Goal: Information Seeking & Learning: Learn about a topic

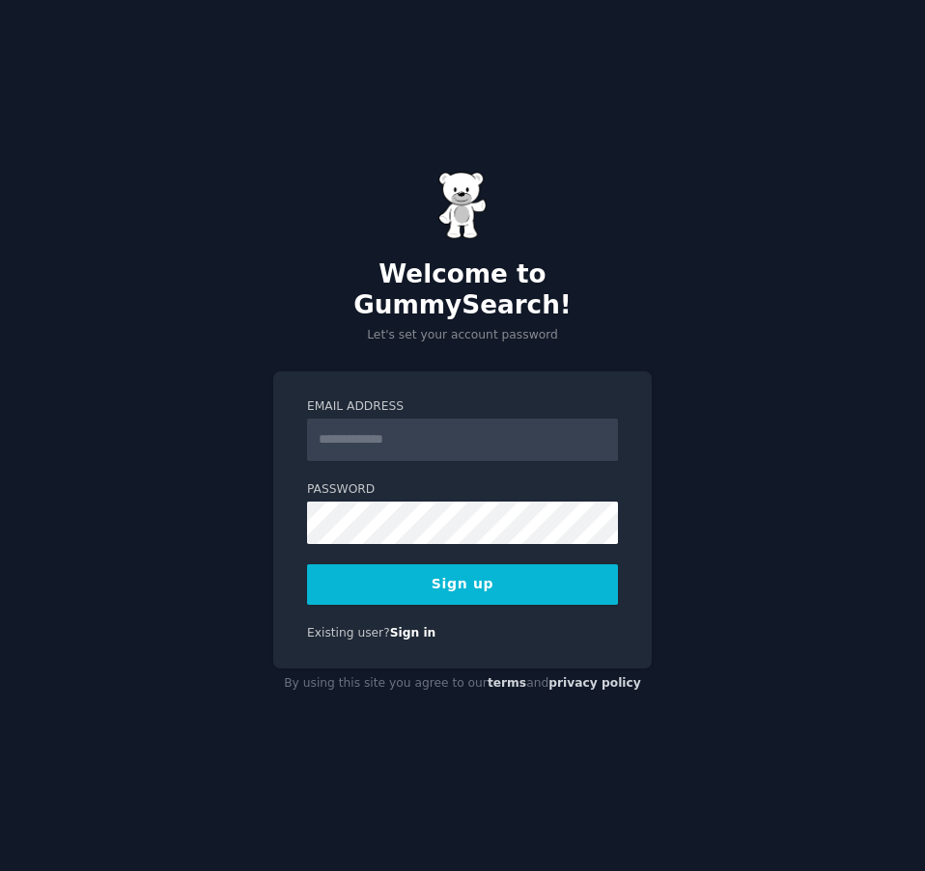
click at [456, 419] on input "Email Address" at bounding box center [462, 440] width 311 height 42
click at [421, 434] on input "Email Address" at bounding box center [462, 440] width 311 height 42
click at [416, 434] on input "**********" at bounding box center [462, 440] width 311 height 42
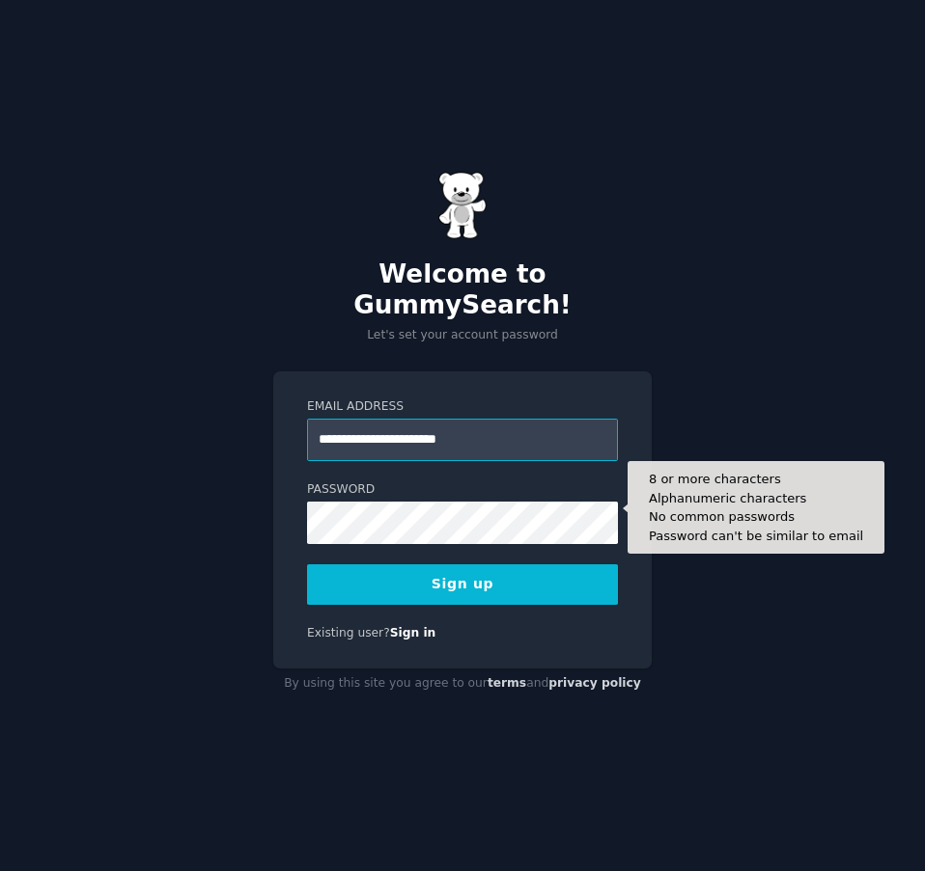
type input "**********"
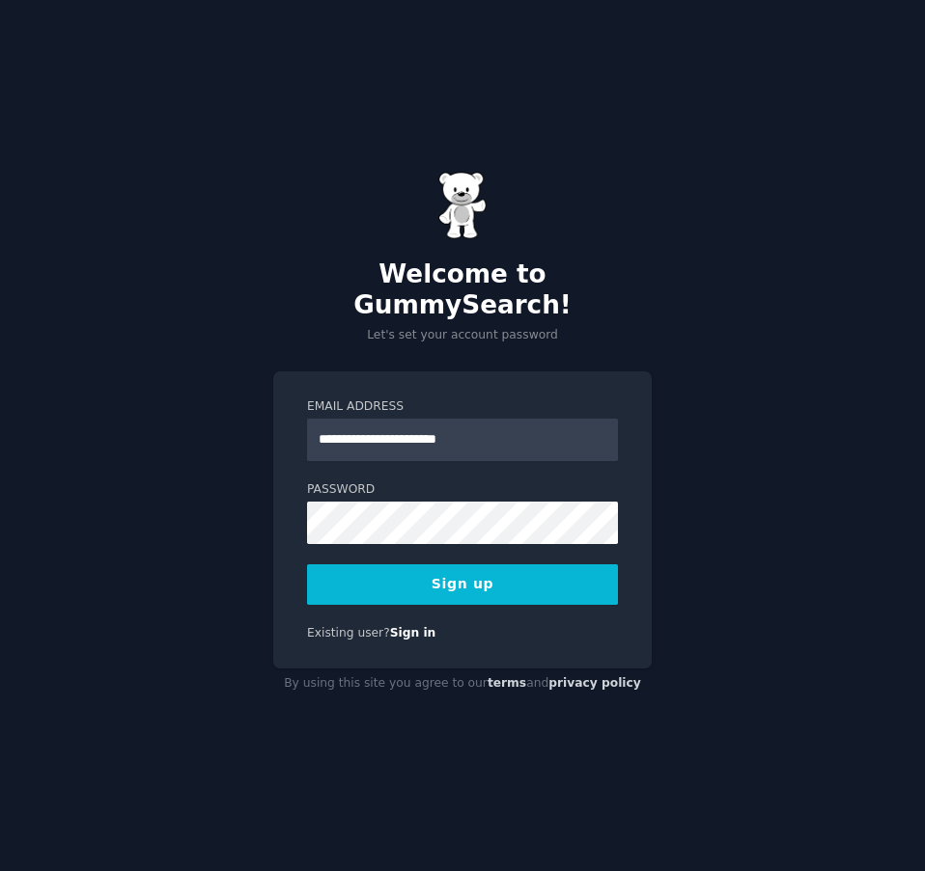
click at [466, 575] on button "Sign up" at bounding box center [462, 585] width 311 height 41
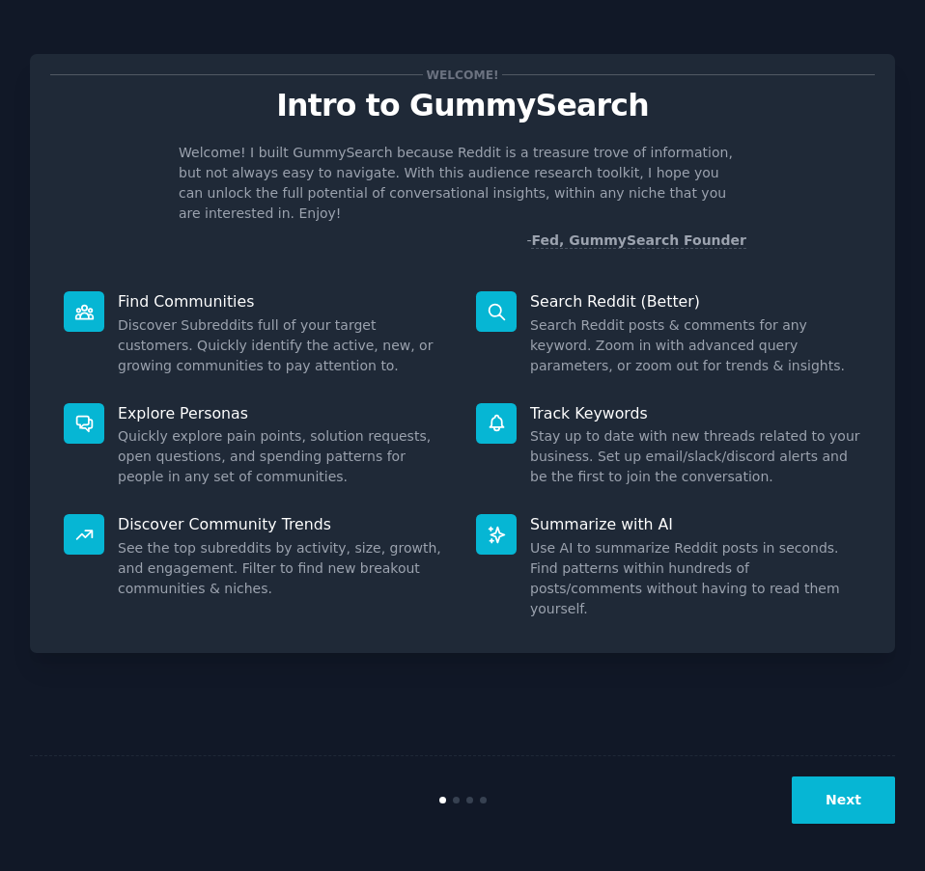
click at [853, 795] on button "Next" at bounding box center [842, 800] width 103 height 47
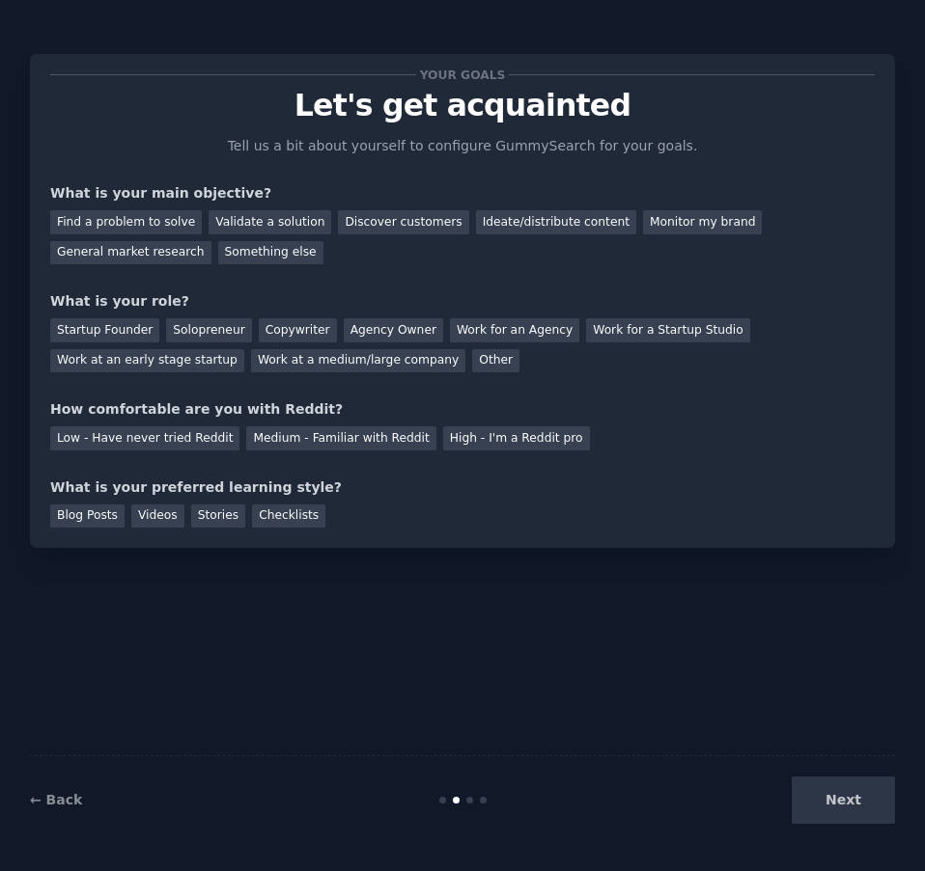
click at [853, 795] on div "Next" at bounding box center [750, 800] width 289 height 47
click at [127, 225] on div "Find a problem to solve" at bounding box center [126, 222] width 152 height 24
click at [815, 803] on div "Next" at bounding box center [750, 800] width 289 height 47
click at [179, 322] on div "Solopreneur" at bounding box center [208, 330] width 85 height 24
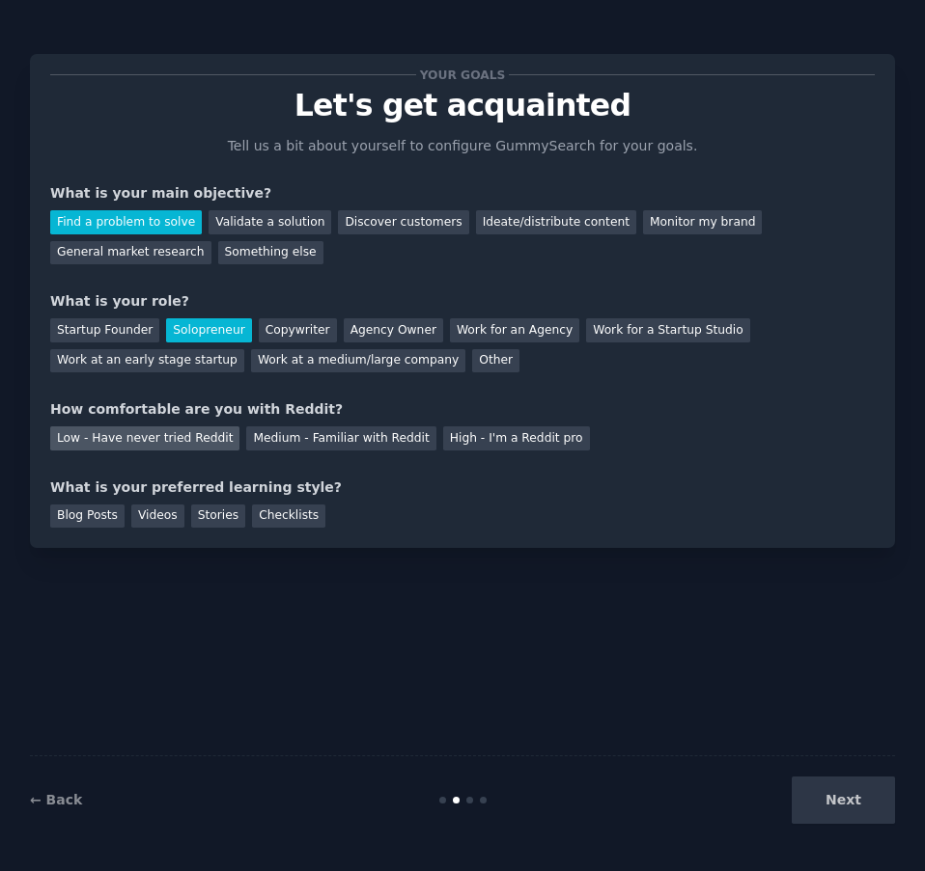
click at [180, 444] on div "Low - Have never tried Reddit" at bounding box center [144, 439] width 189 height 24
click at [173, 514] on div "Videos" at bounding box center [157, 517] width 53 height 24
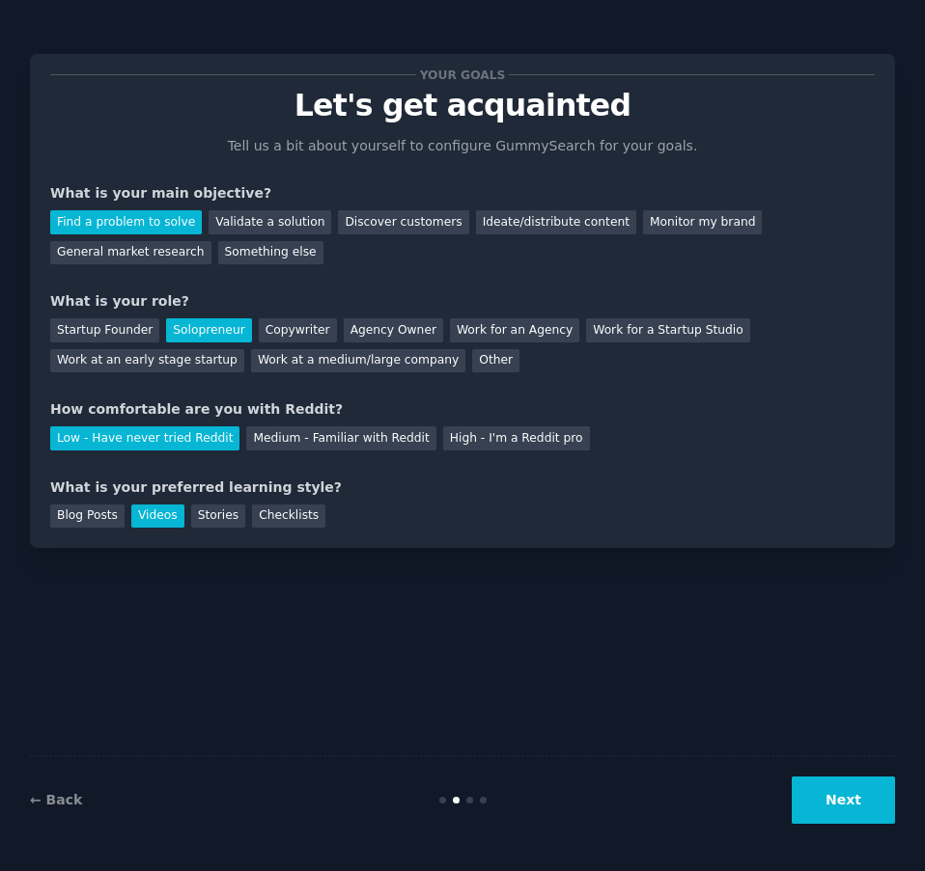
click at [837, 818] on button "Next" at bounding box center [842, 800] width 103 height 47
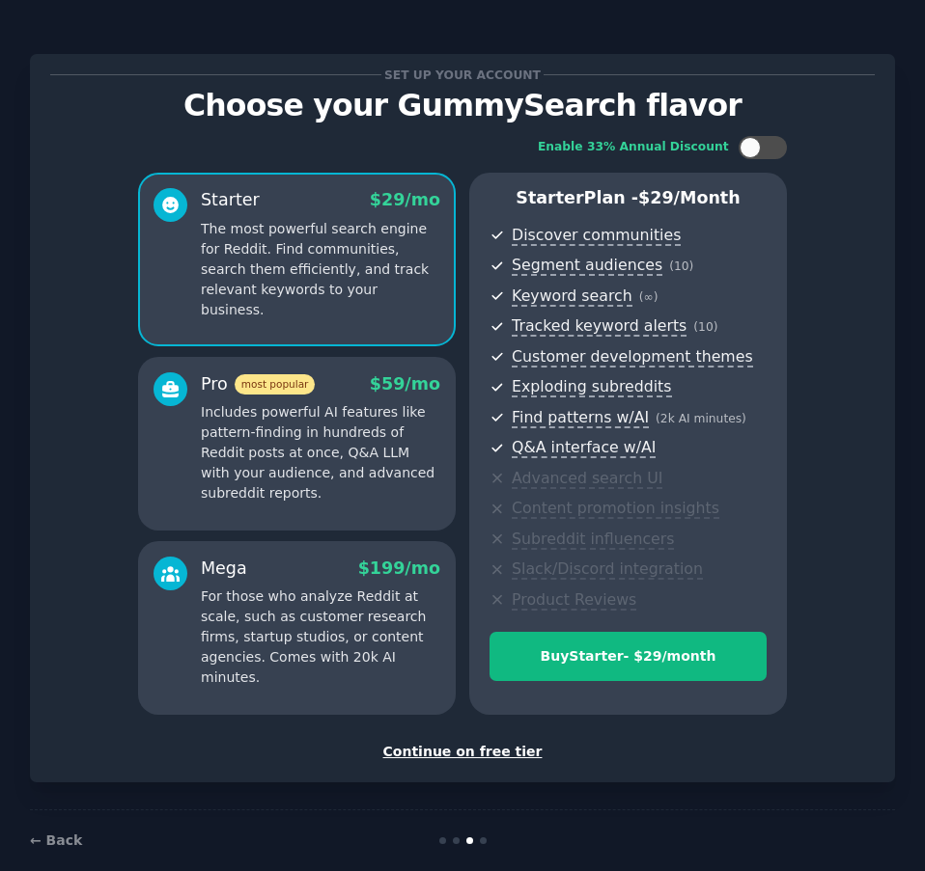
click at [456, 751] on div "Continue on free tier" at bounding box center [462, 752] width 824 height 20
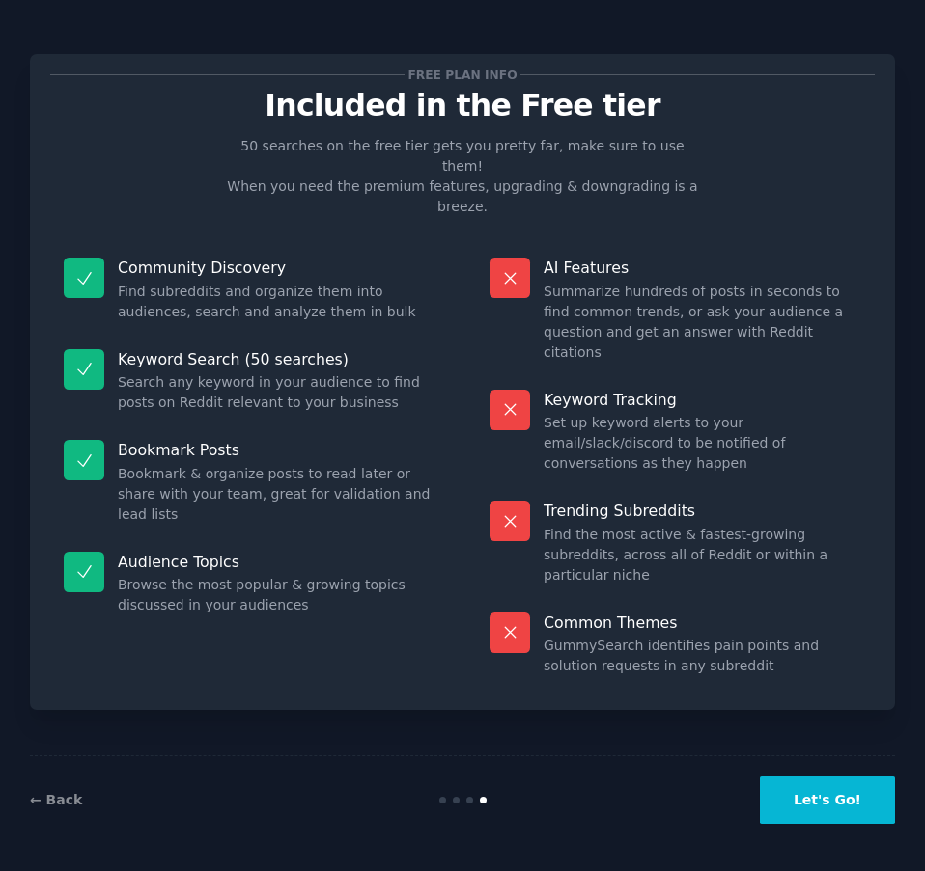
click at [839, 805] on button "Let's Go!" at bounding box center [827, 800] width 135 height 47
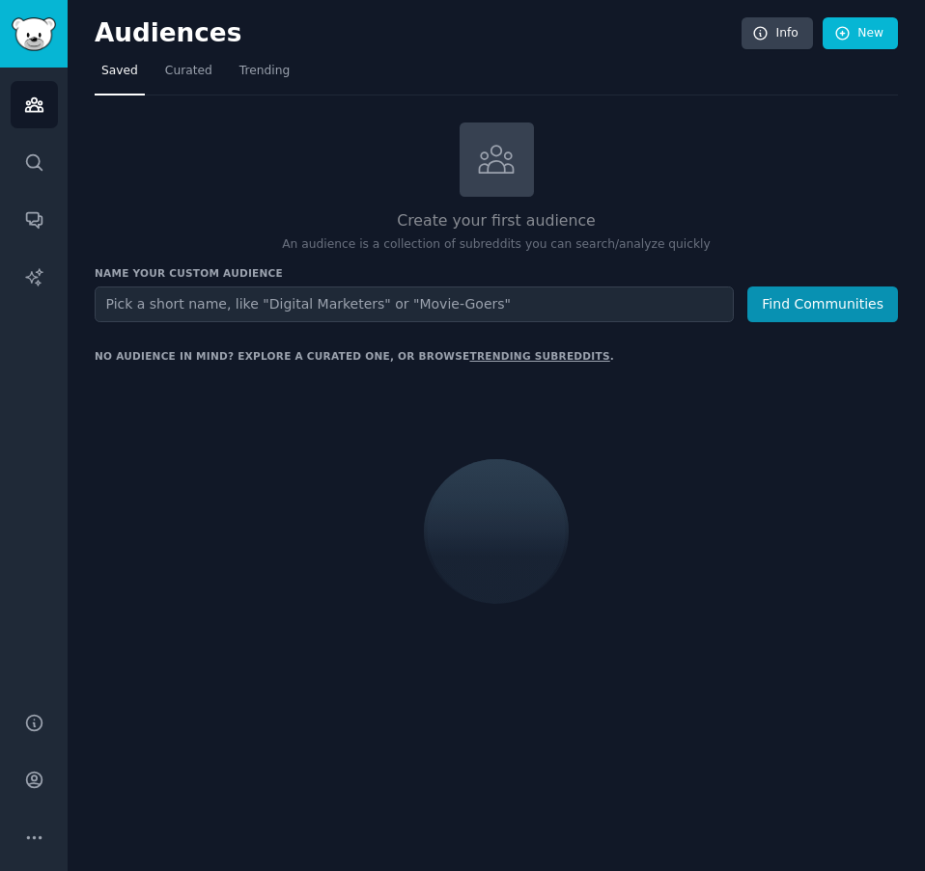
click at [341, 314] on input "text" at bounding box center [414, 305] width 639 height 36
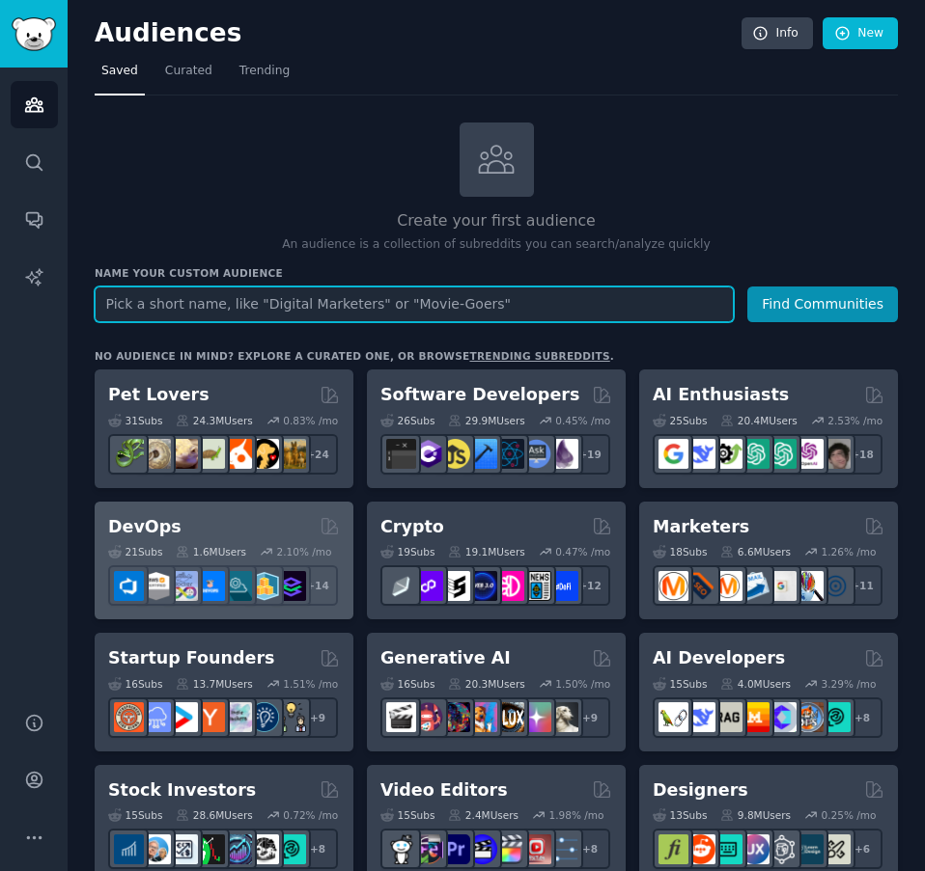
paste input "Zepbound"
type input "Zepbound"
click at [747, 287] on button "Find Communities" at bounding box center [822, 305] width 151 height 36
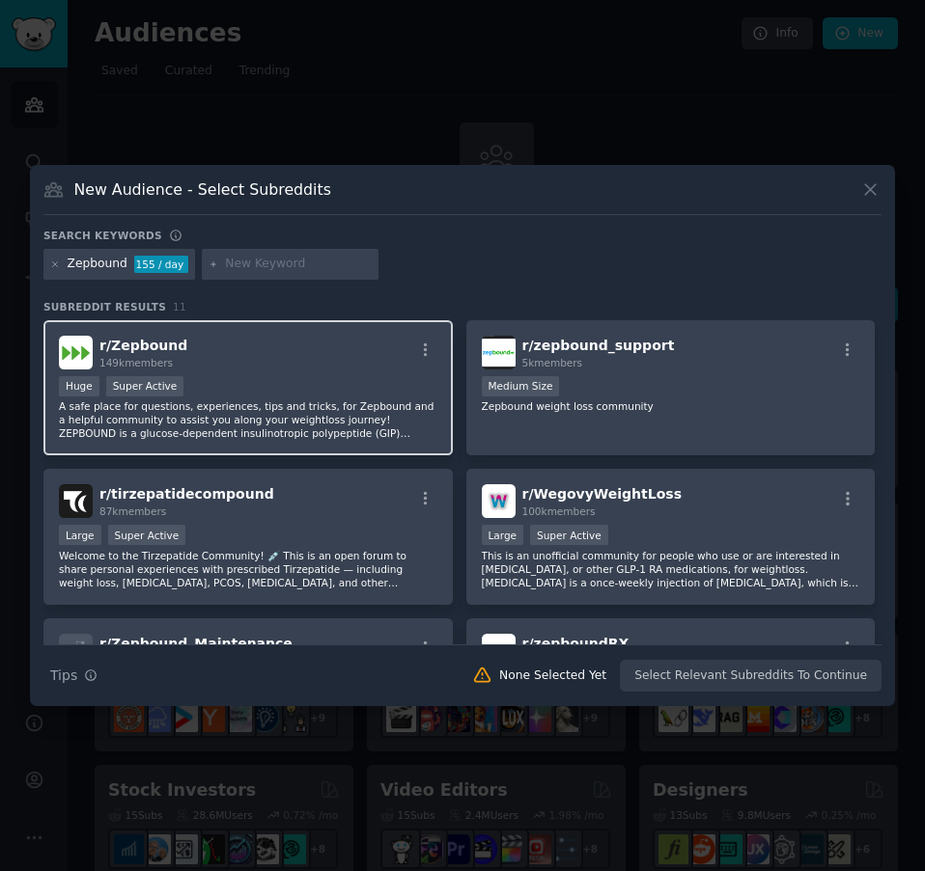
click at [220, 354] on div "r/ Zepbound 149k members" at bounding box center [248, 353] width 378 height 34
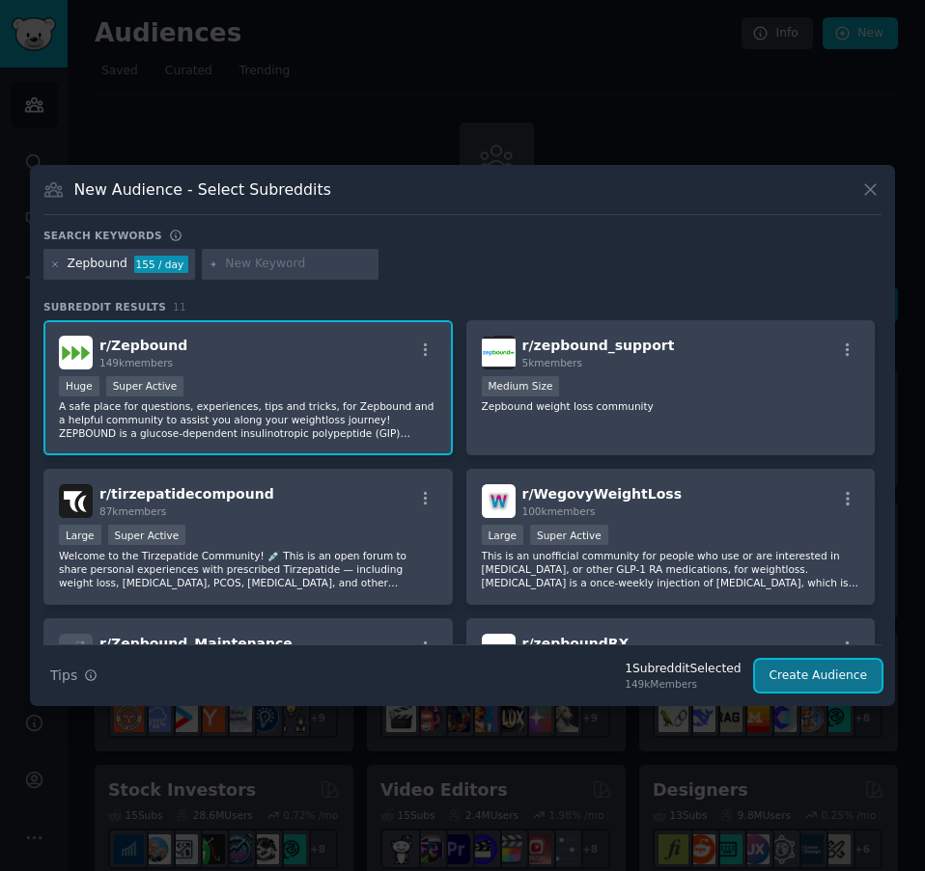
click at [834, 677] on button "Create Audience" at bounding box center [818, 676] width 127 height 33
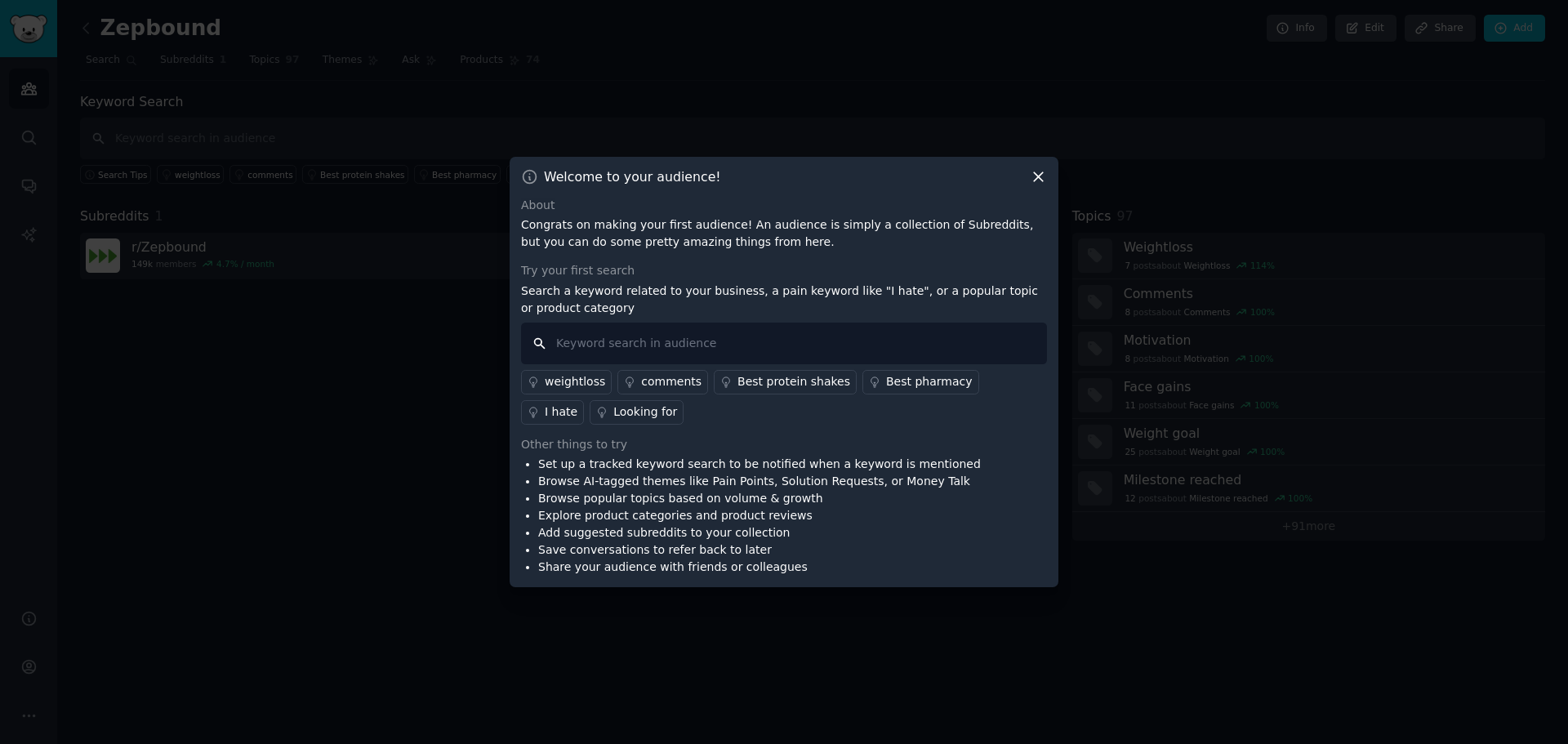
click at [718, 344] on input "text" at bounding box center [784, 343] width 526 height 41
click at [782, 180] on icon at bounding box center [1038, 177] width 17 height 17
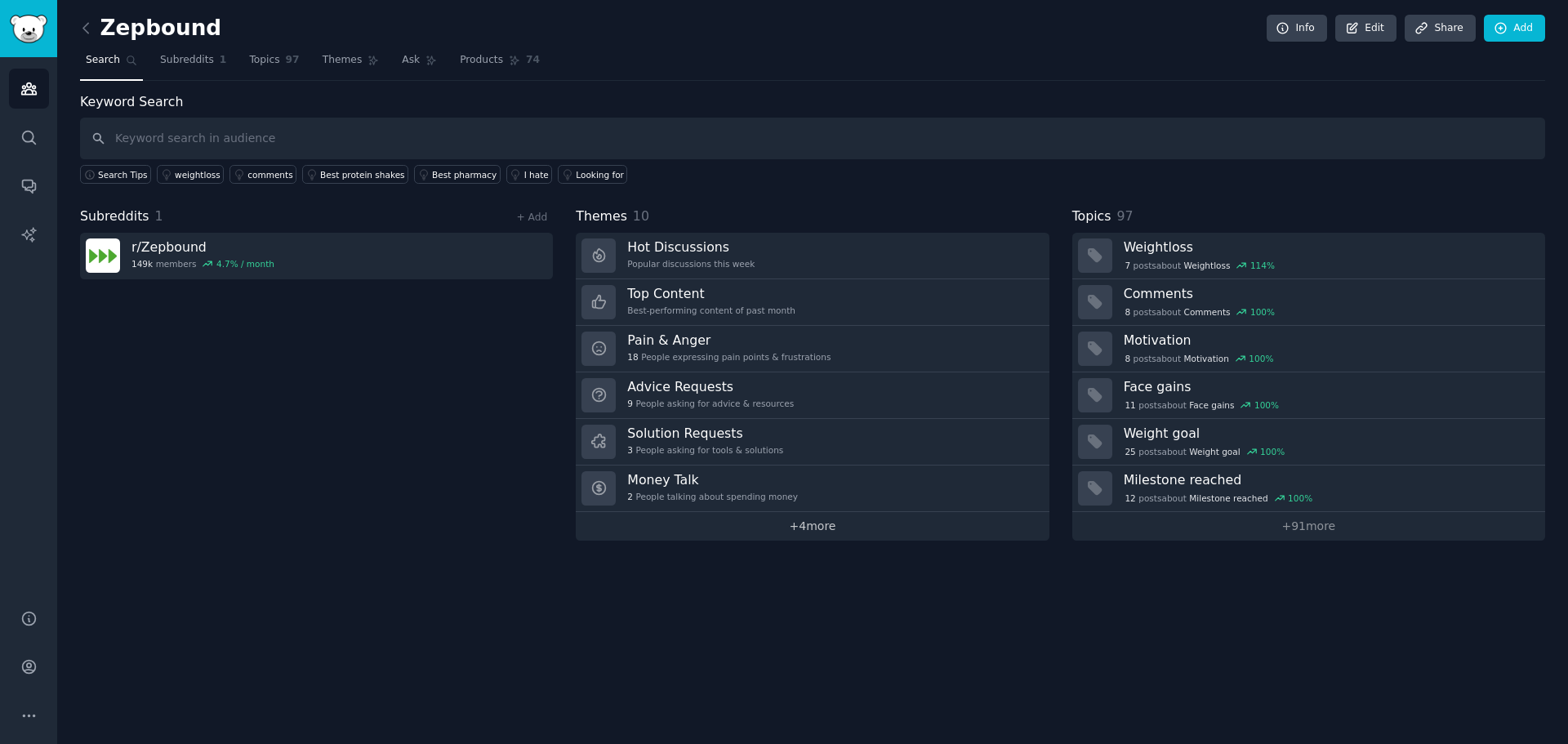
click at [782, 526] on link "+ 4 more" at bounding box center [812, 526] width 473 height 29
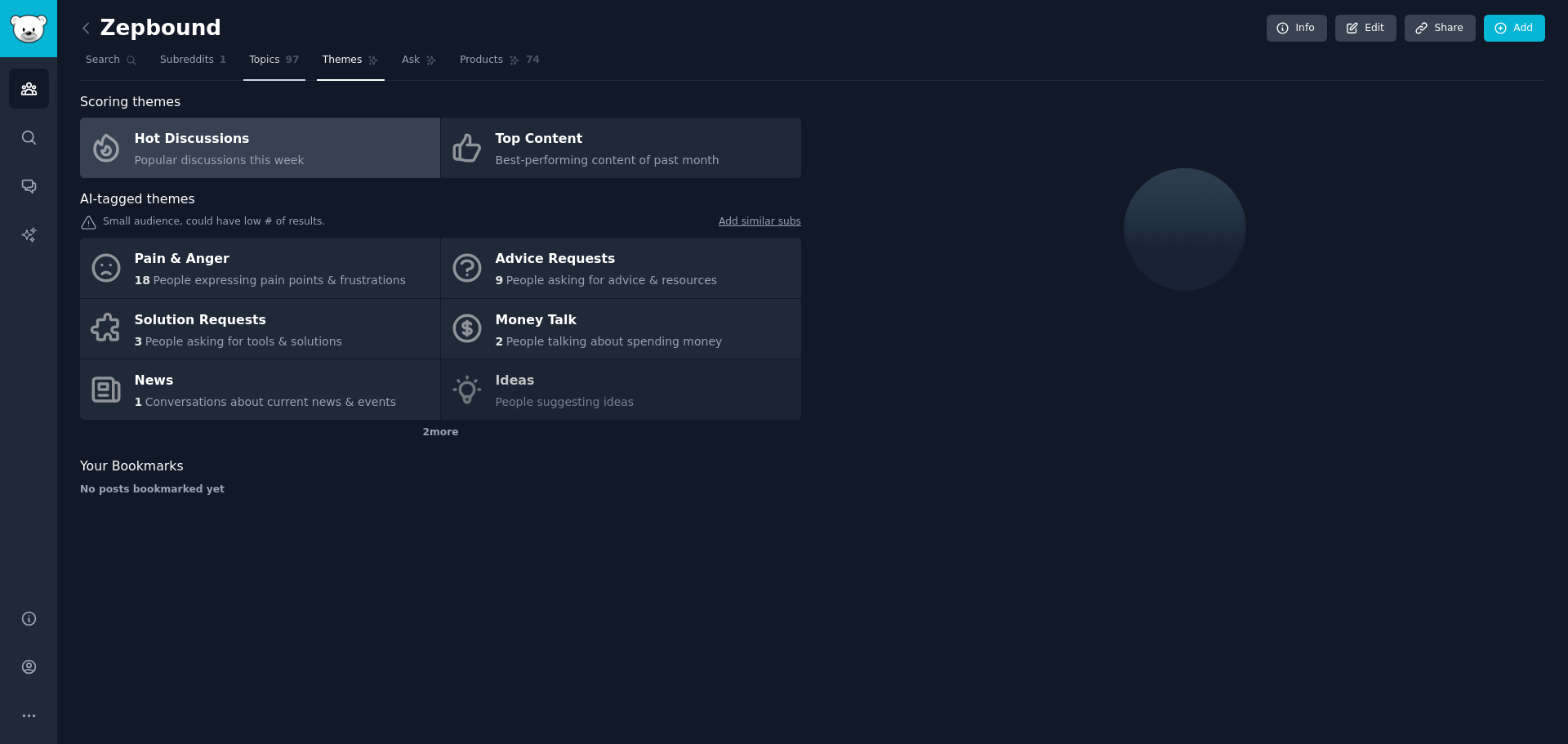
click at [268, 60] on link "Topics 97" at bounding box center [274, 64] width 61 height 34
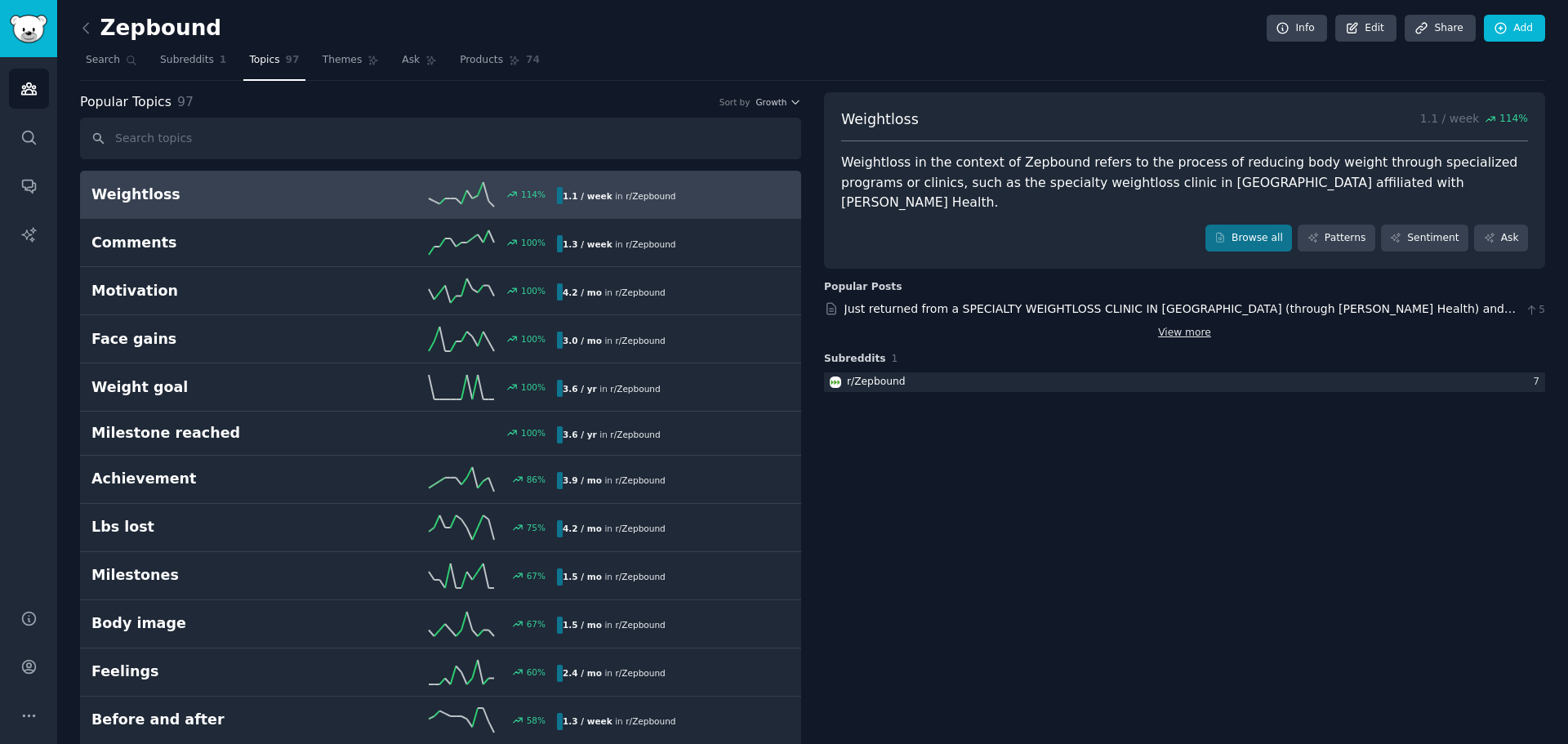
click at [782, 326] on link "View more" at bounding box center [1184, 333] width 53 height 14
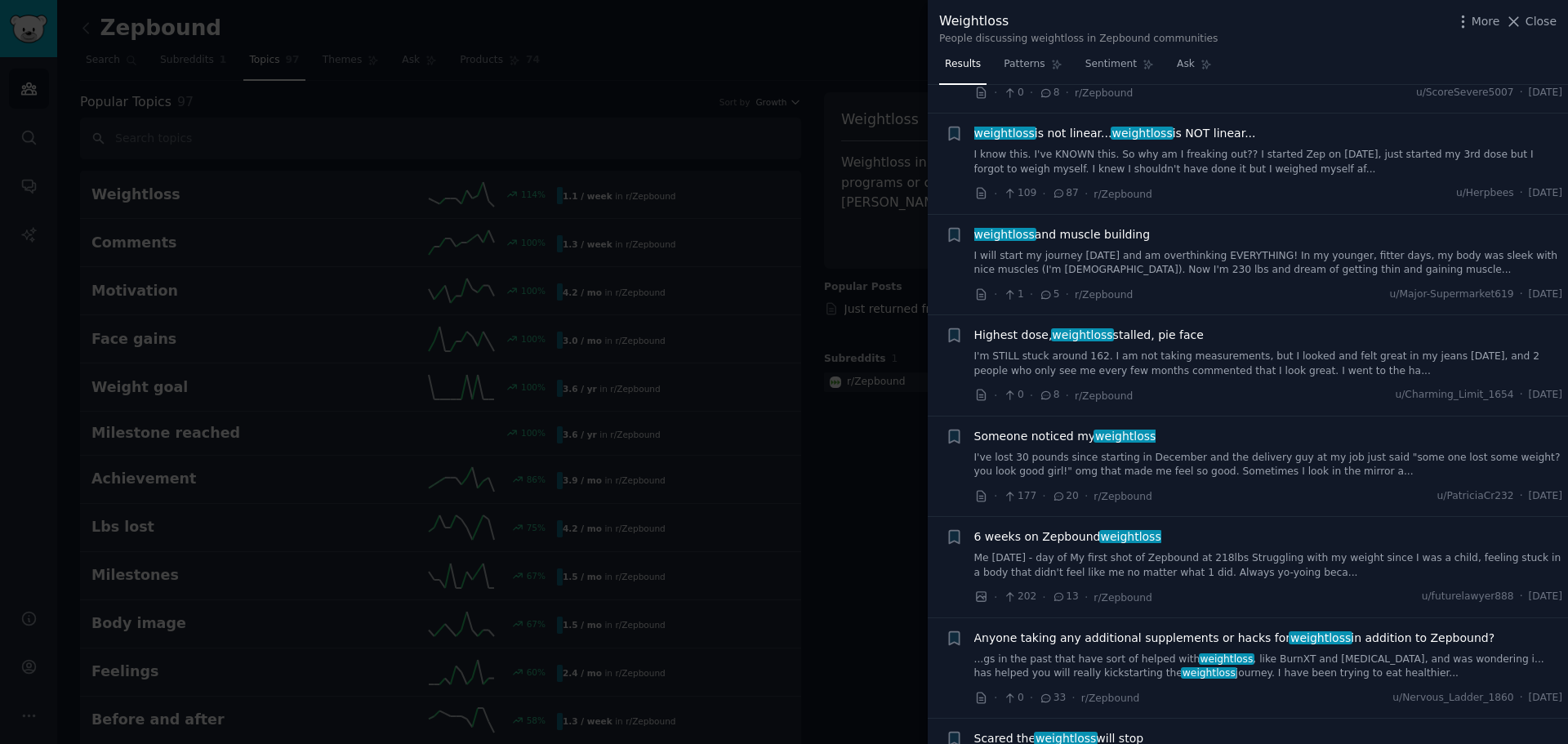
scroll to position [2841, 0]
click at [782, 625] on div at bounding box center [784, 372] width 1568 height 744
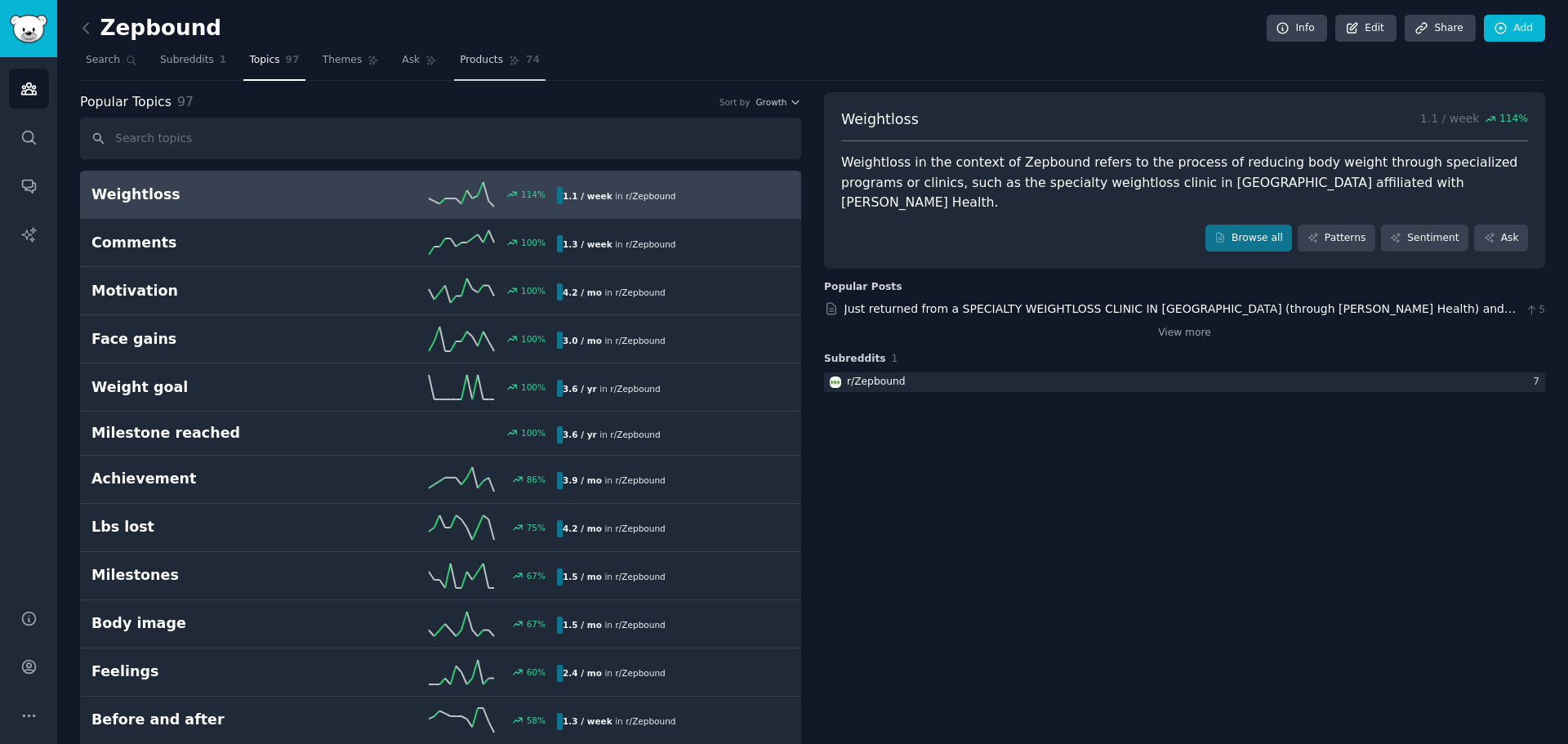
click at [467, 58] on span "Products" at bounding box center [481, 60] width 43 height 14
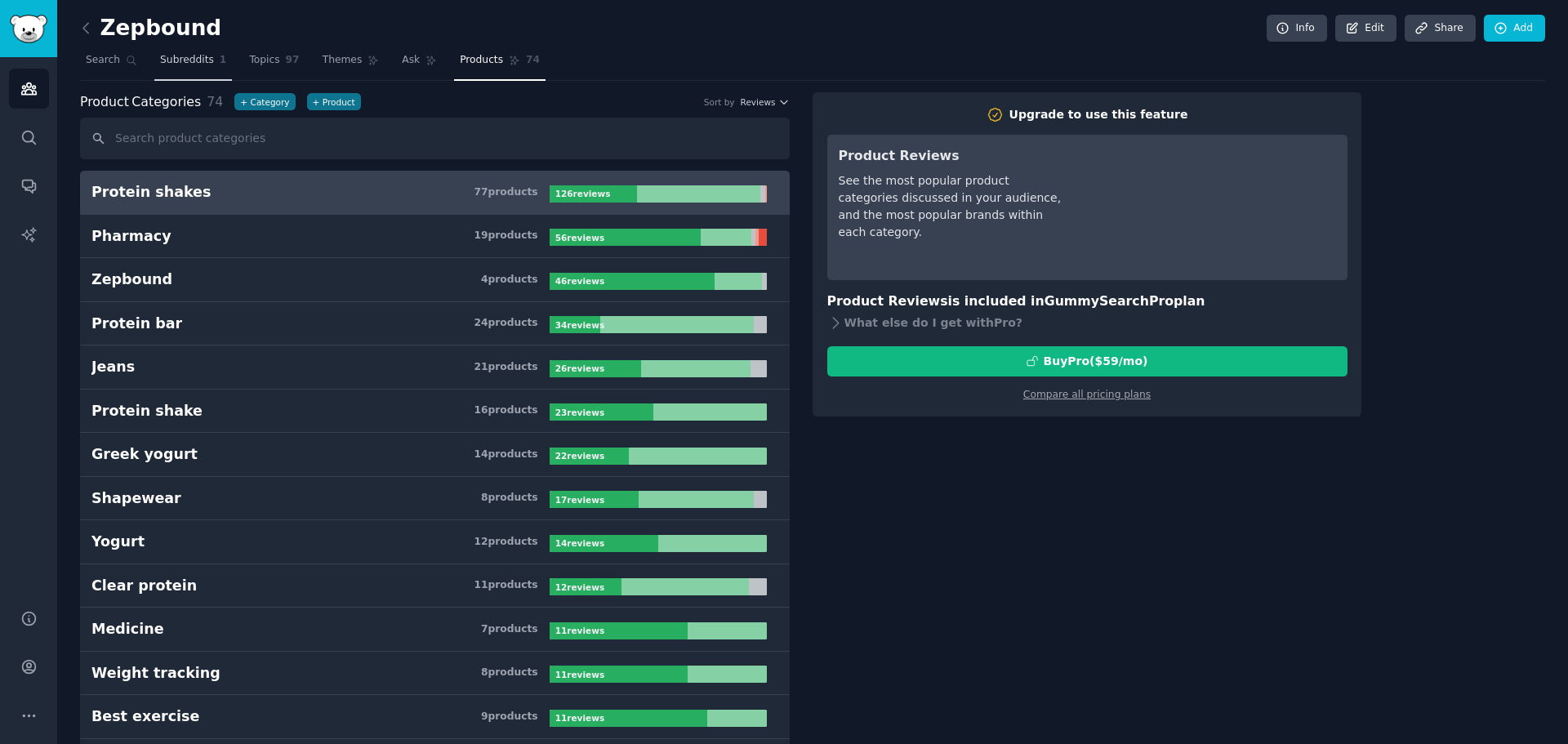
click at [154, 69] on link "Subreddits 1" at bounding box center [193, 64] width 78 height 34
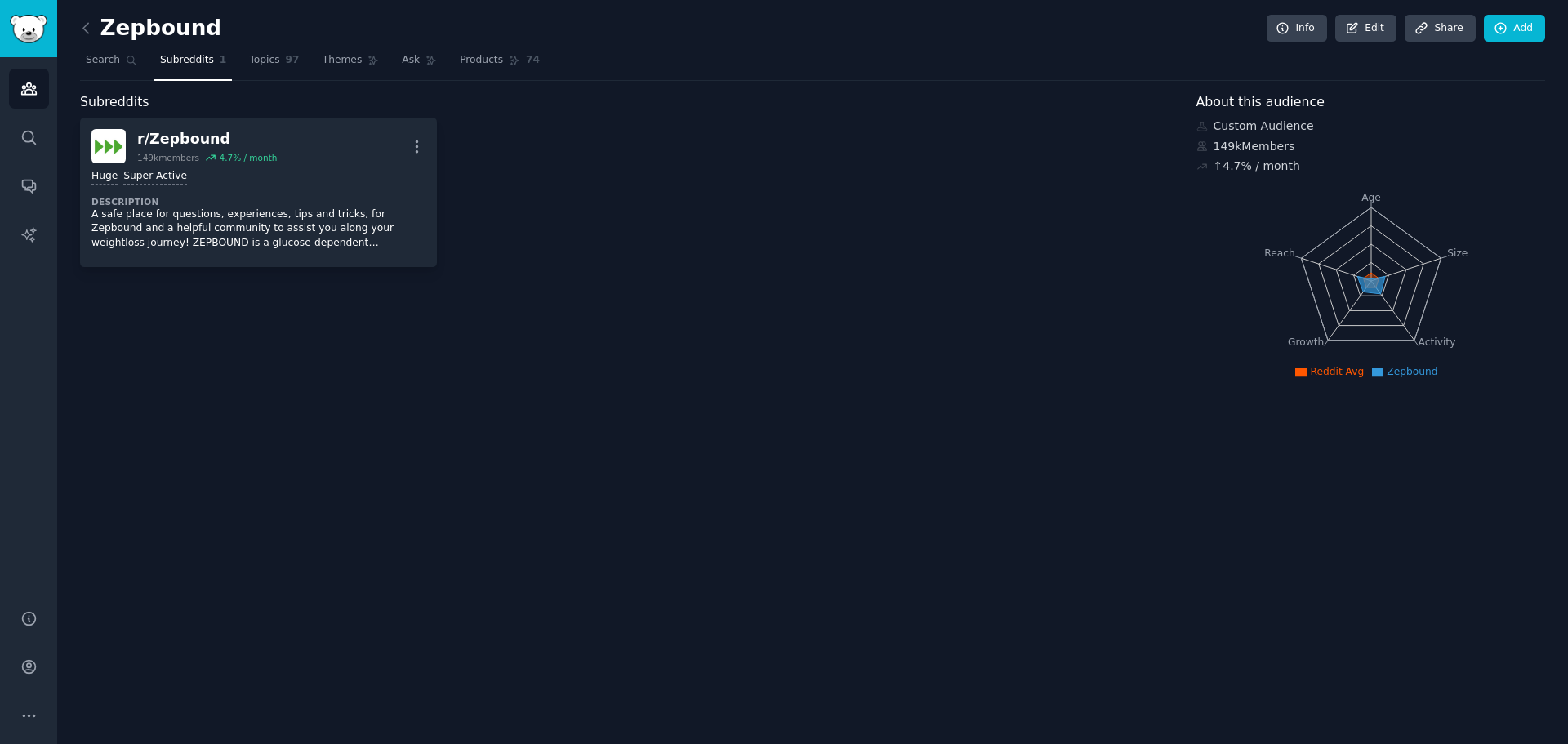
click at [154, 69] on link "Subreddits 1" at bounding box center [193, 64] width 78 height 34
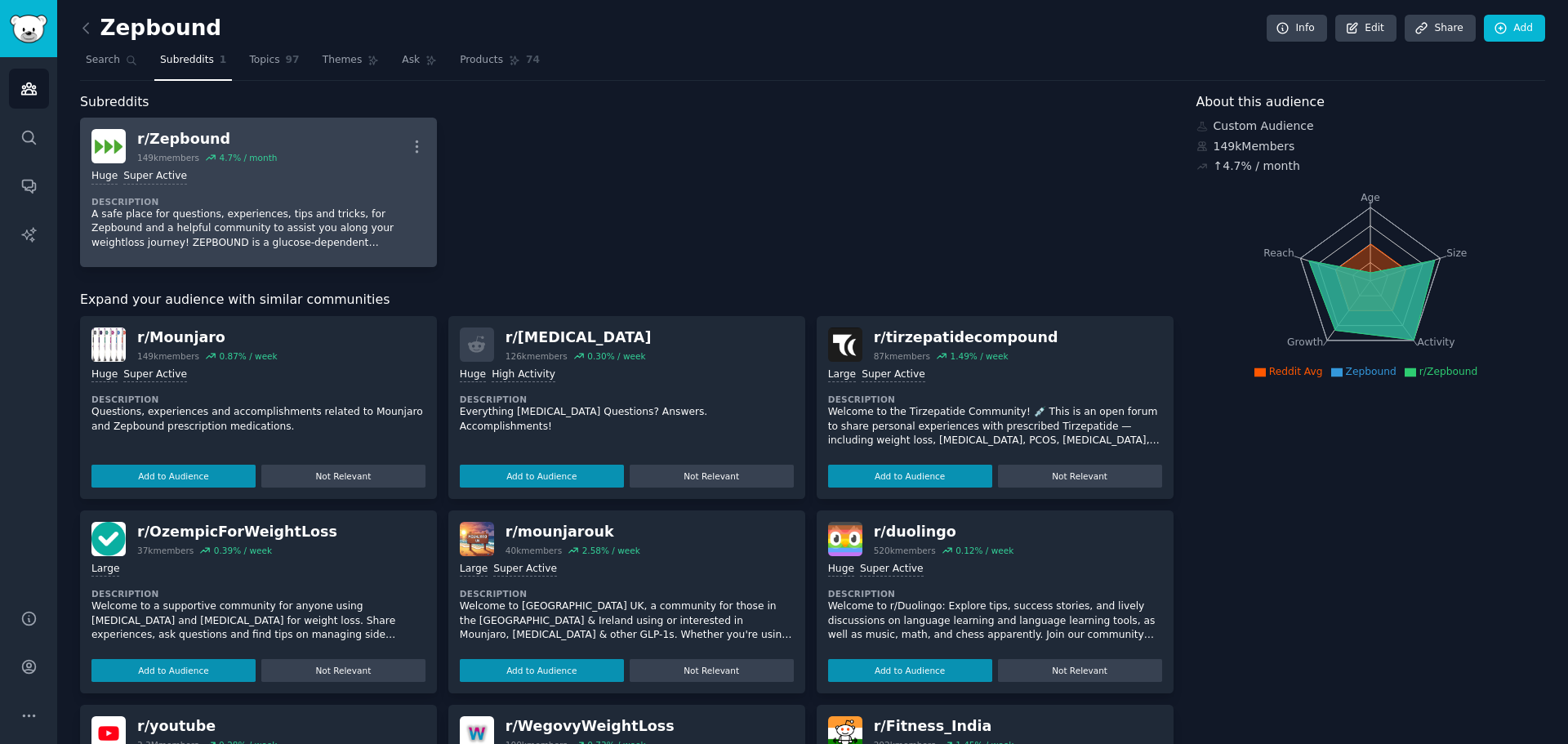
click at [247, 175] on div "Huge Super Active" at bounding box center [258, 177] width 334 height 15
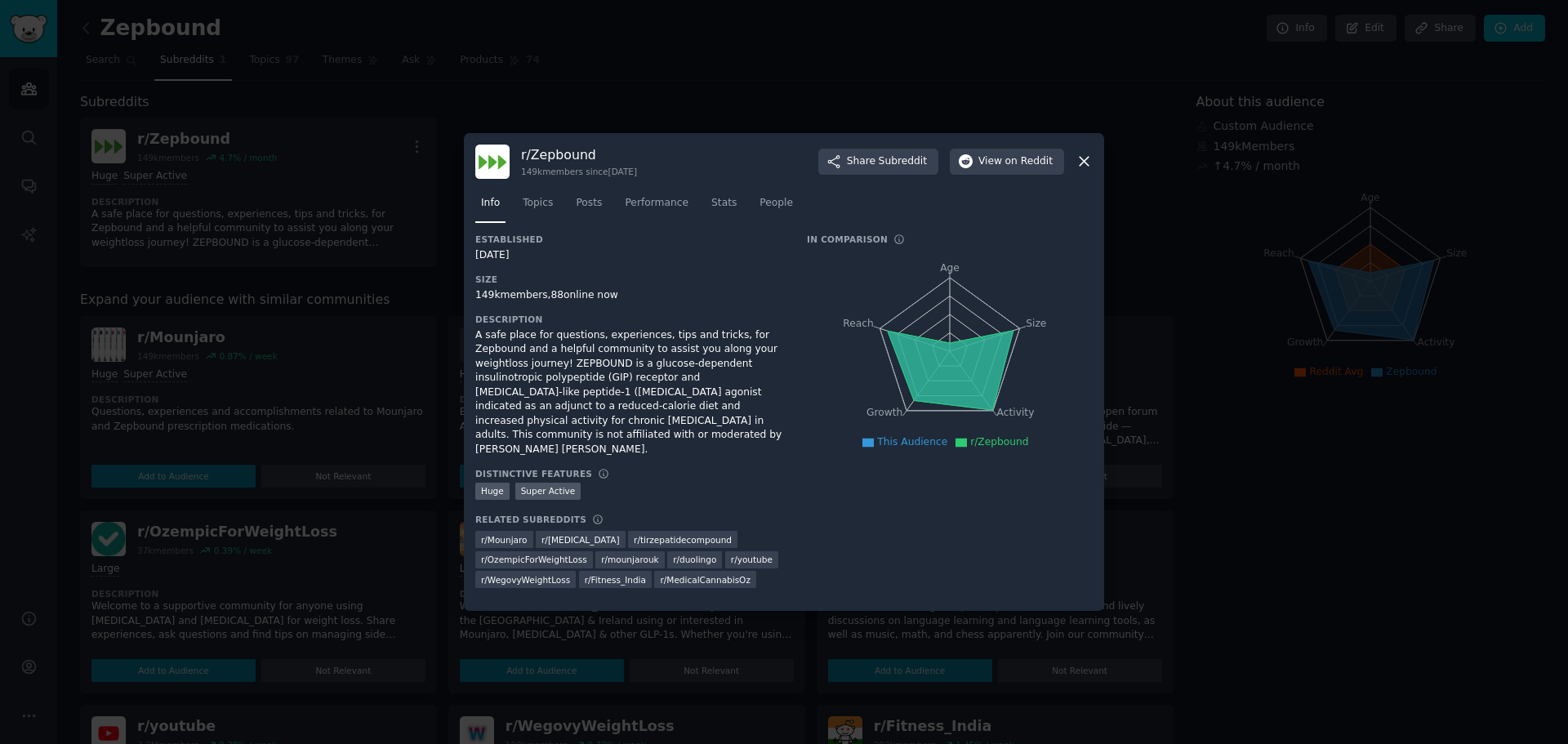
click at [382, 410] on div at bounding box center [784, 372] width 1568 height 744
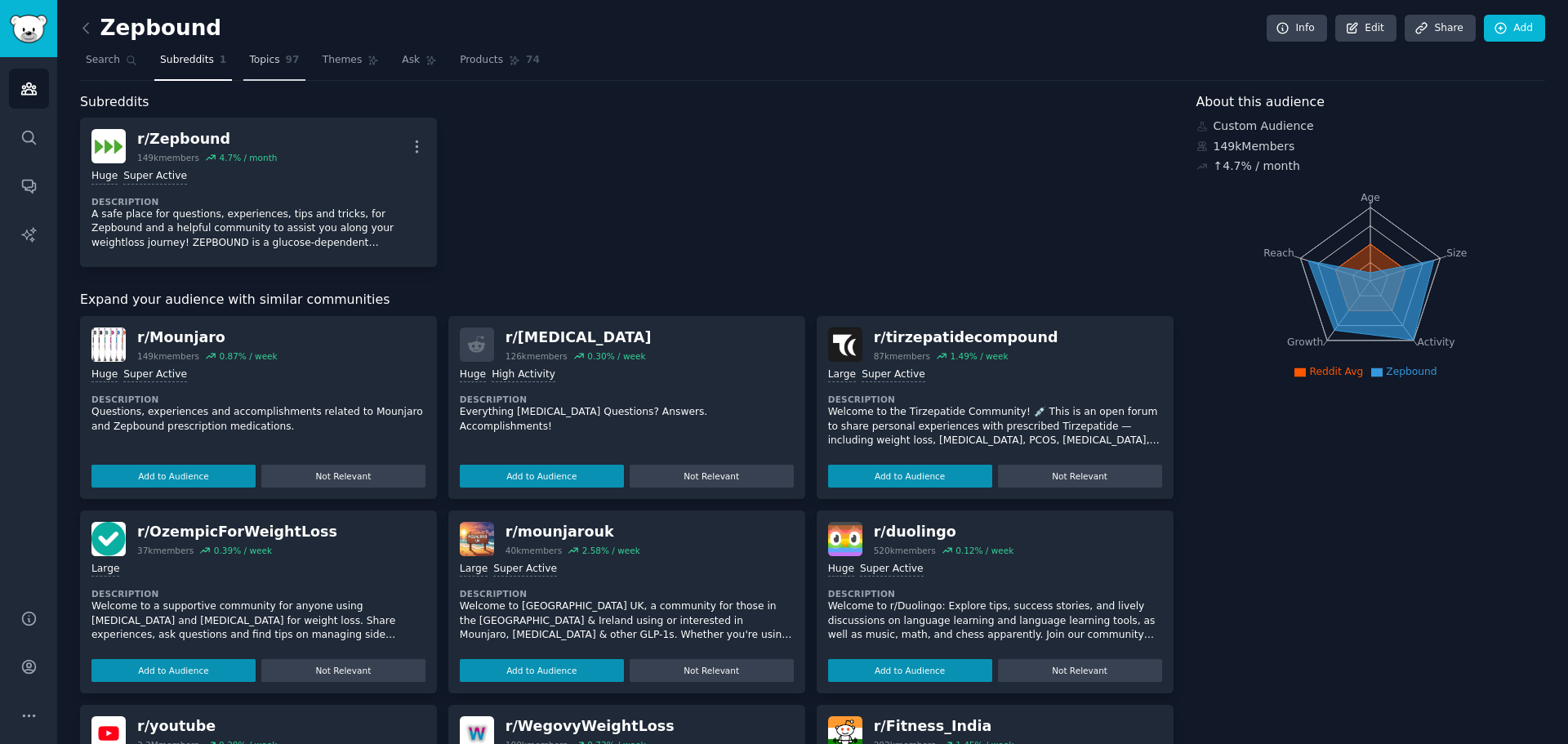
click at [259, 59] on span "Topics" at bounding box center [264, 60] width 30 height 14
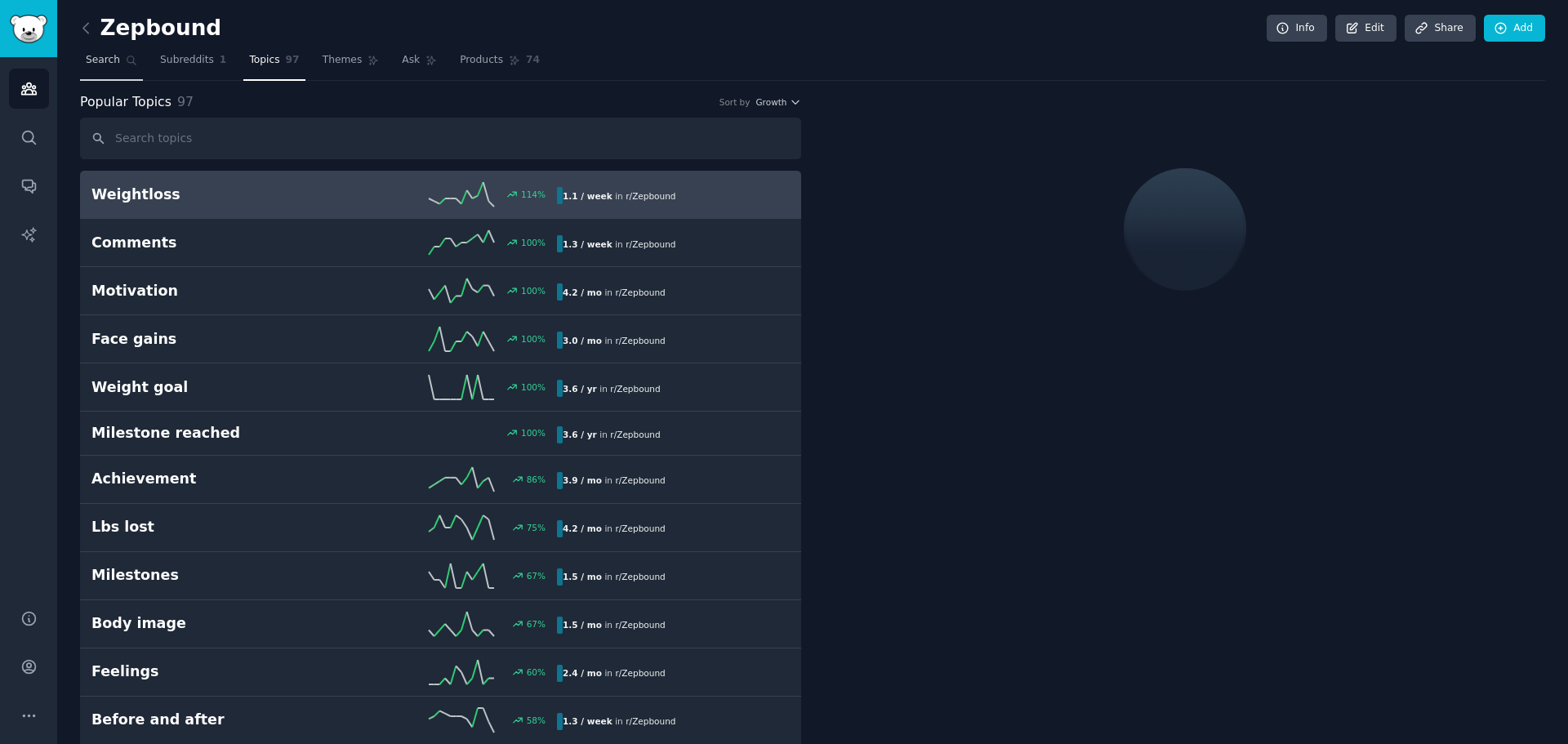
click at [107, 55] on span "Search" at bounding box center [102, 60] width 35 height 14
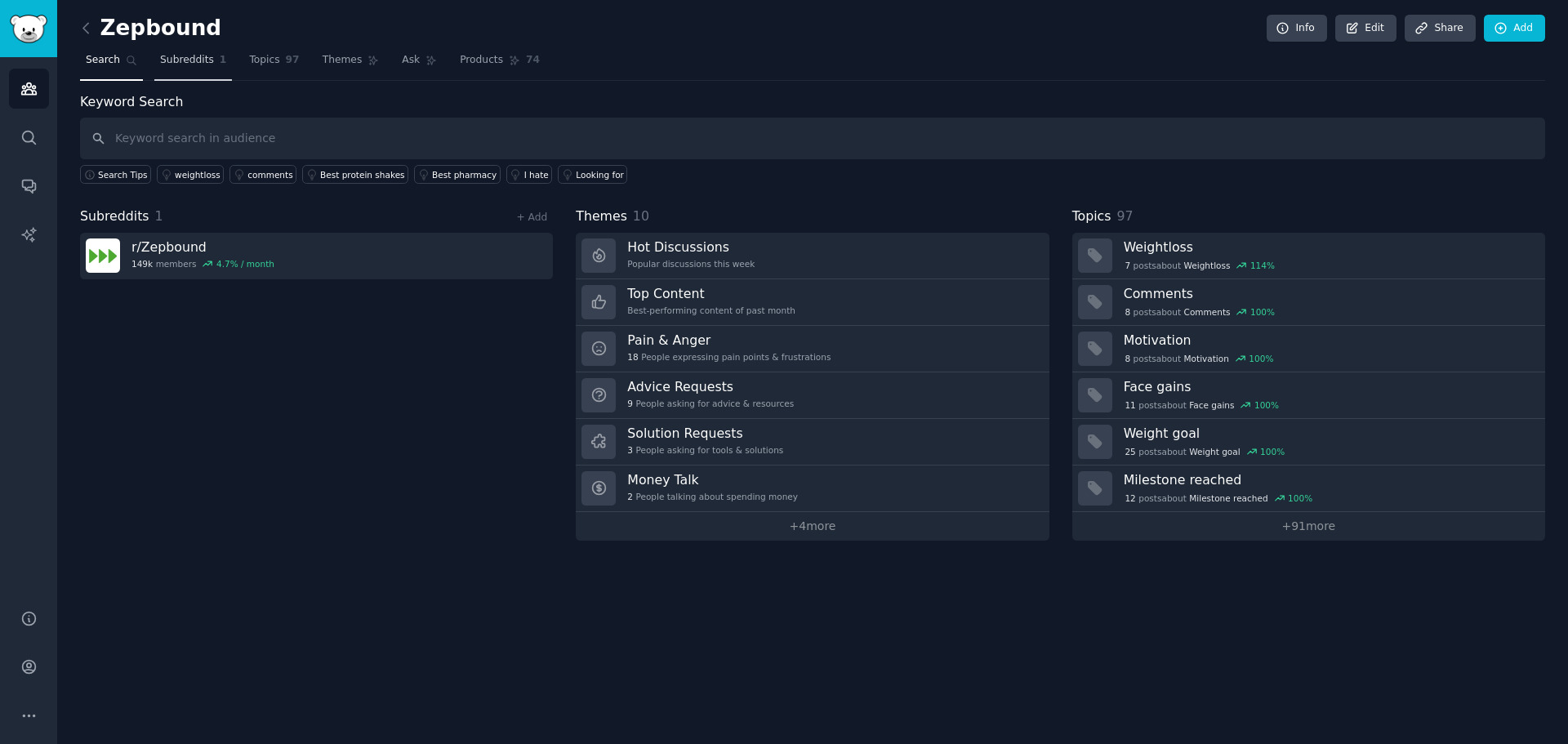
click at [195, 57] on span "Subreddits" at bounding box center [187, 60] width 54 height 14
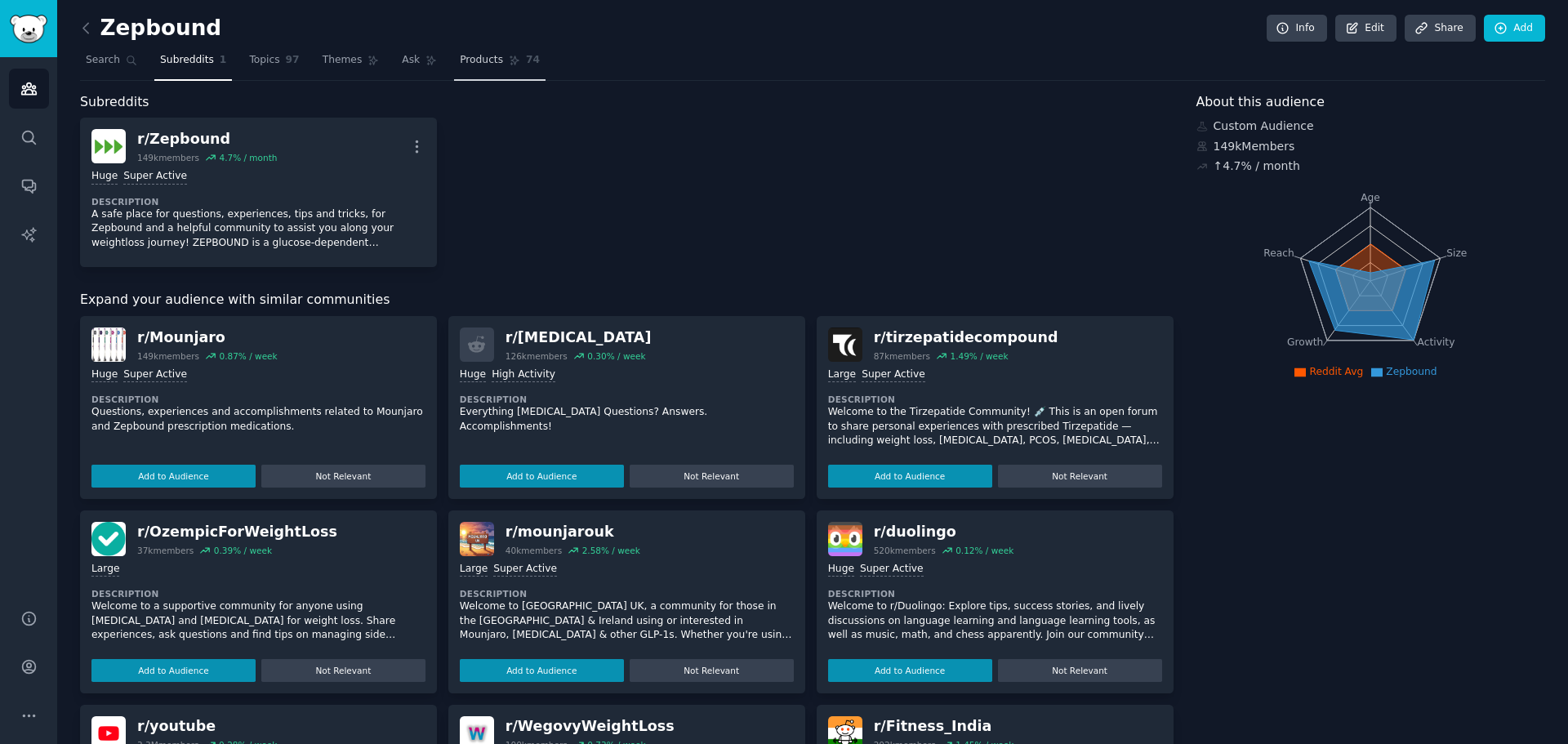
click at [454, 48] on link "Products 74" at bounding box center [500, 64] width 91 height 34
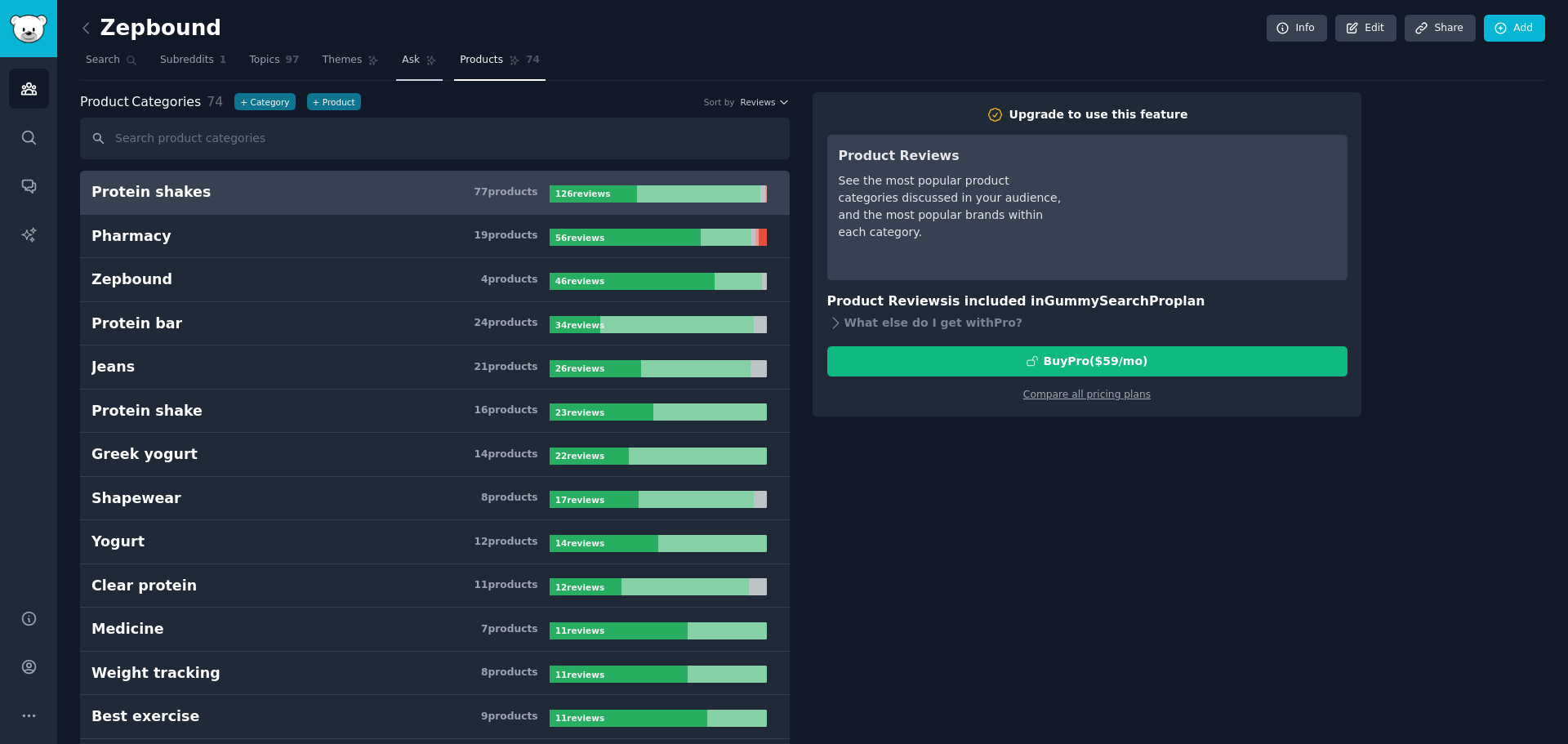
click at [399, 58] on link "Ask" at bounding box center [419, 64] width 47 height 34
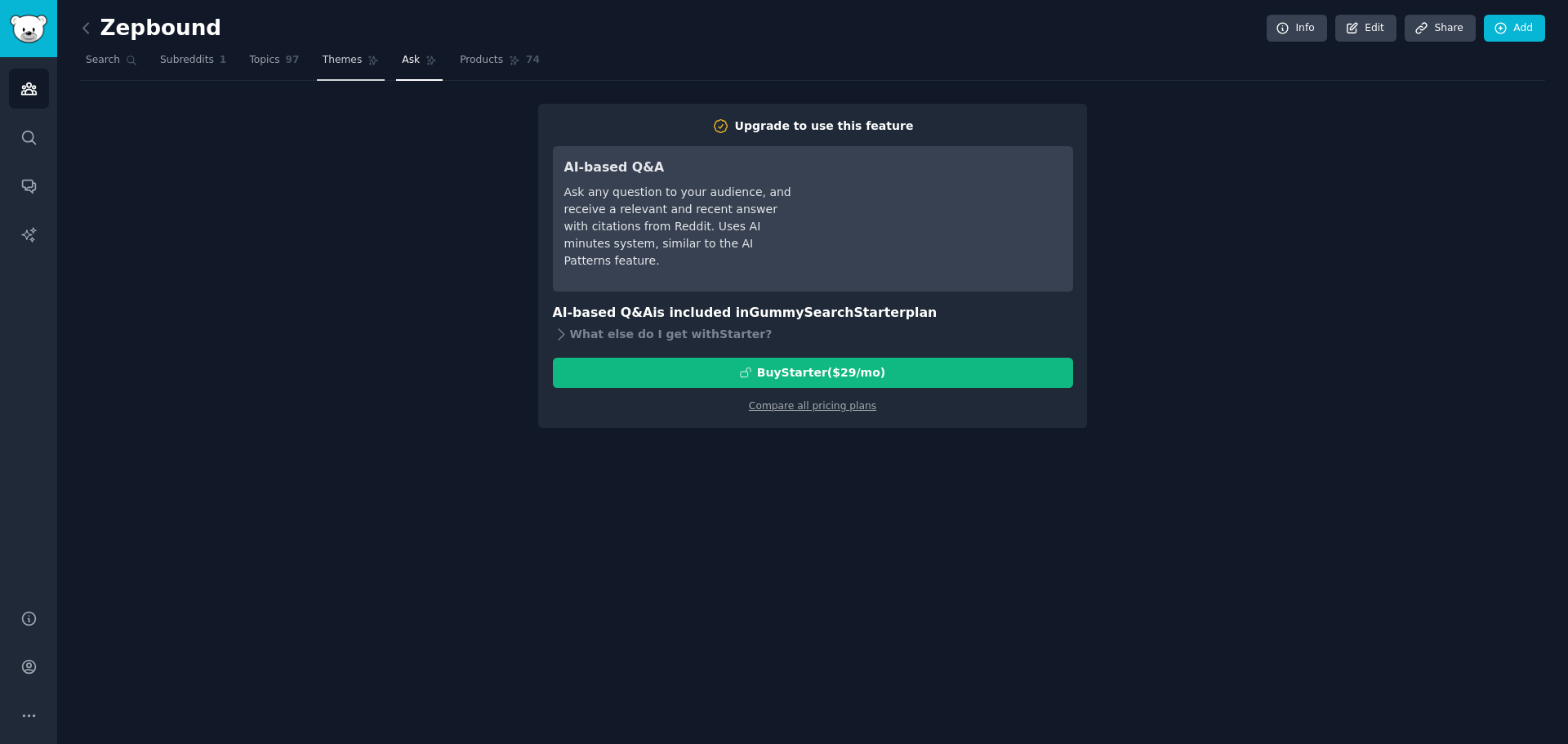
click at [323, 52] on link "Themes" at bounding box center [350, 64] width 69 height 34
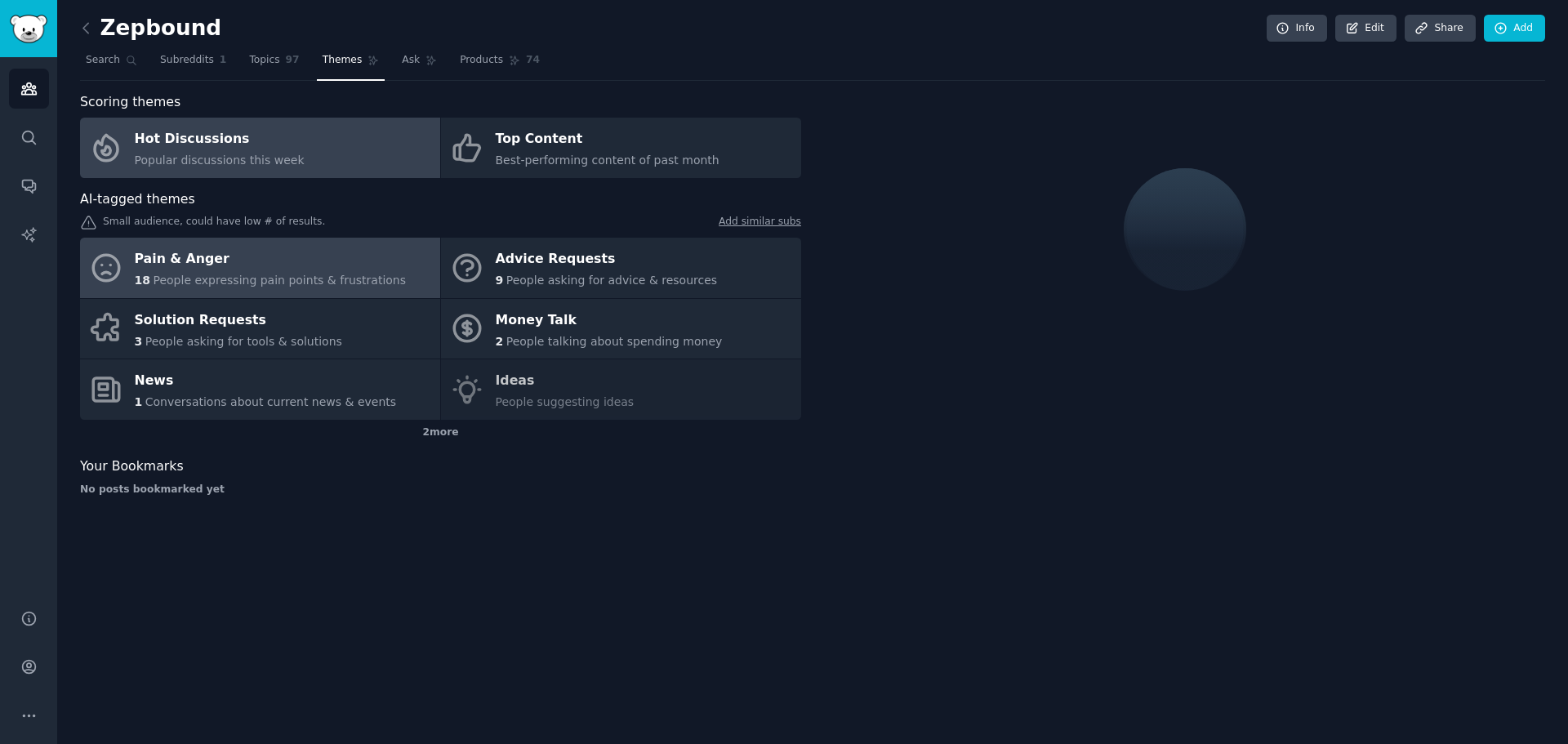
click at [215, 278] on span "People expressing pain points & frustrations" at bounding box center [278, 279] width 253 height 13
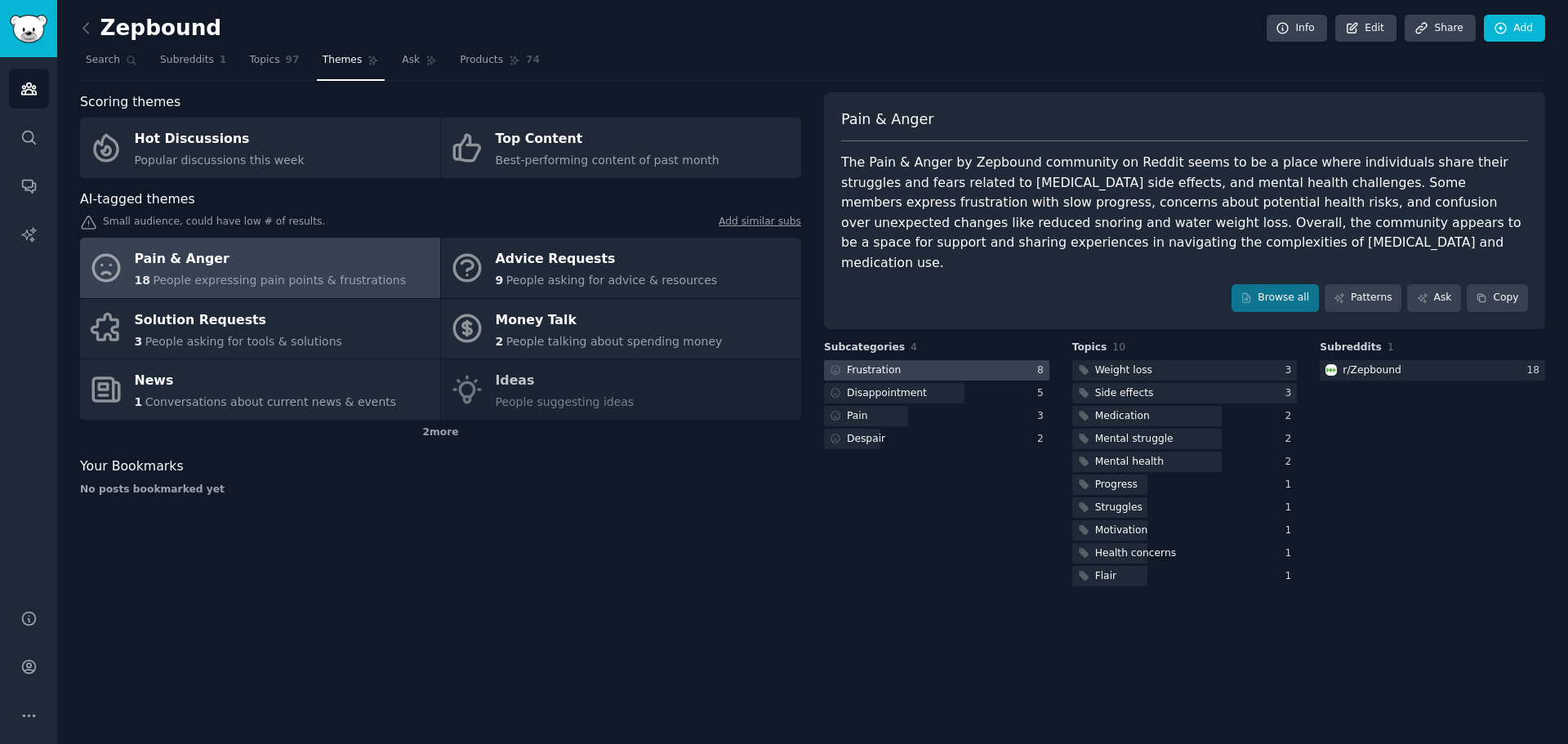
click at [782, 361] on div at bounding box center [937, 371] width 225 height 20
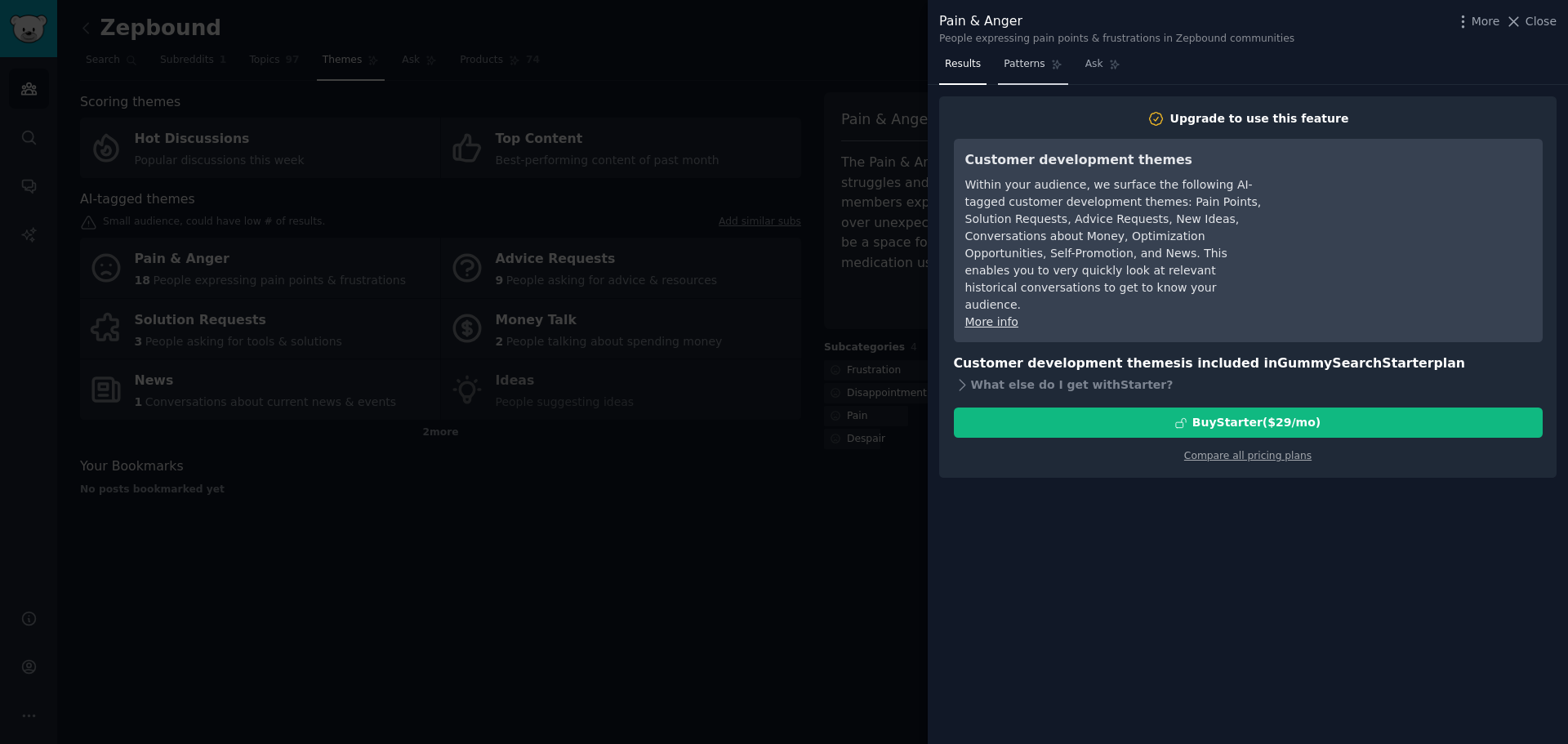
click at [782, 72] on link "Patterns" at bounding box center [1032, 69] width 69 height 34
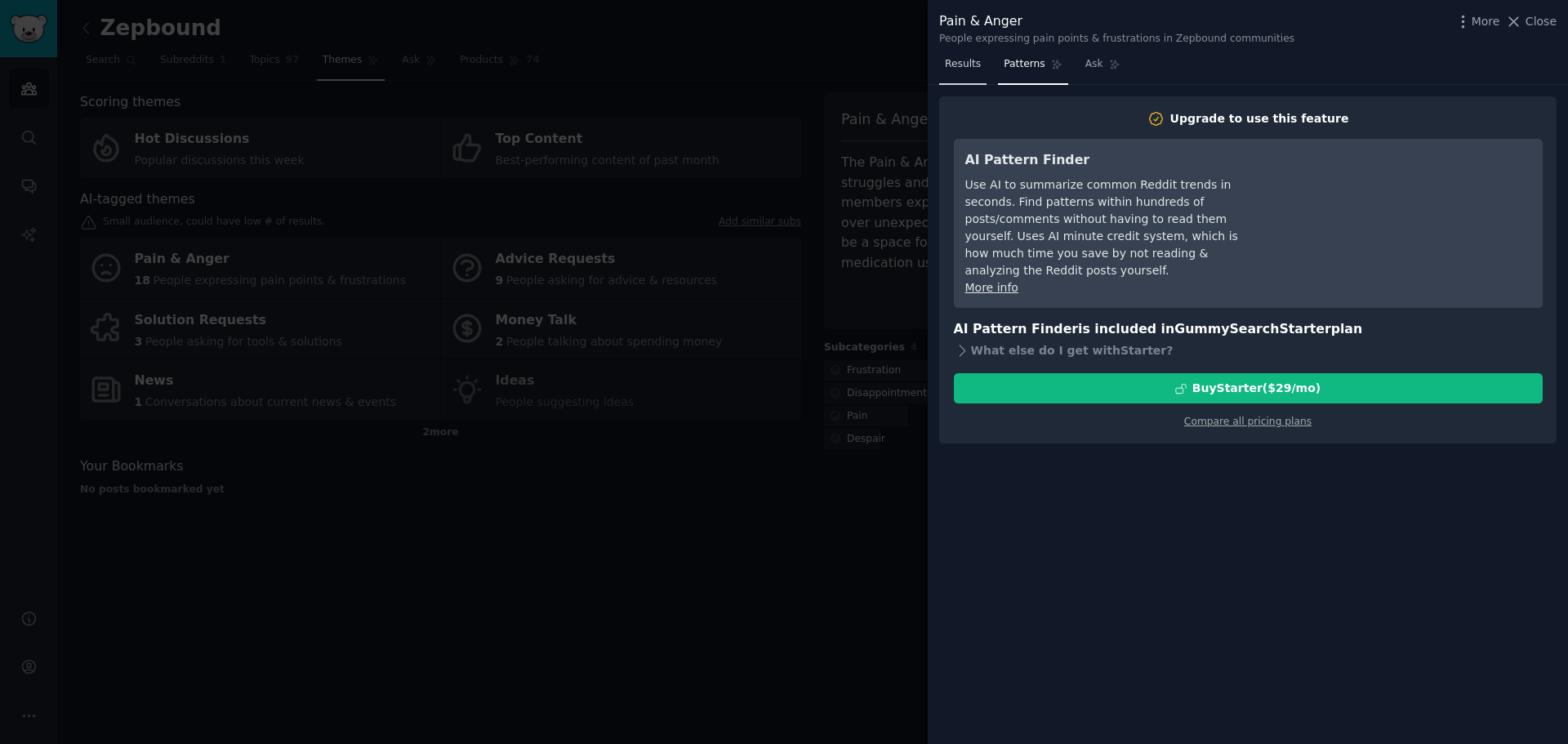
click at [782, 80] on link "Results" at bounding box center [963, 69] width 47 height 34
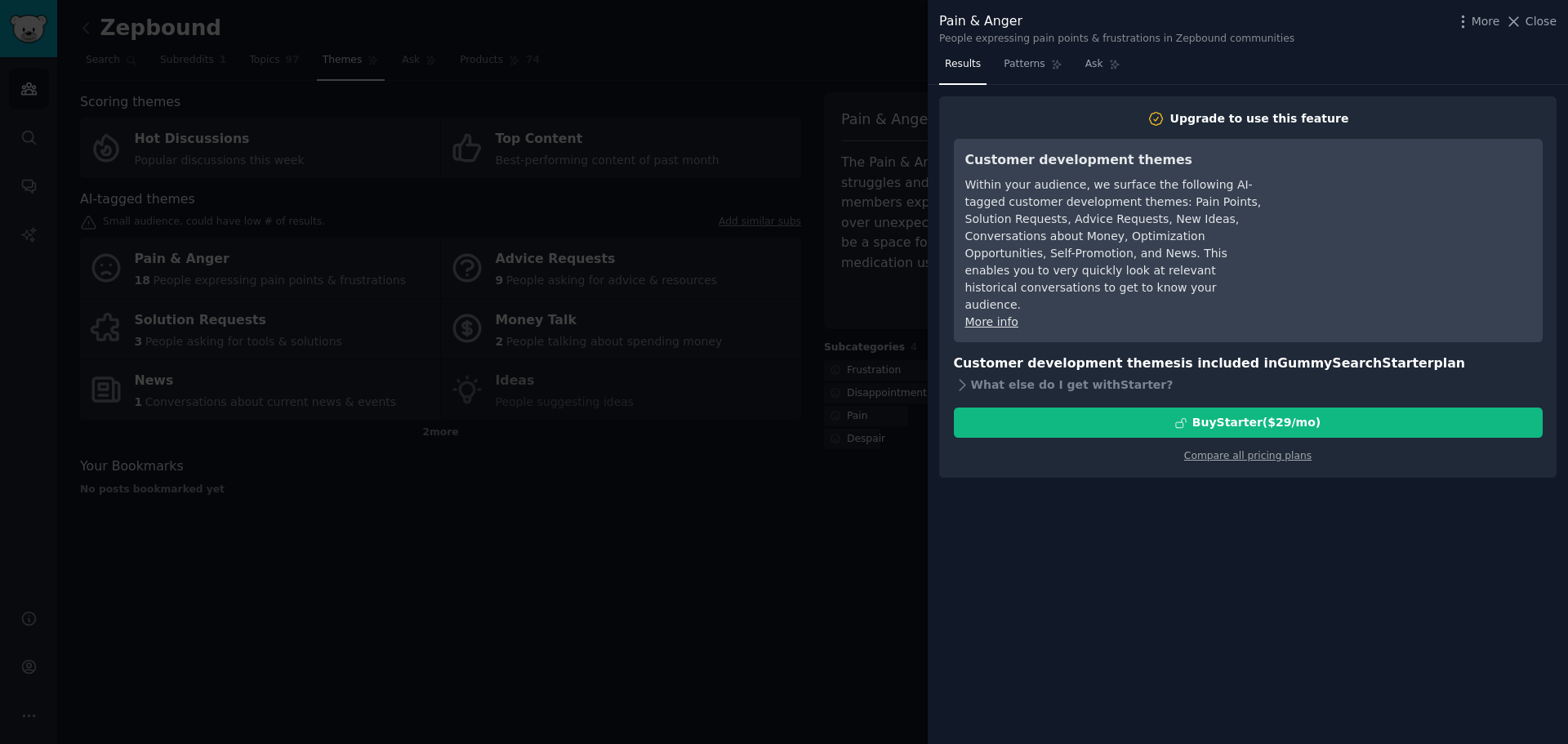
click at [782, 131] on div at bounding box center [784, 372] width 1568 height 744
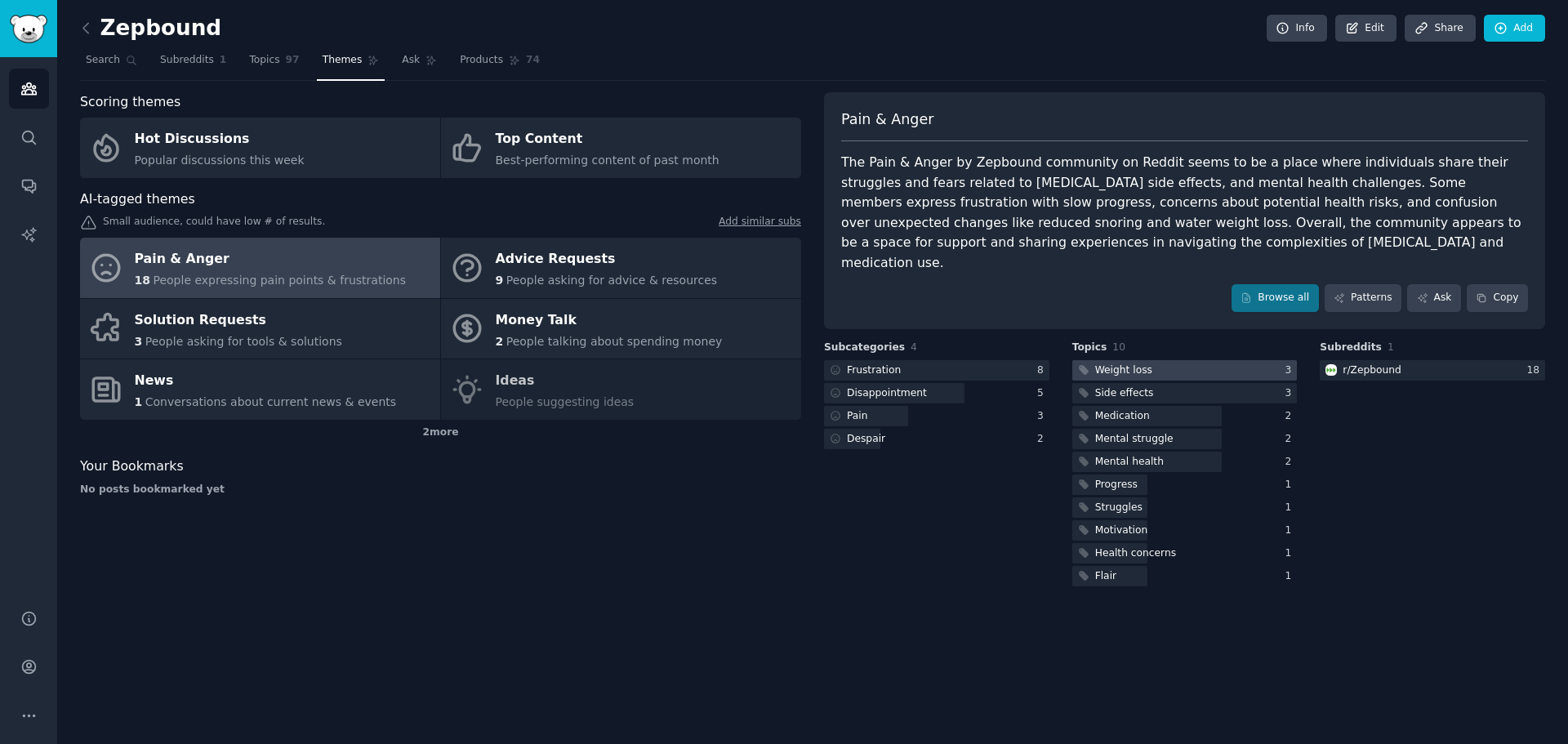
click at [782, 361] on div at bounding box center [1185, 371] width 225 height 20
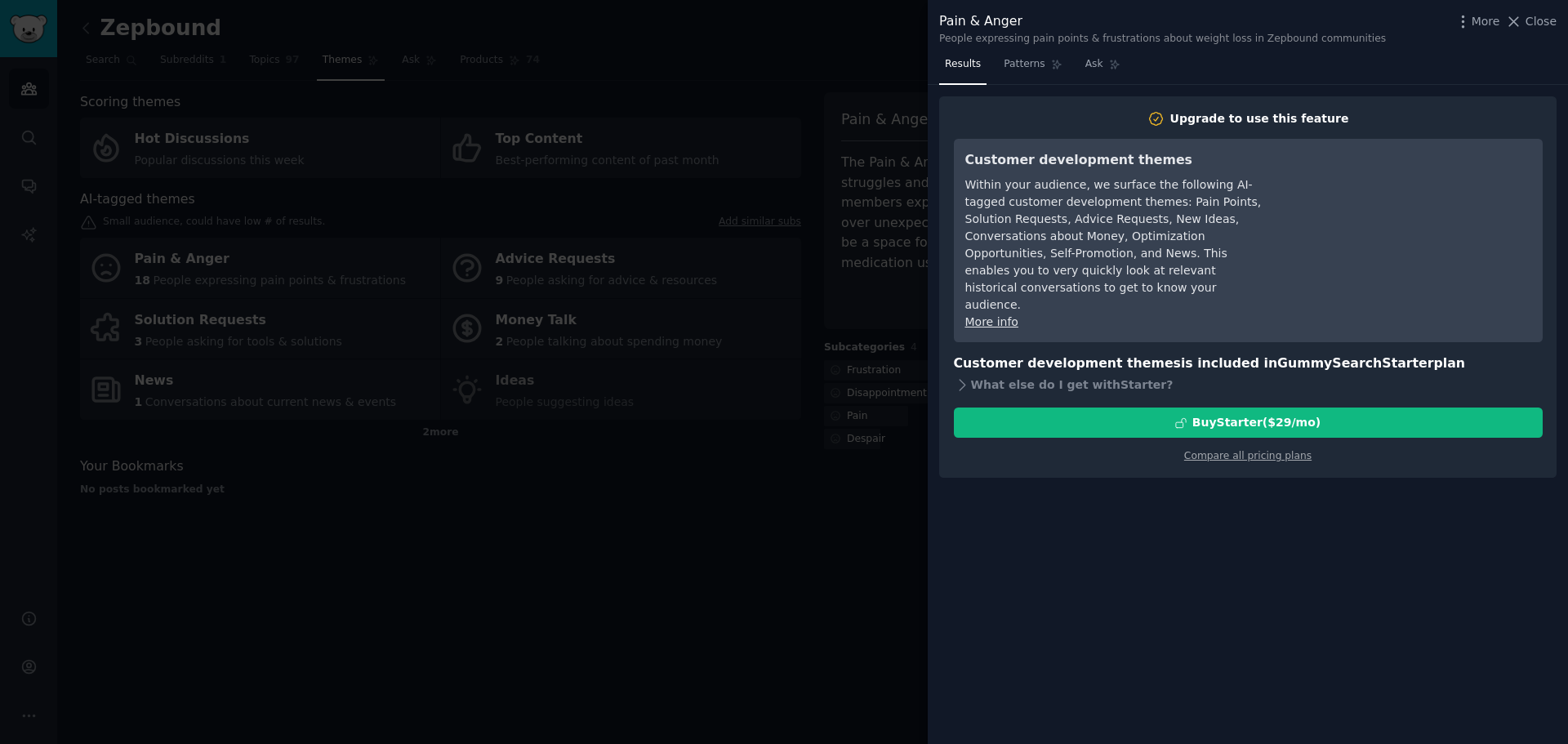
click at [782, 548] on div at bounding box center [784, 372] width 1568 height 744
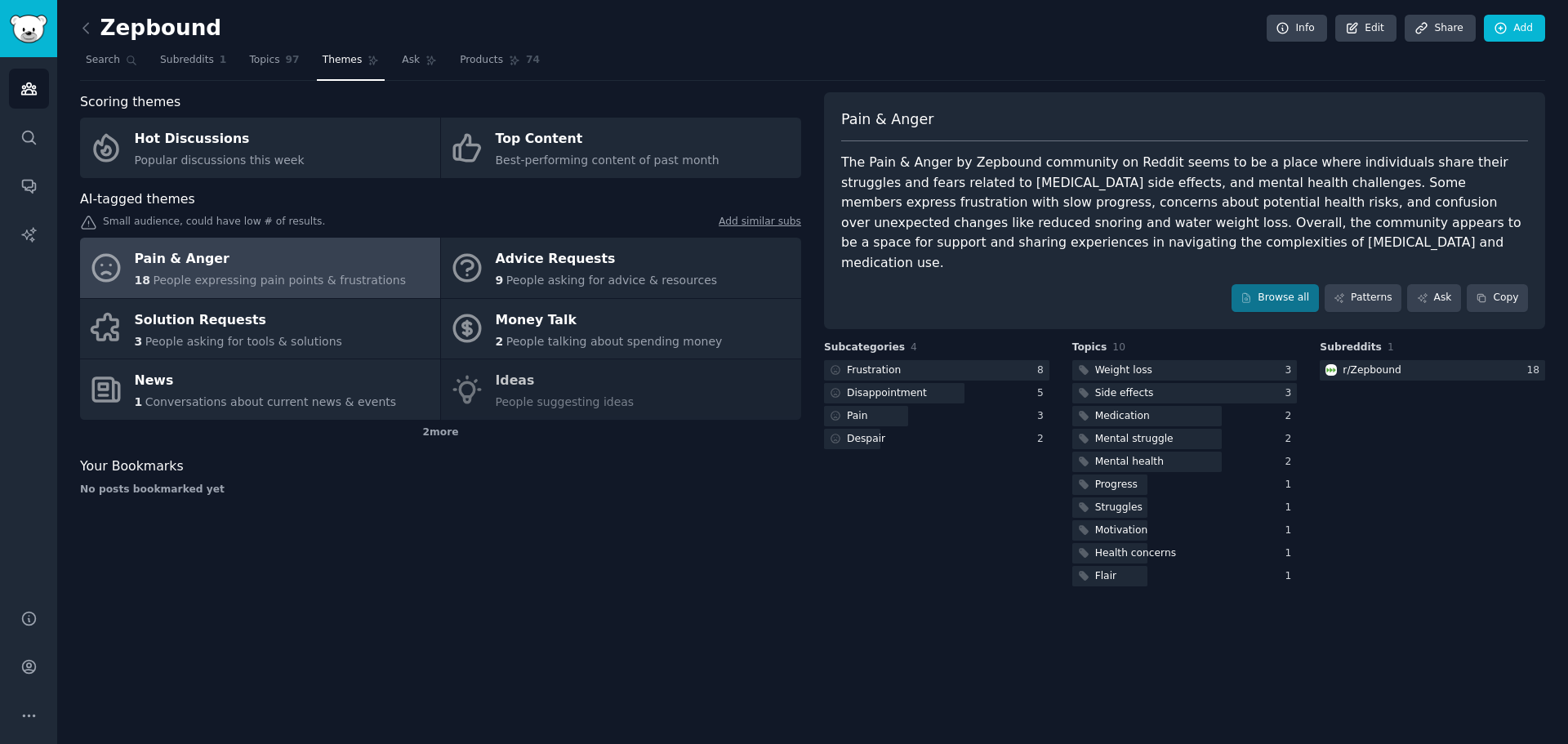
click at [782, 552] on div "Subcategories 4 Frustration 8 Disappointment 5 Pain 3 Despair 2" at bounding box center [937, 465] width 225 height 249
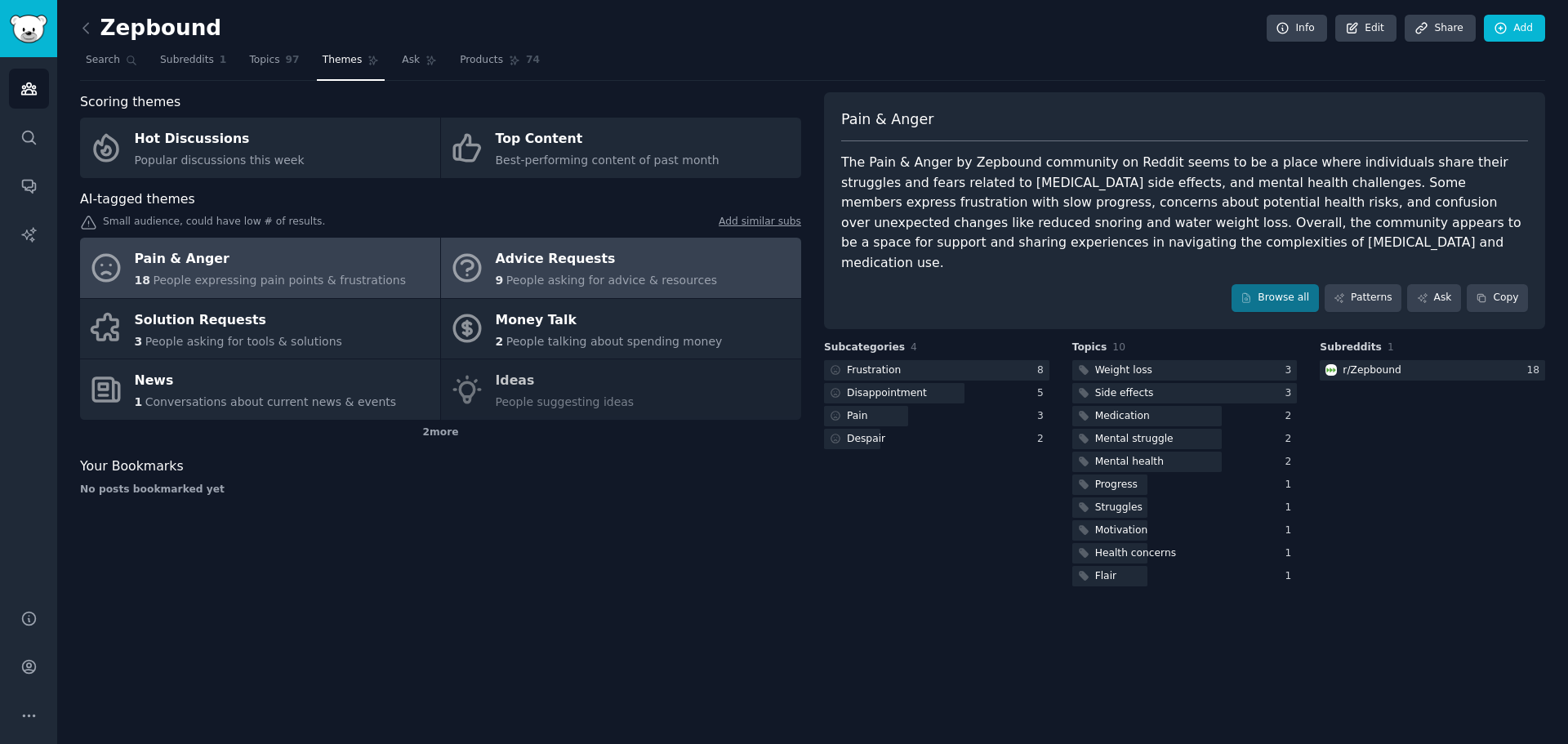
click at [646, 253] on div "Advice Requests" at bounding box center [607, 259] width 223 height 26
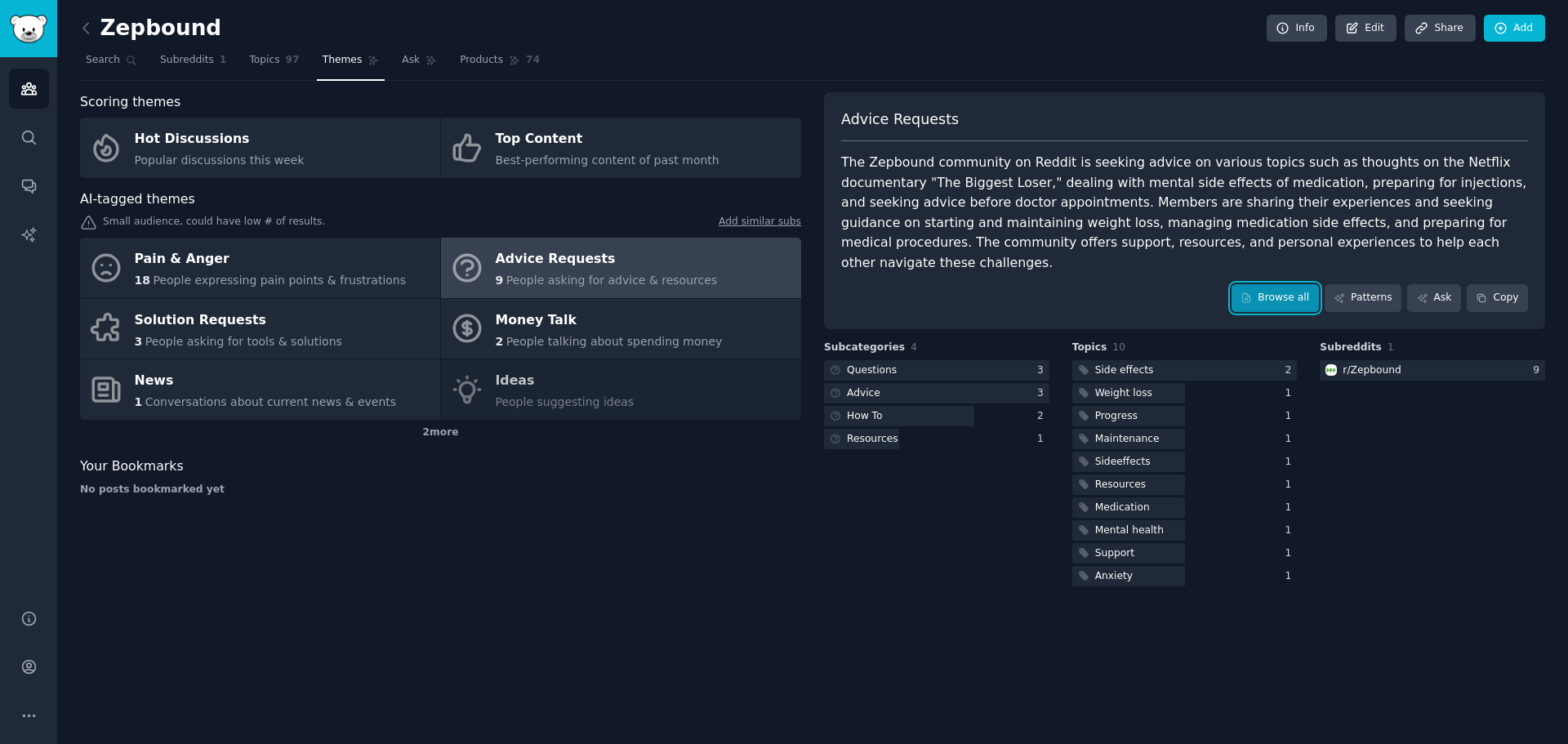
click at [782, 284] on link "Browse all" at bounding box center [1274, 298] width 87 height 28
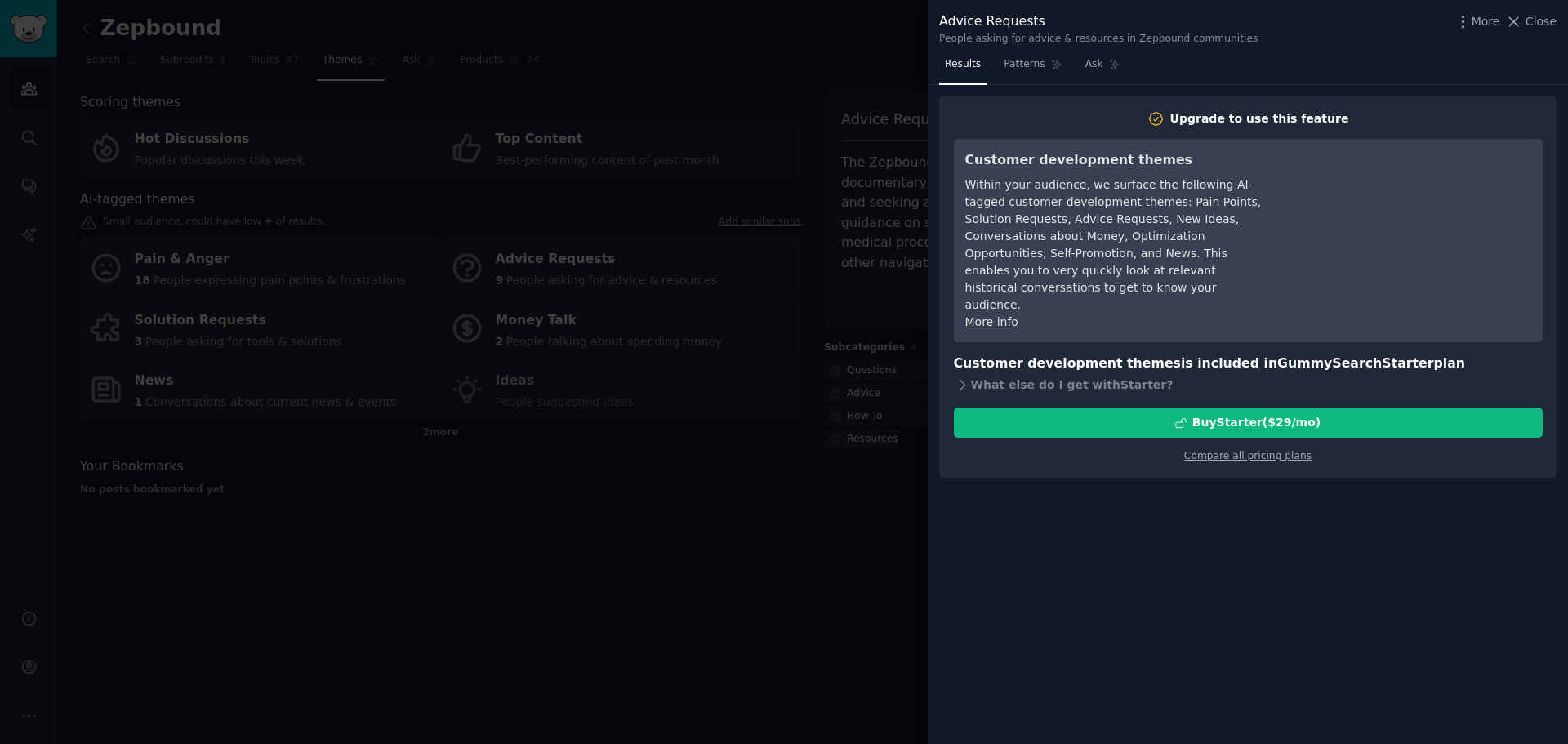
click at [782, 366] on div at bounding box center [784, 372] width 1568 height 744
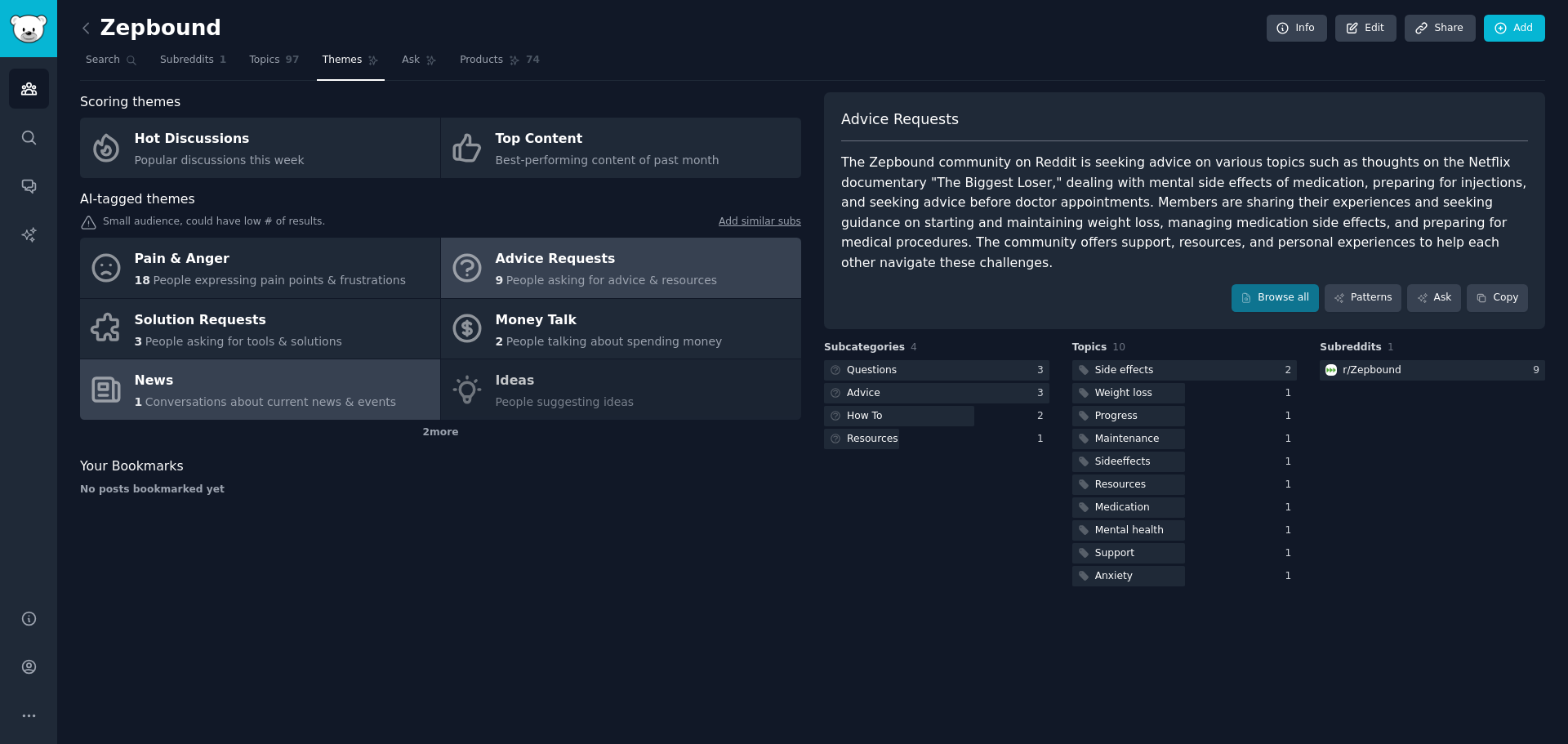
click at [282, 402] on span "Conversations about current news & events" at bounding box center [271, 401] width 250 height 13
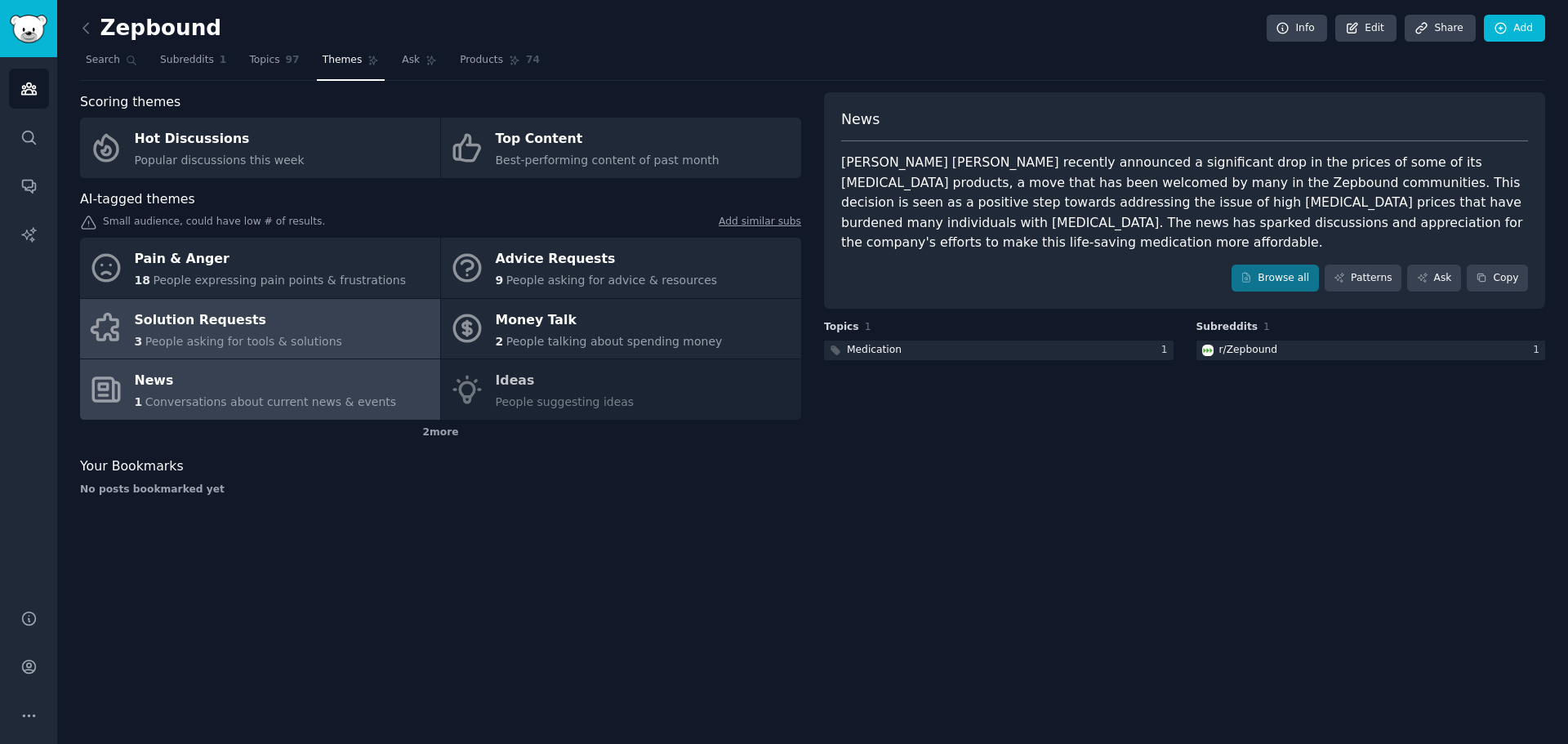
click at [271, 323] on div "Solution Requests" at bounding box center [238, 320] width 207 height 26
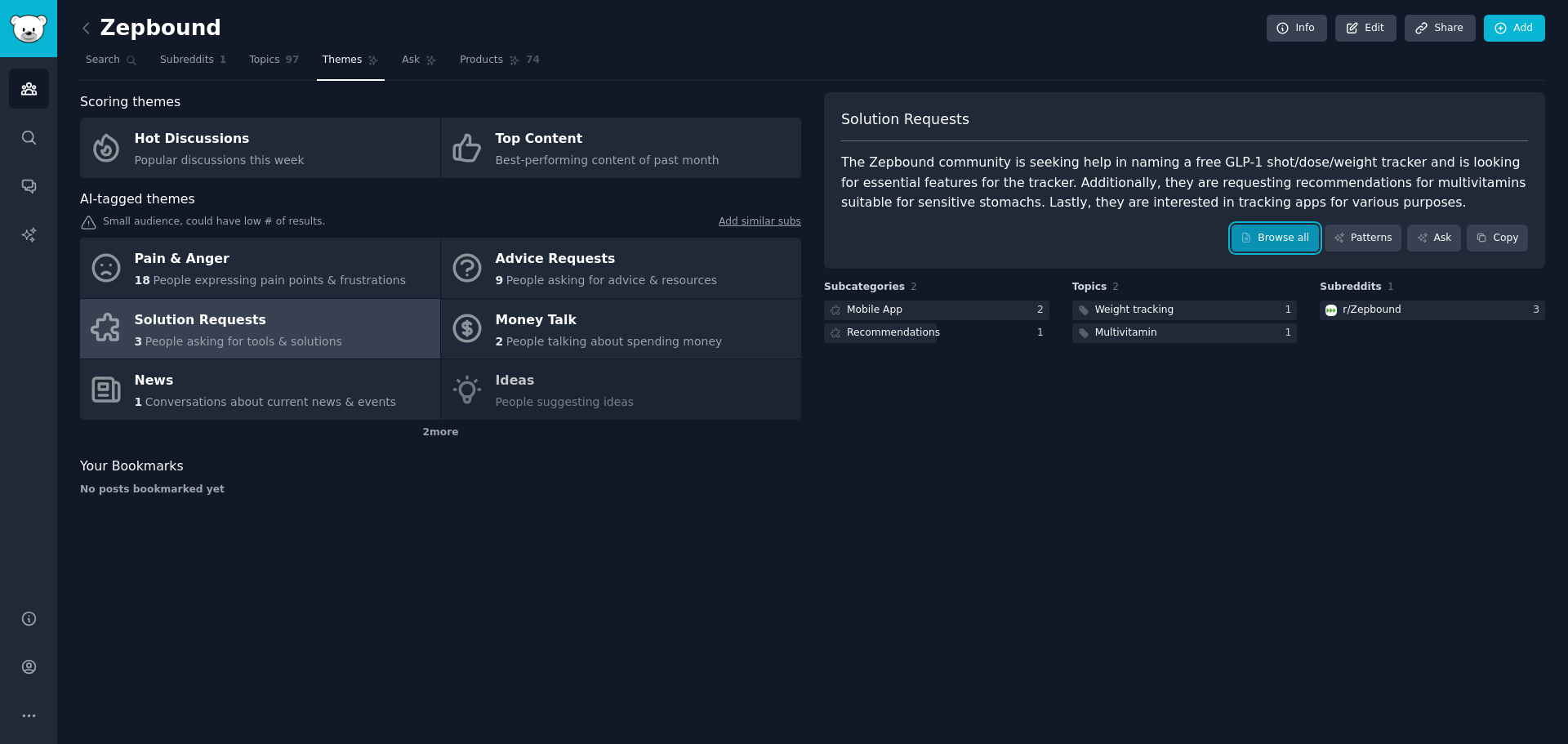
click at [782, 240] on link "Browse all" at bounding box center [1274, 238] width 87 height 28
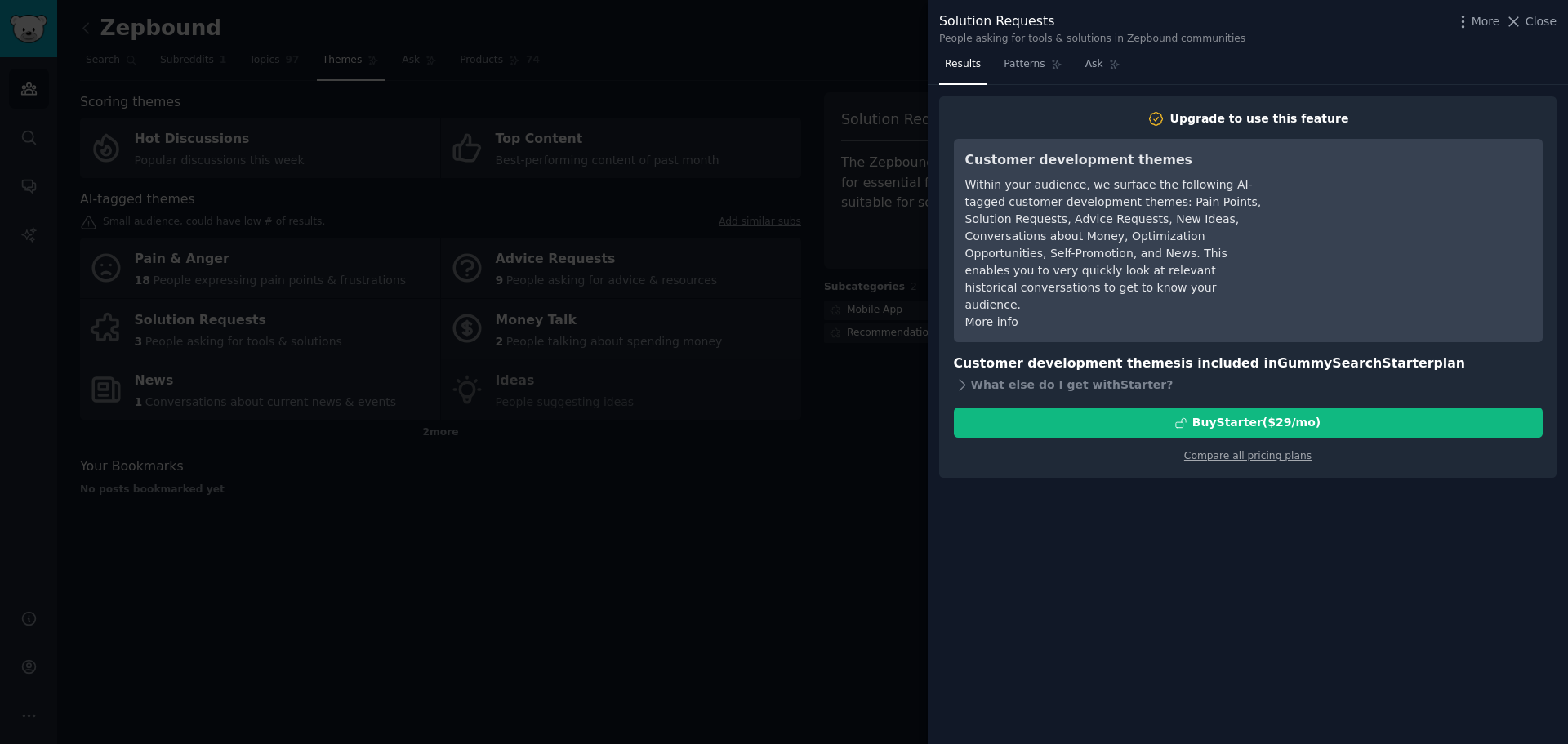
click at [597, 526] on div at bounding box center [784, 372] width 1568 height 744
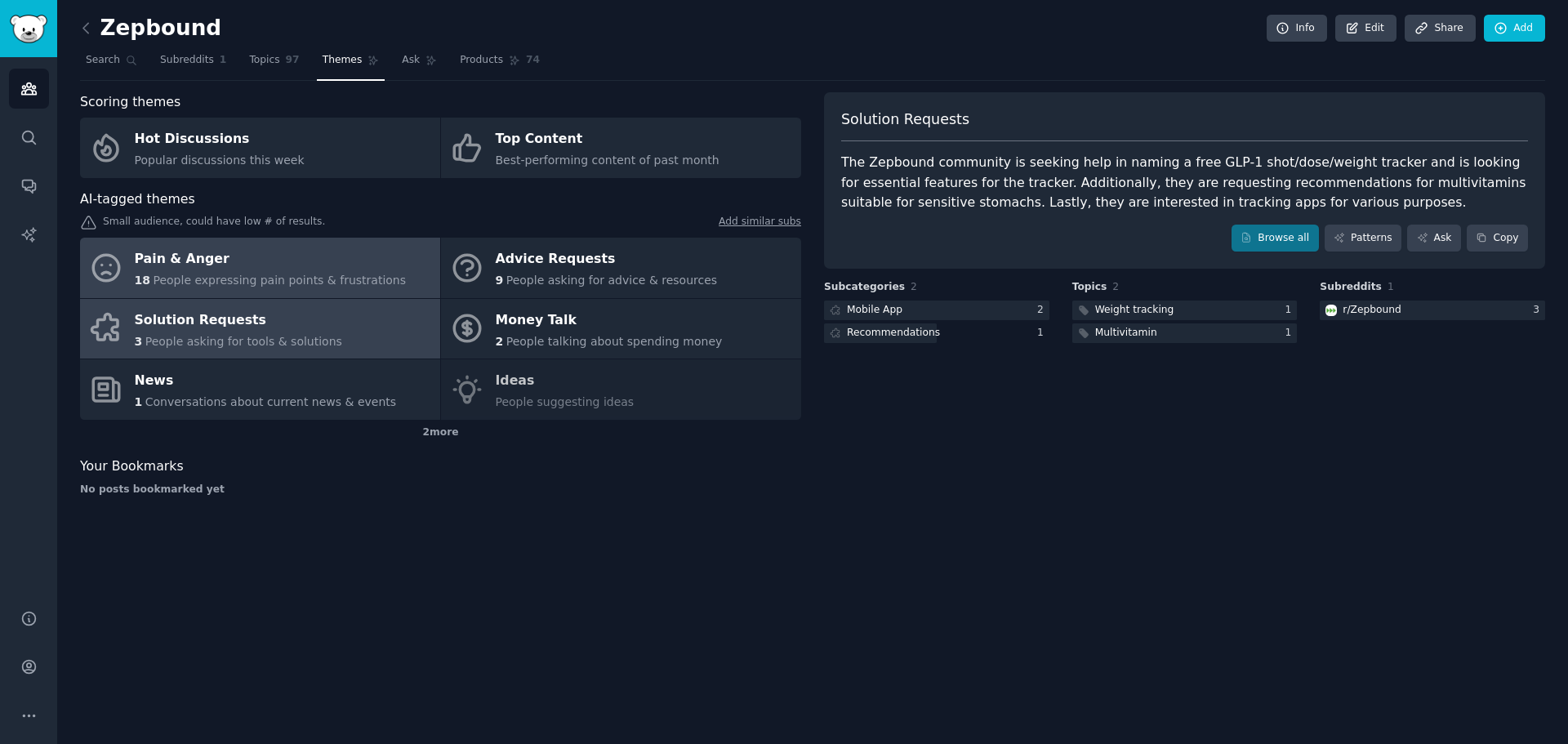
click at [311, 289] on div "18 People expressing pain points & frustrations" at bounding box center [270, 280] width 272 height 17
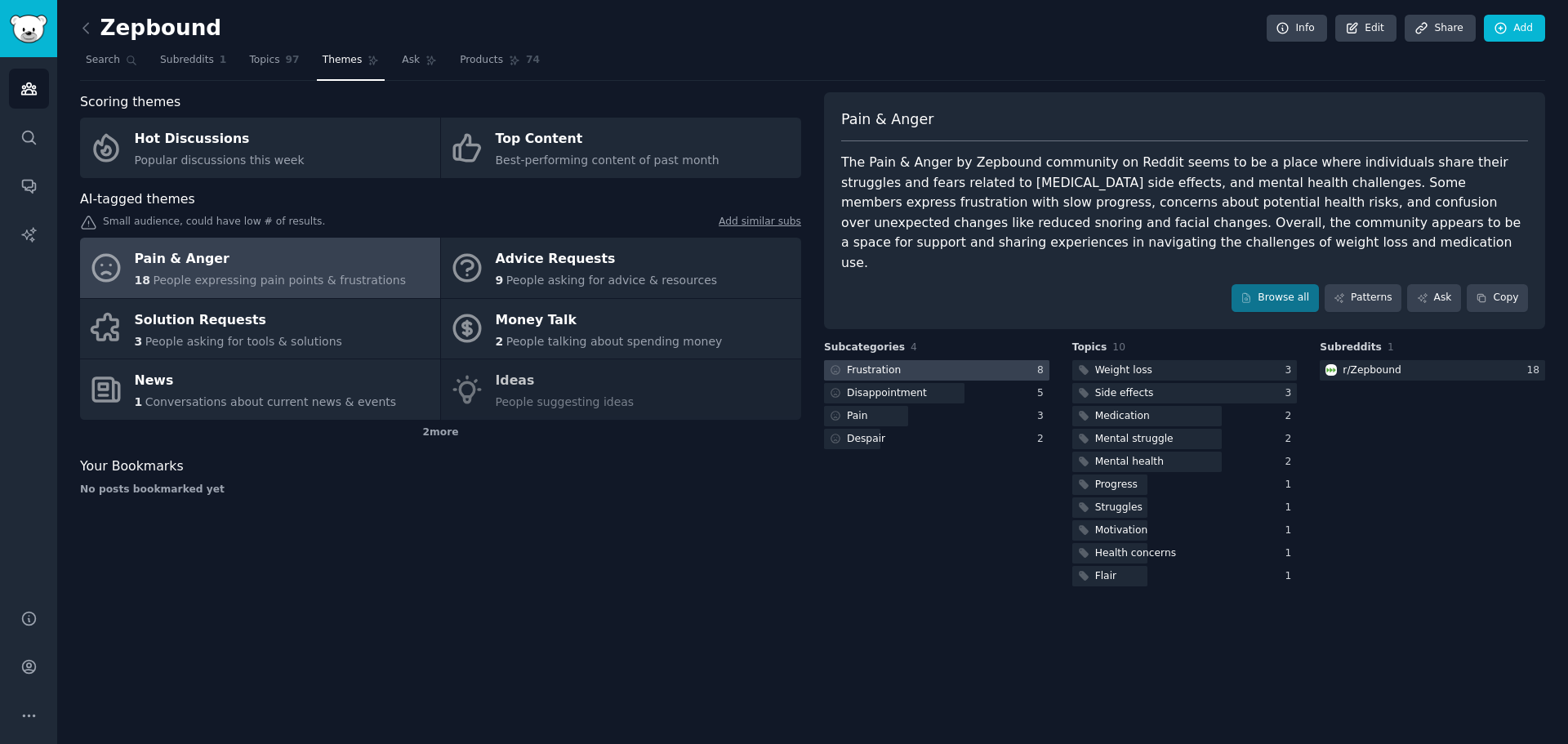
click at [782, 361] on div "Frustration" at bounding box center [864, 371] width 80 height 20
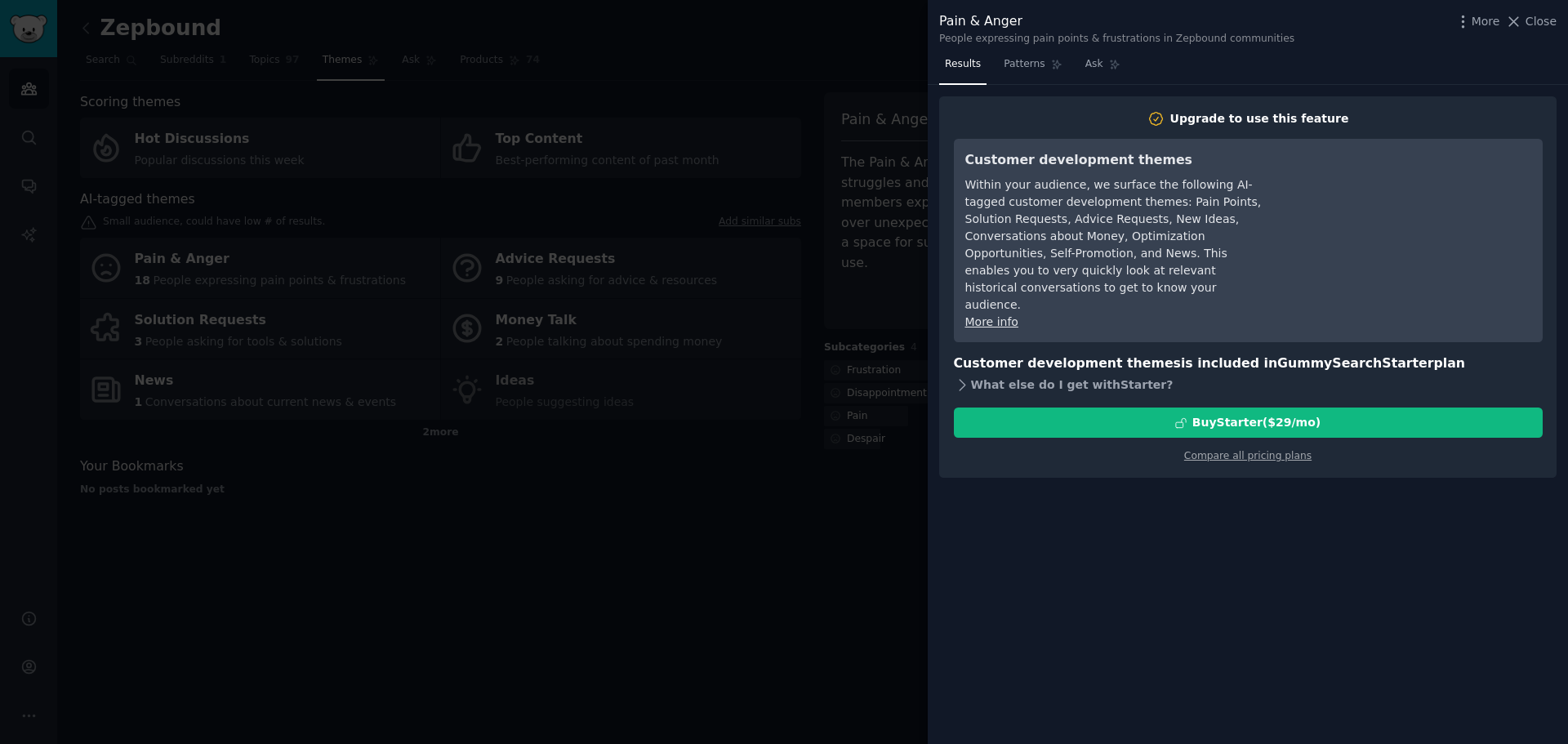
click at [782, 373] on div "What else do I get with Starter ?" at bounding box center [1248, 384] width 589 height 23
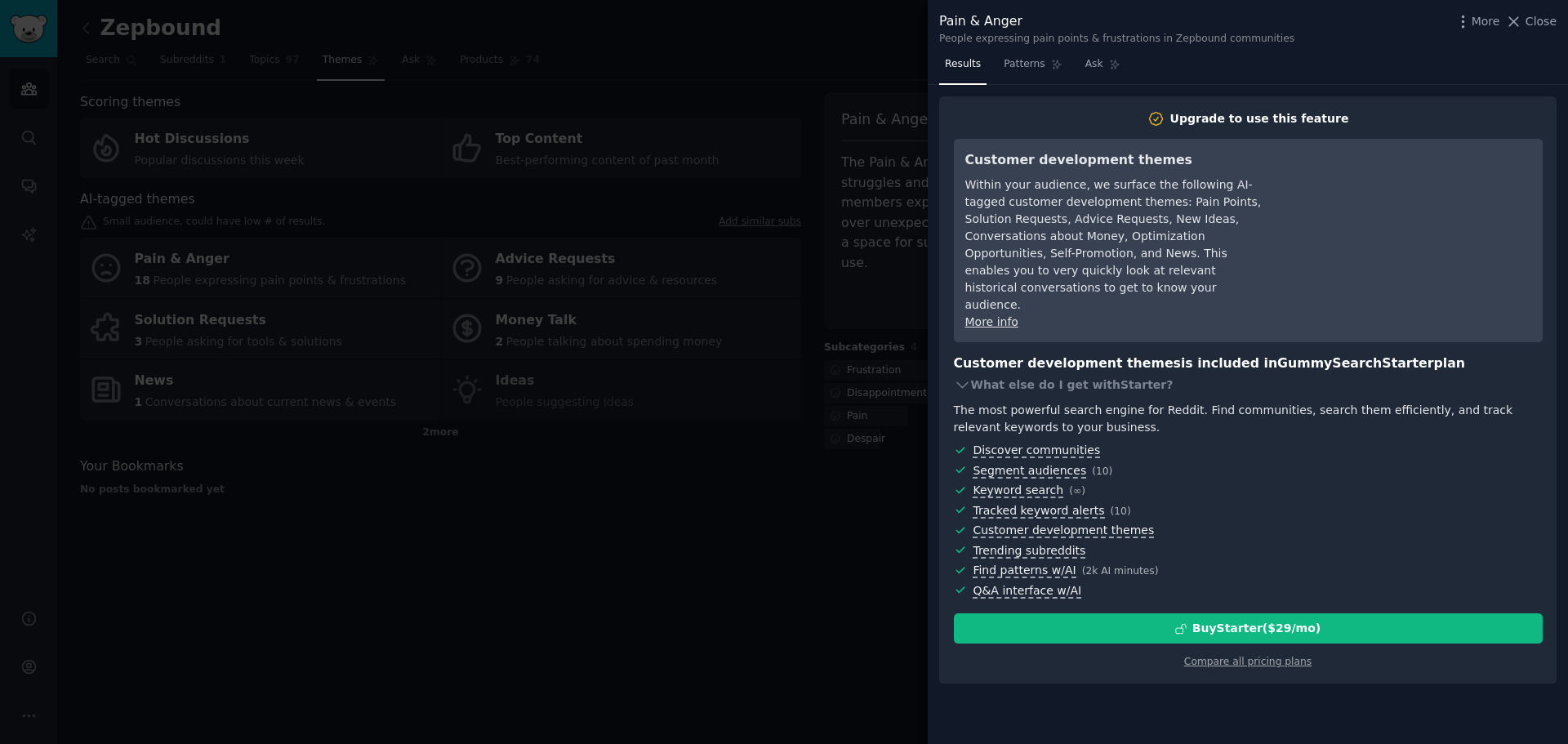
click at [466, 574] on div at bounding box center [784, 372] width 1568 height 744
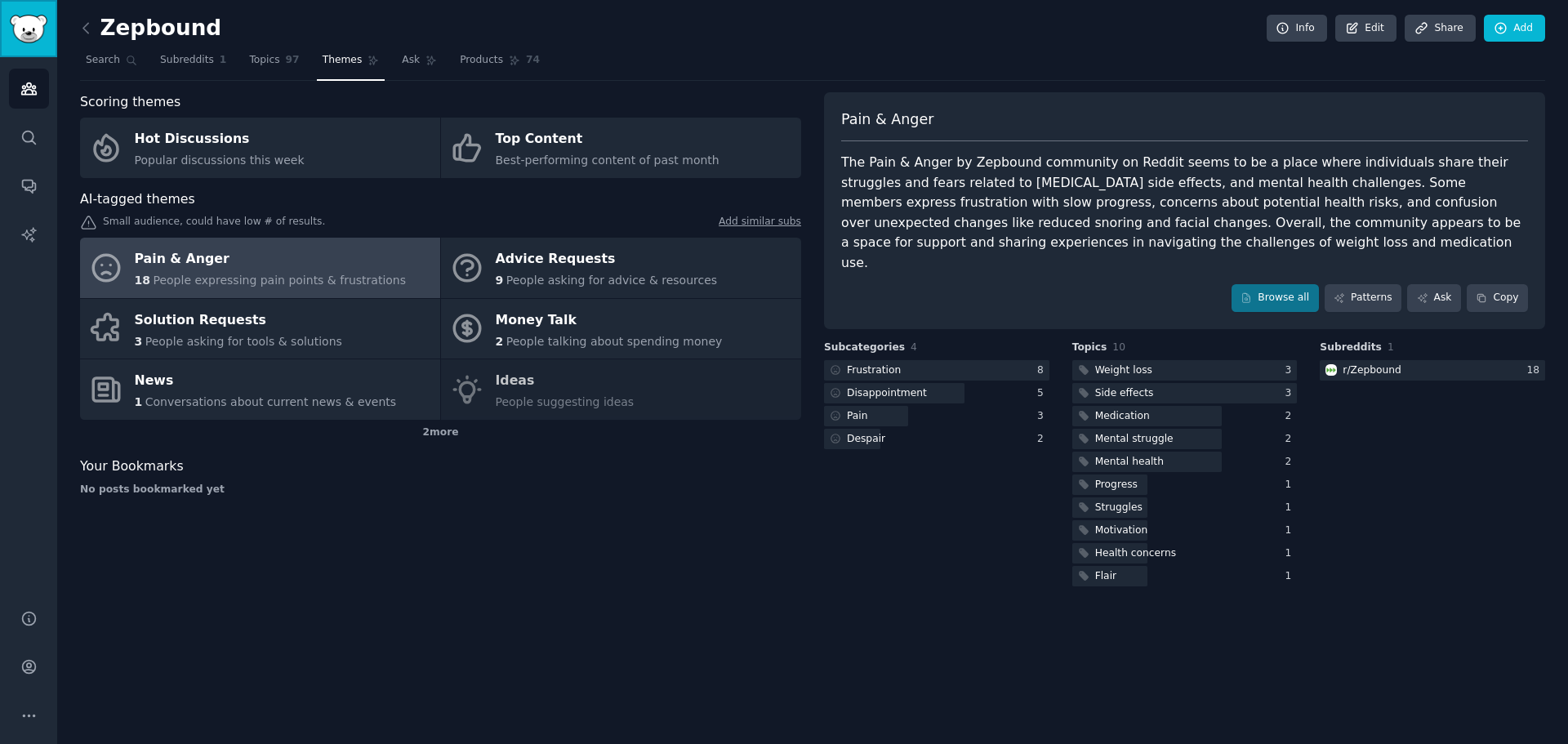
click at [8, 25] on link "Sidebar" at bounding box center [29, 29] width 58 height 58
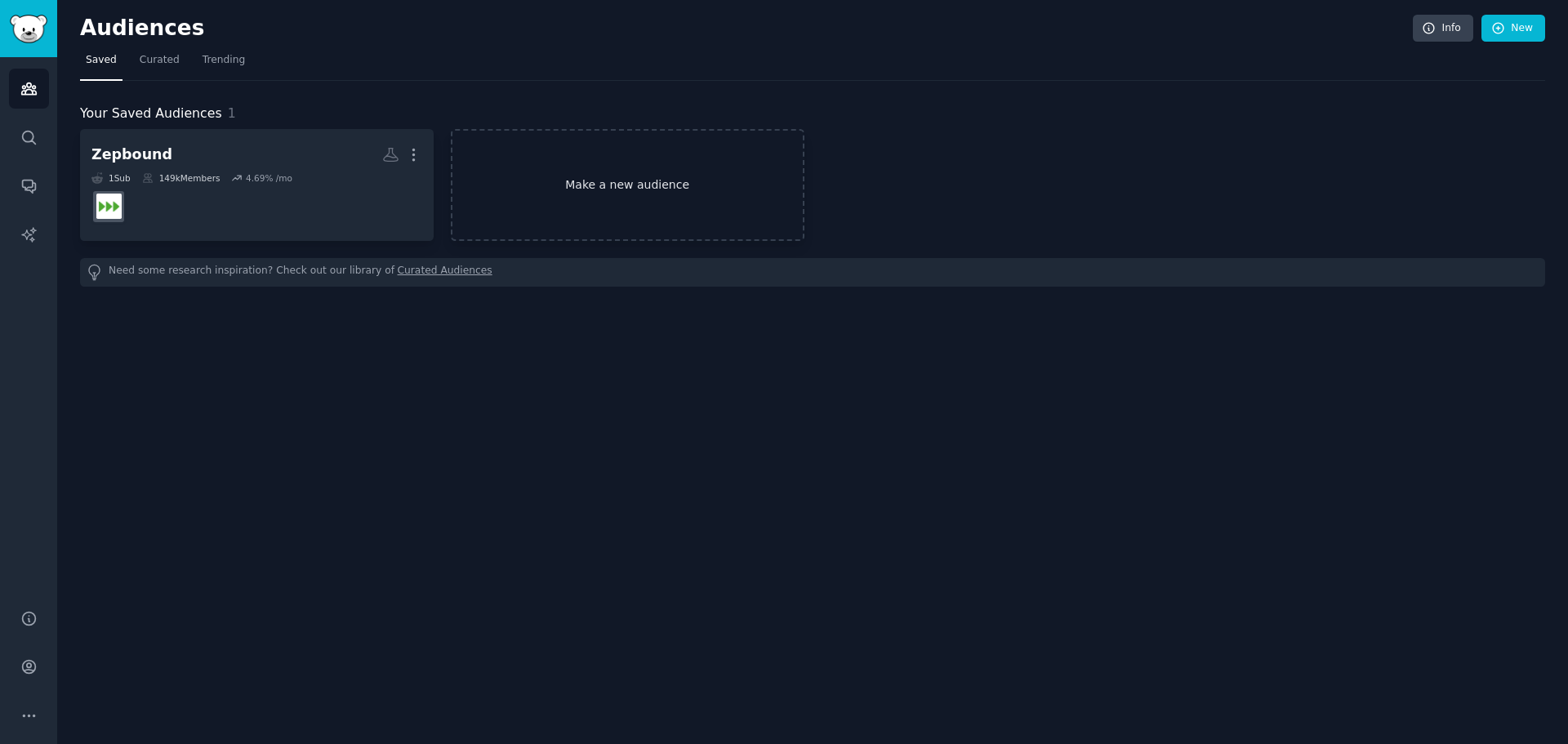
click at [728, 179] on link "Make a new audience" at bounding box center [628, 185] width 354 height 112
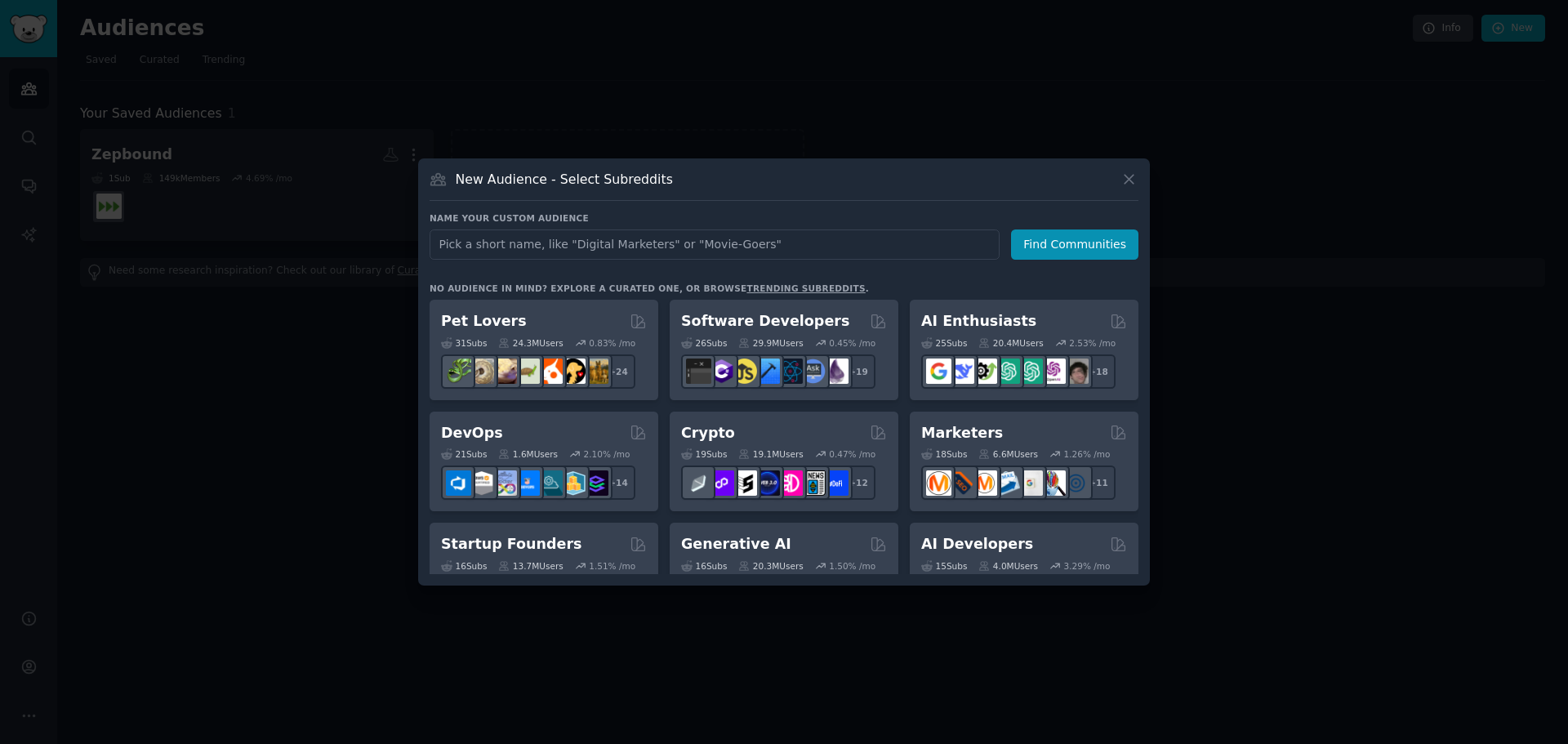
click at [725, 244] on input "text" at bounding box center [715, 245] width 570 height 30
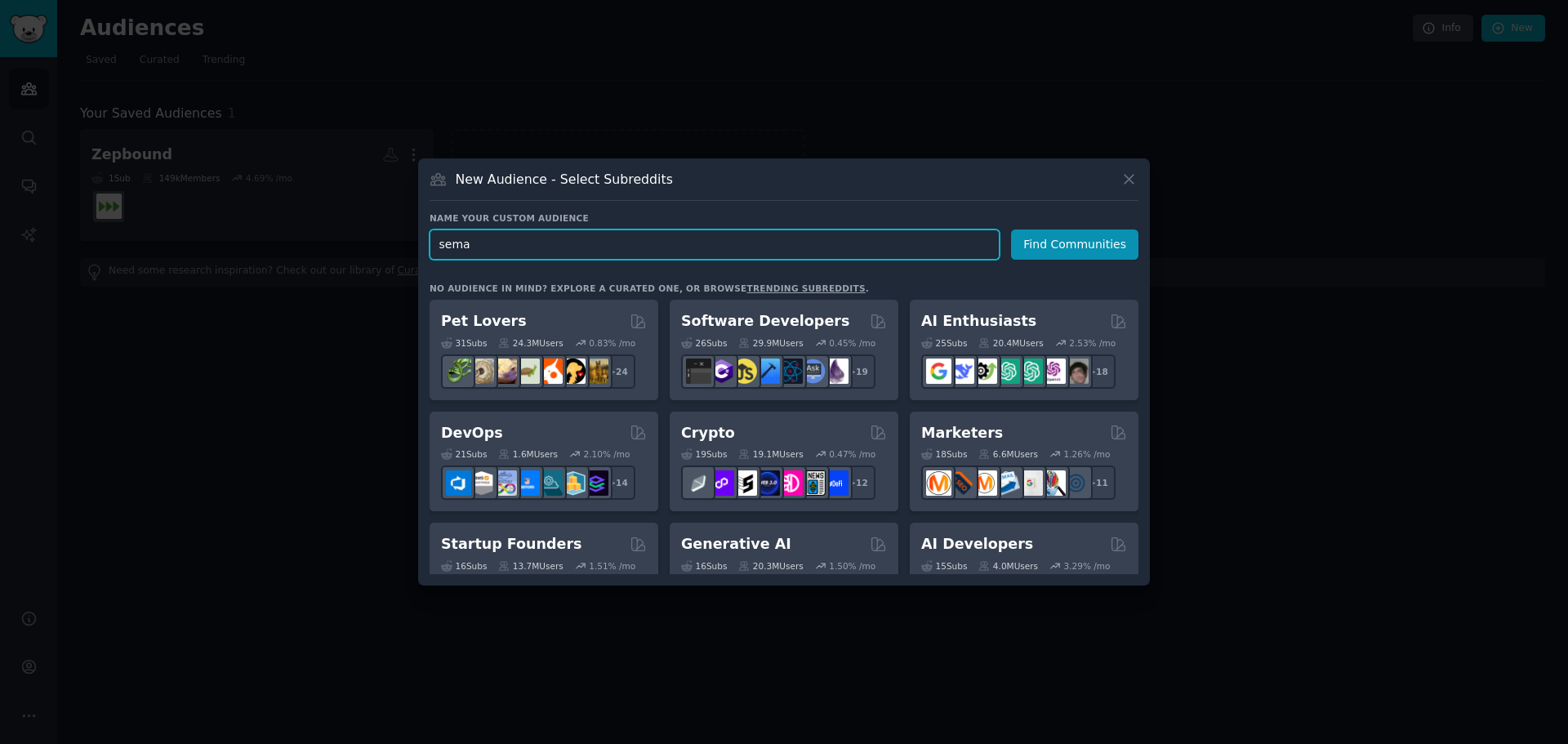
paste input "Wegovy"
type input "Wegovy"
click button "Find Communities" at bounding box center [1075, 245] width 128 height 30
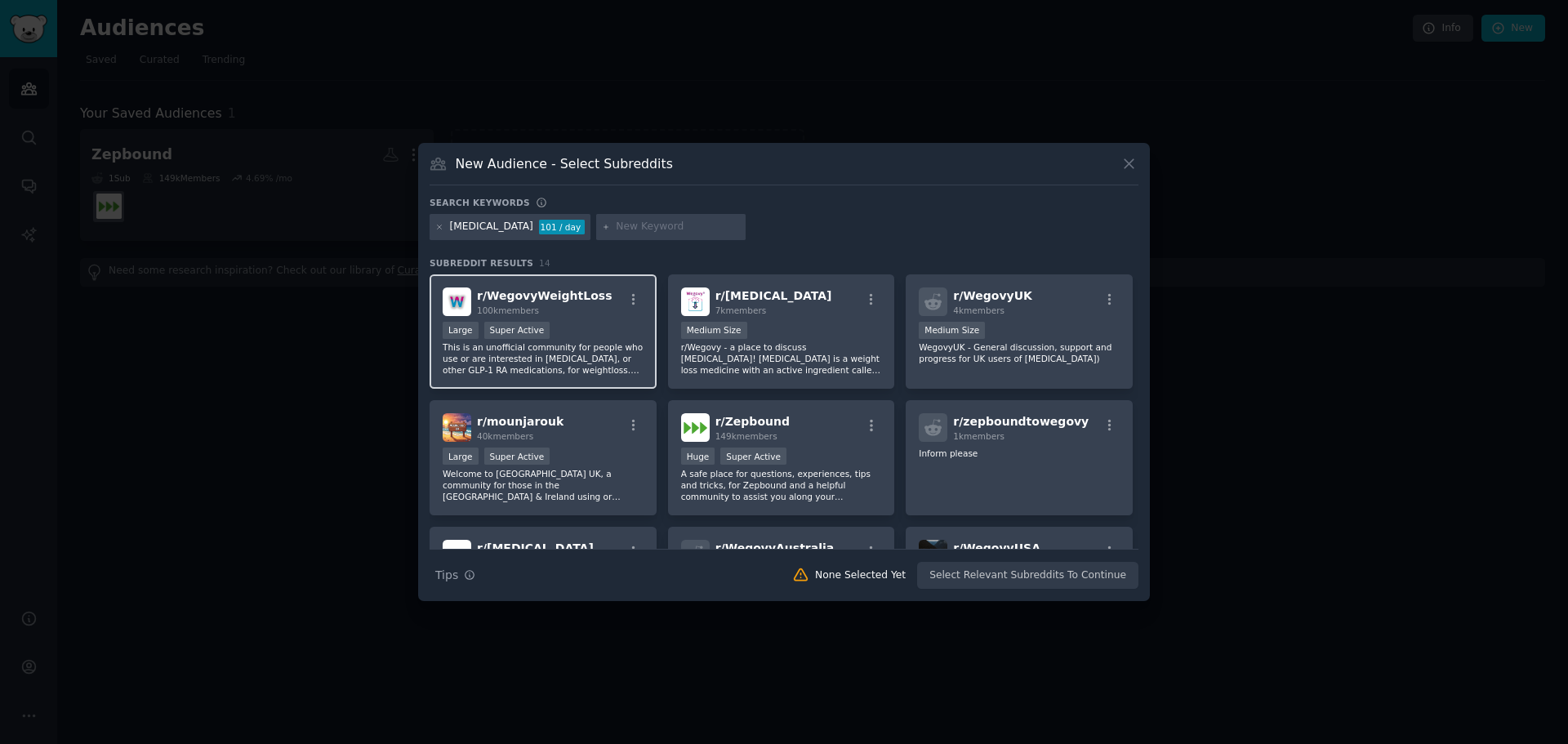
click at [573, 327] on div "Large Super Active" at bounding box center [542, 332] width 201 height 20
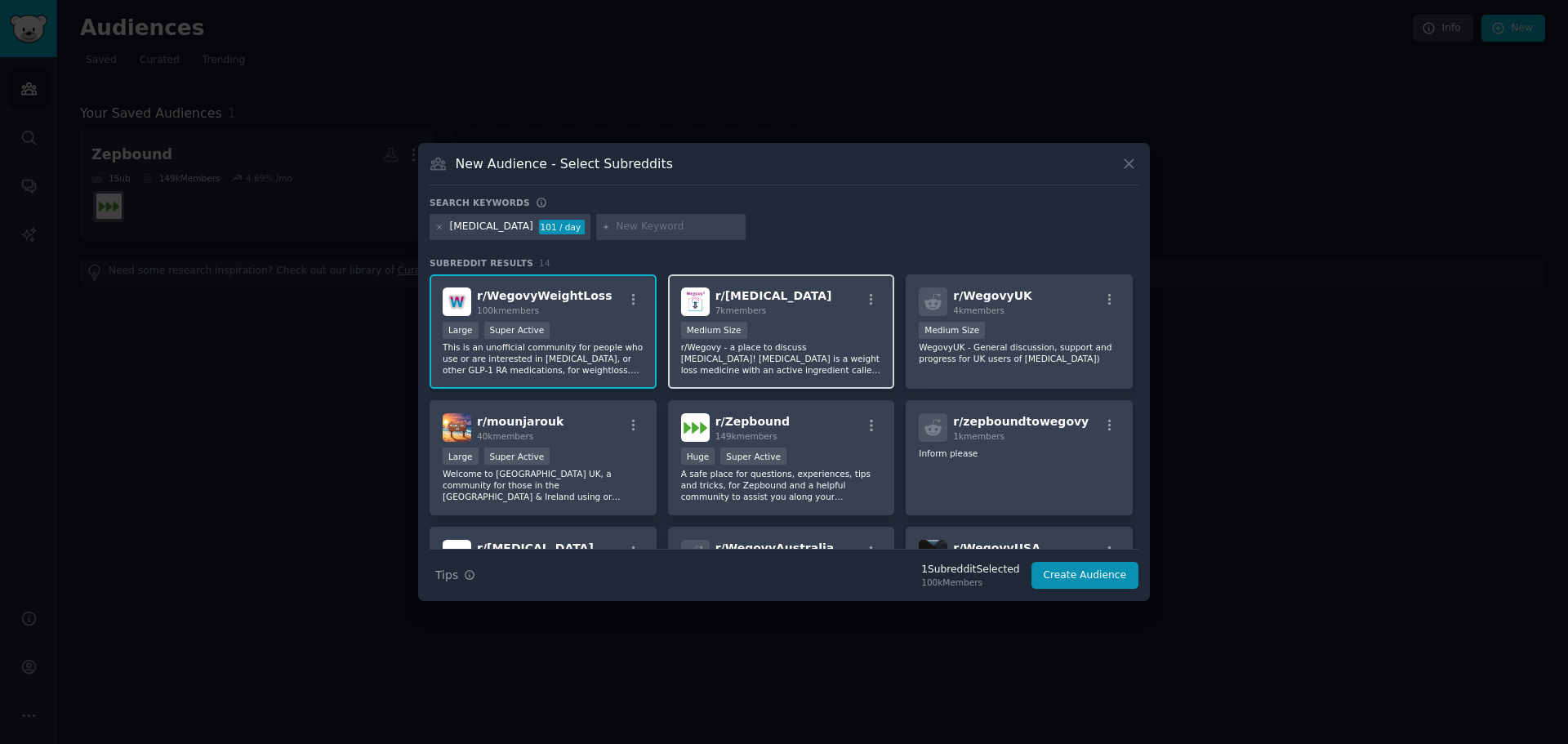
click at [748, 311] on span "7k members" at bounding box center [740, 311] width 52 height 10
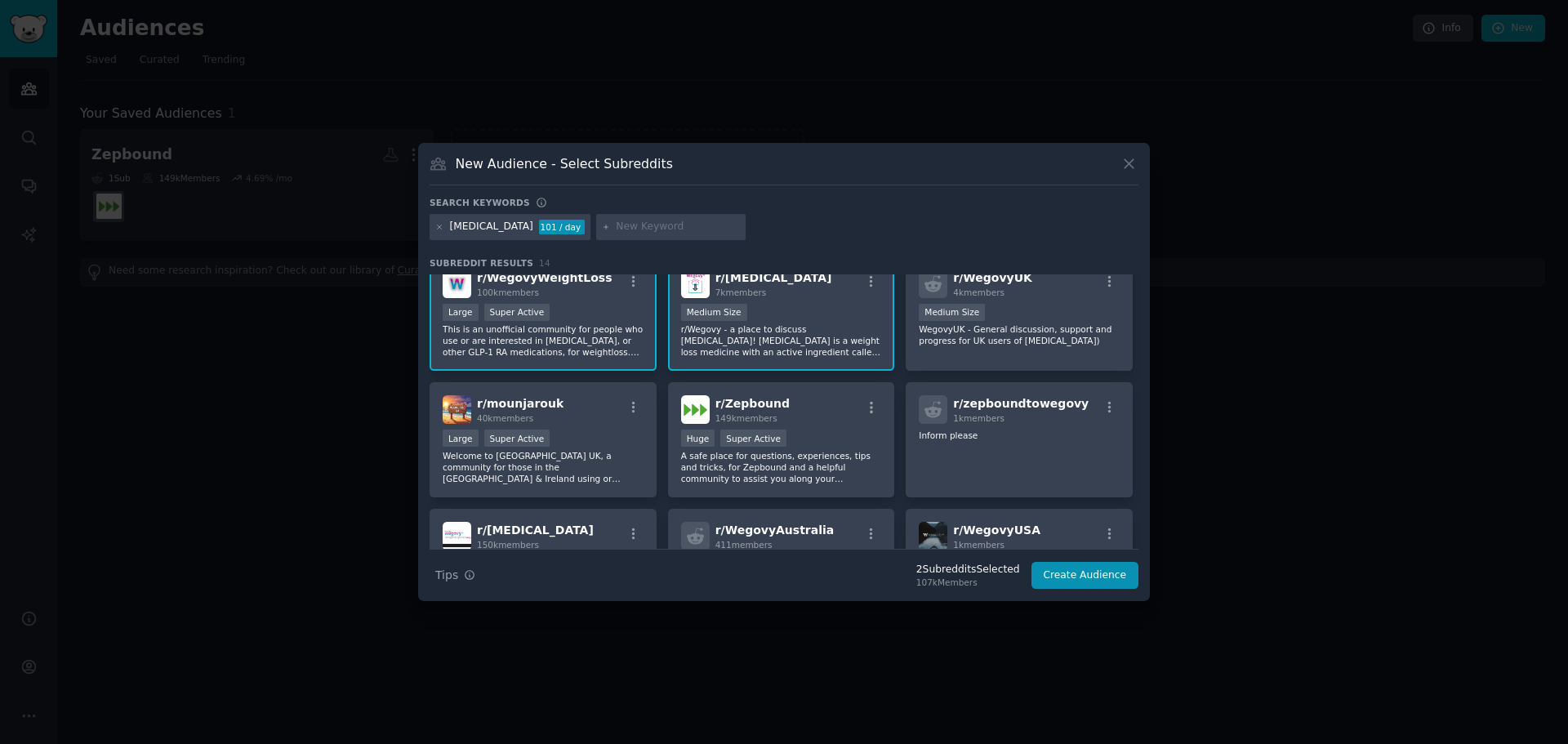
scroll to position [19, 0]
click at [782, 329] on p "WegovyUK - General discussion, support and progress for UK users of Wegovy)" at bounding box center [1019, 333] width 201 height 23
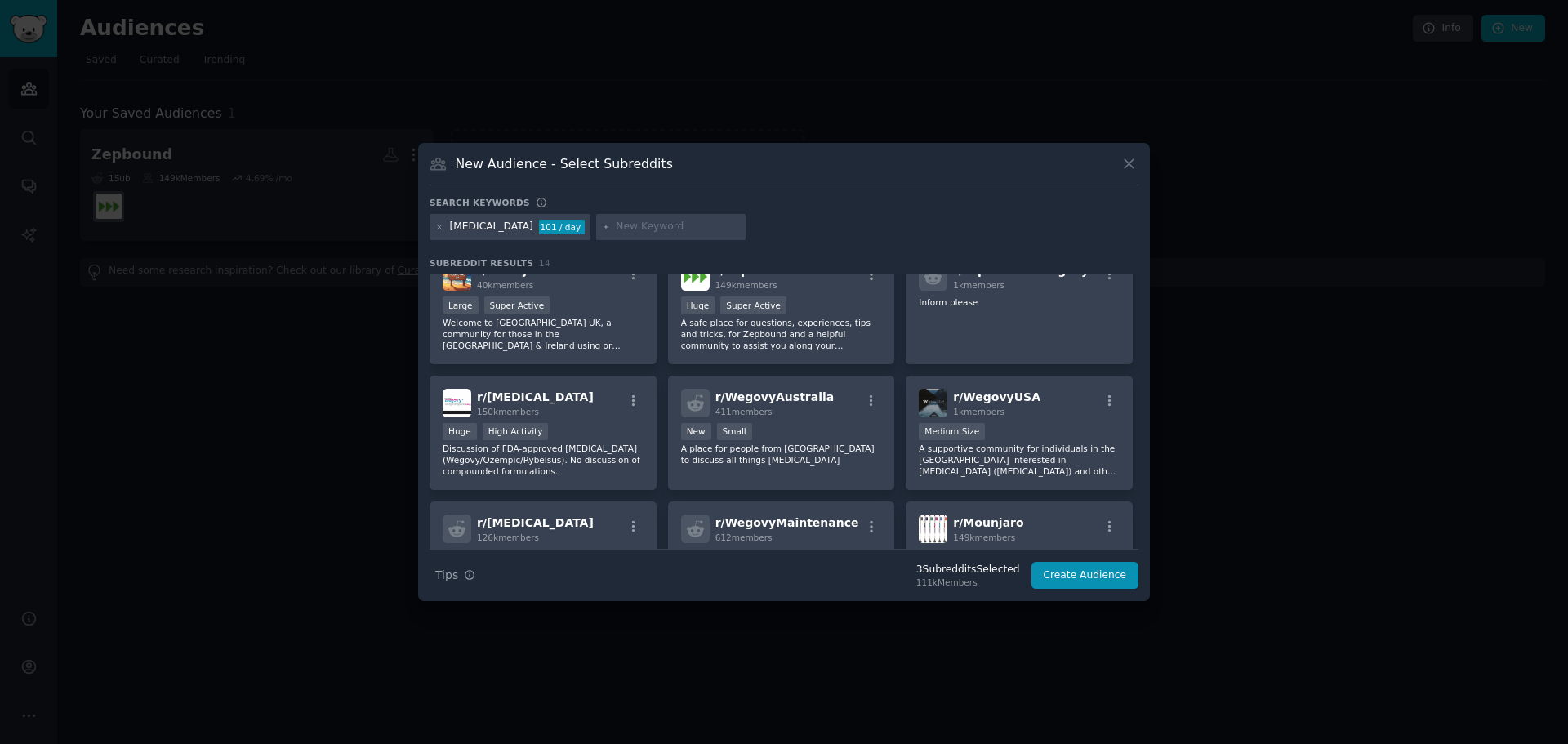
scroll to position [152, 0]
click at [782, 441] on p "A supportive community for individuals in the USA interested in Wegovy (semaglu…" at bounding box center [1019, 458] width 201 height 35
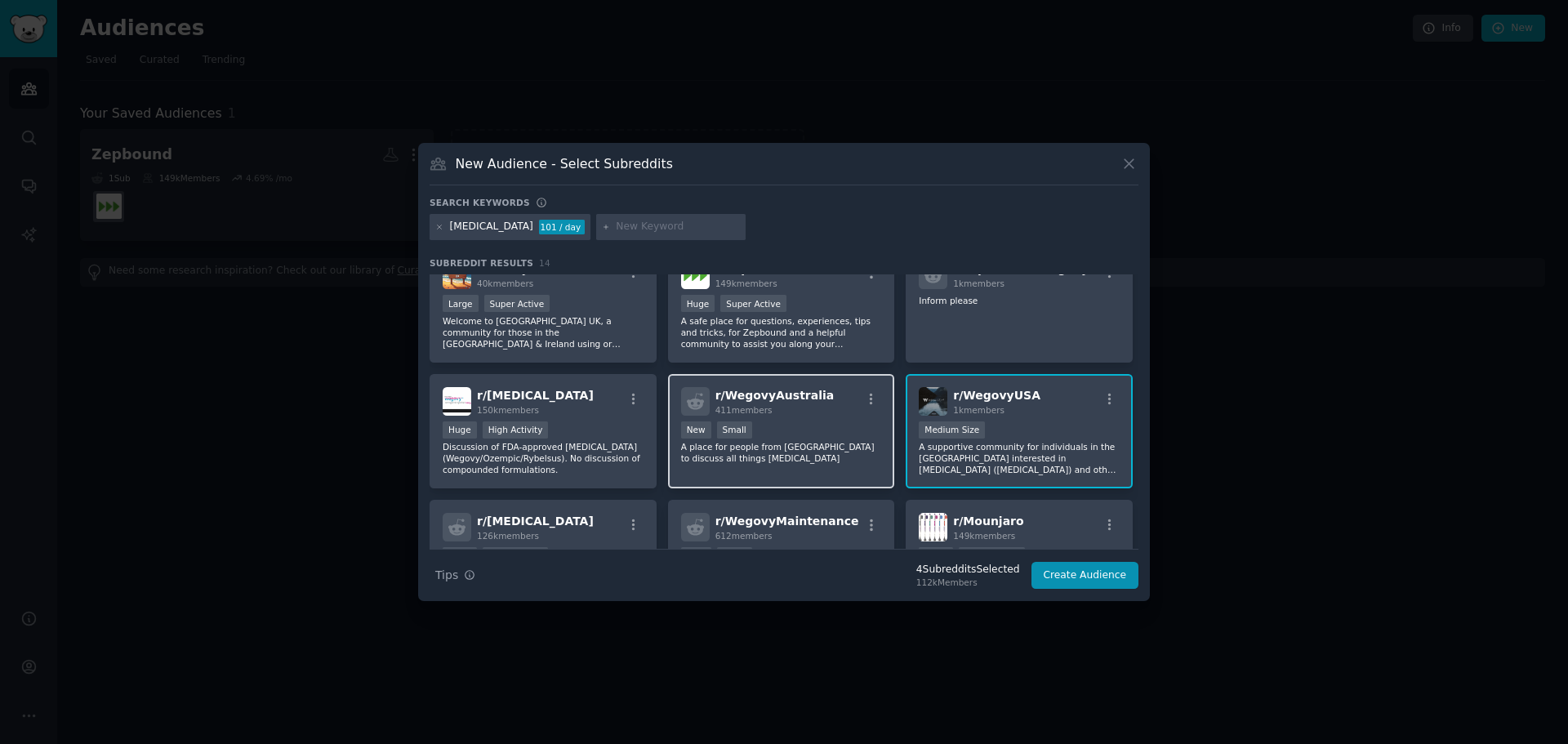
click at [782, 434] on div "New Small" at bounding box center [781, 432] width 201 height 20
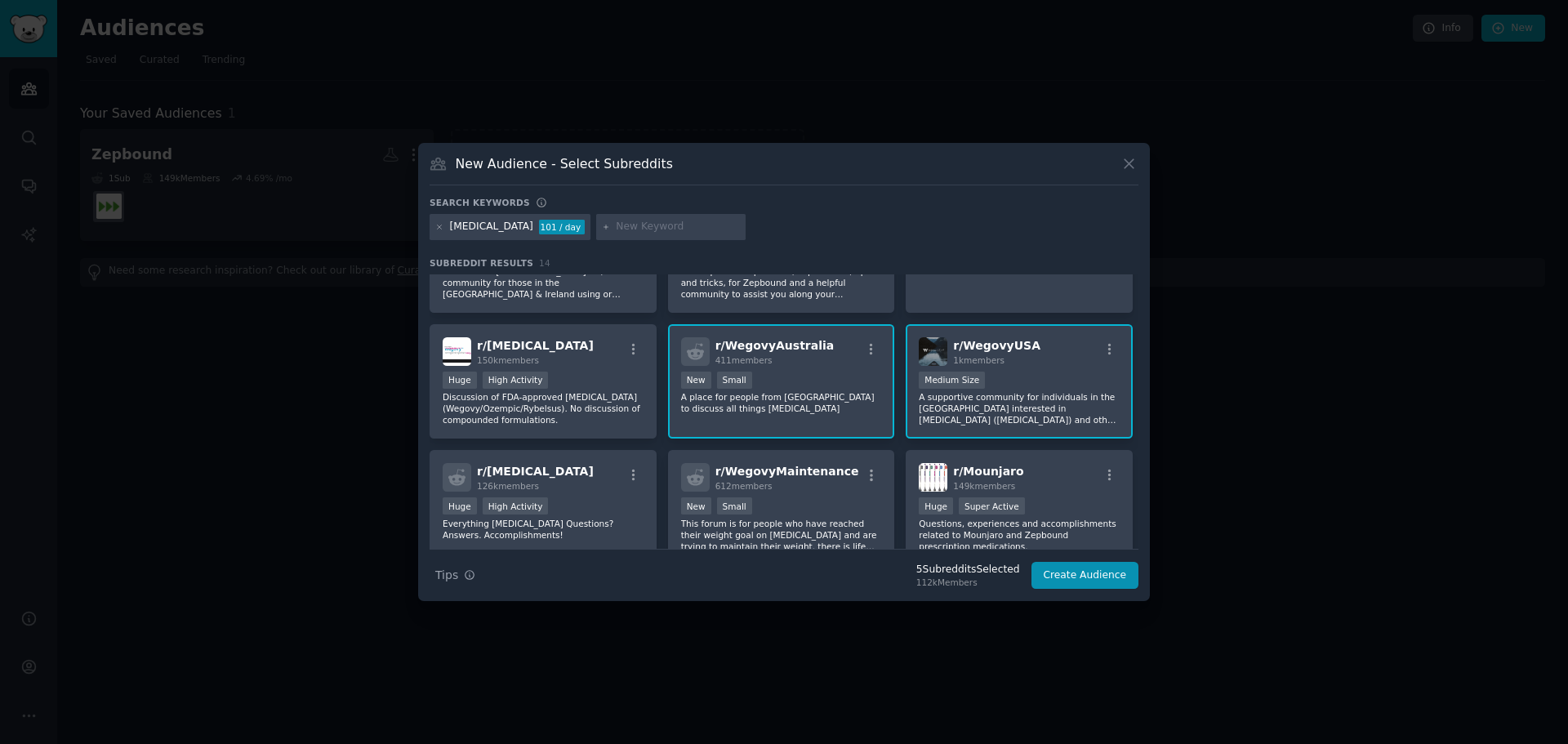
scroll to position [203, 0]
click at [782, 576] on button "Create Audience" at bounding box center [1085, 576] width 107 height 28
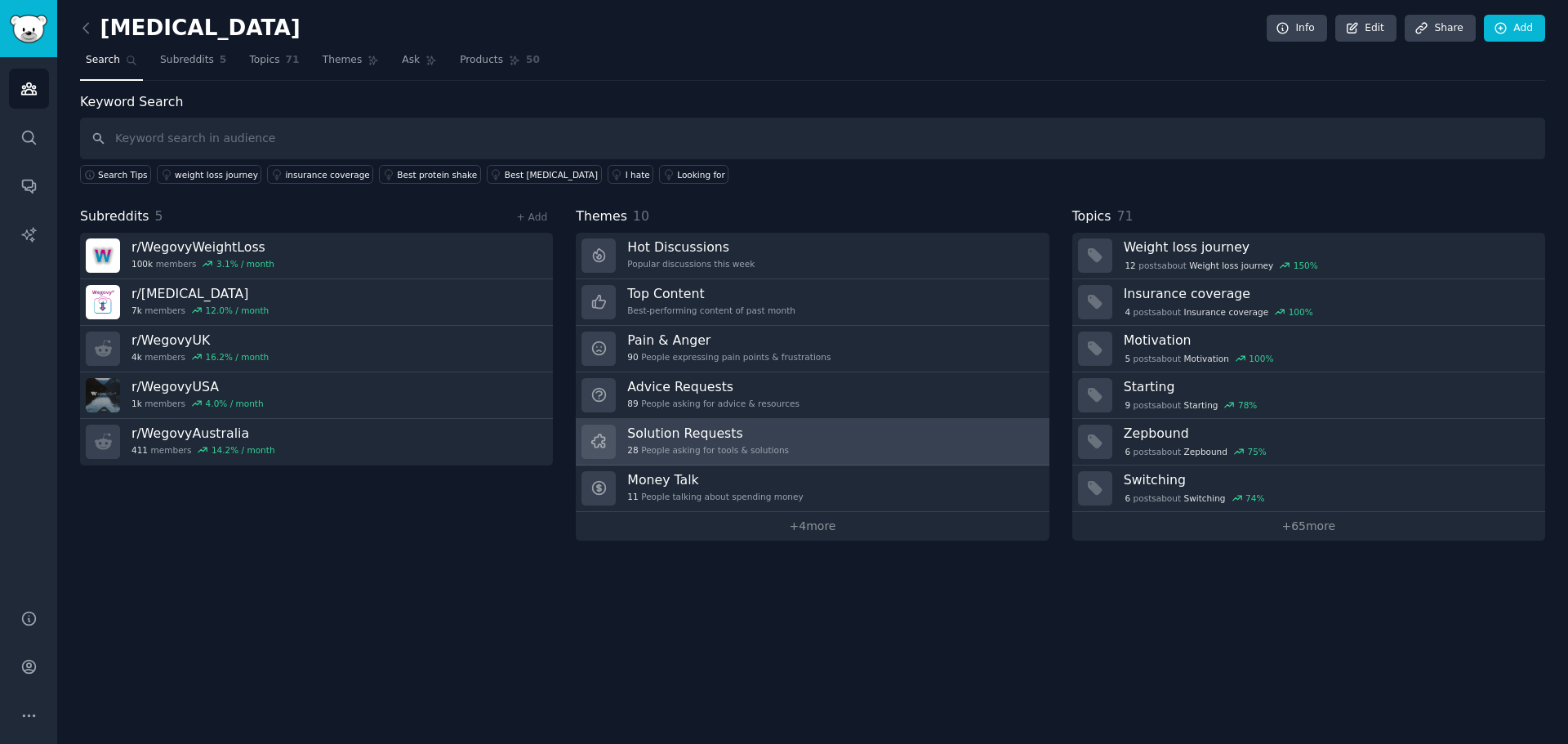
click at [720, 430] on h3 "Solution Requests" at bounding box center [707, 433] width 162 height 17
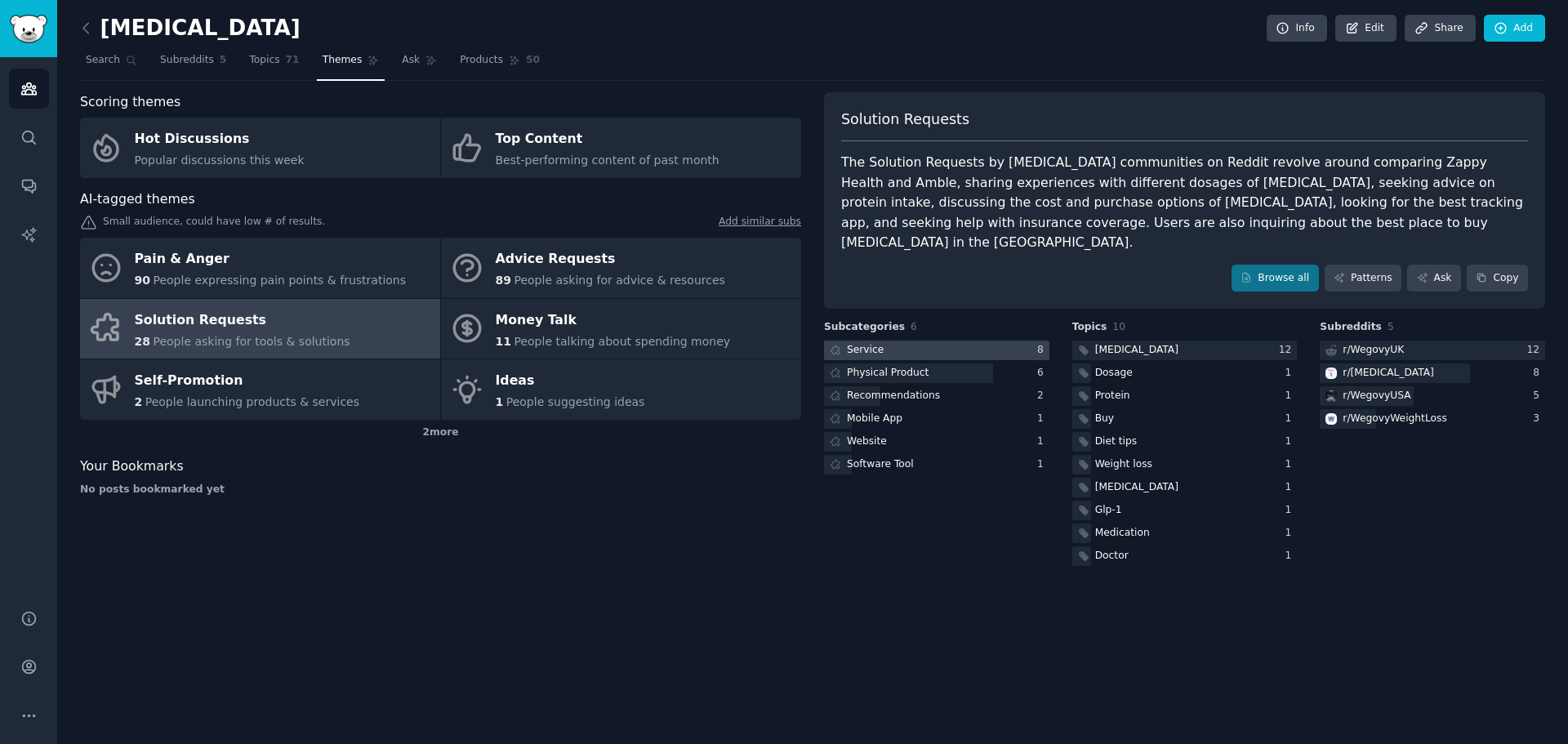
click at [782, 340] on div at bounding box center [937, 350] width 225 height 20
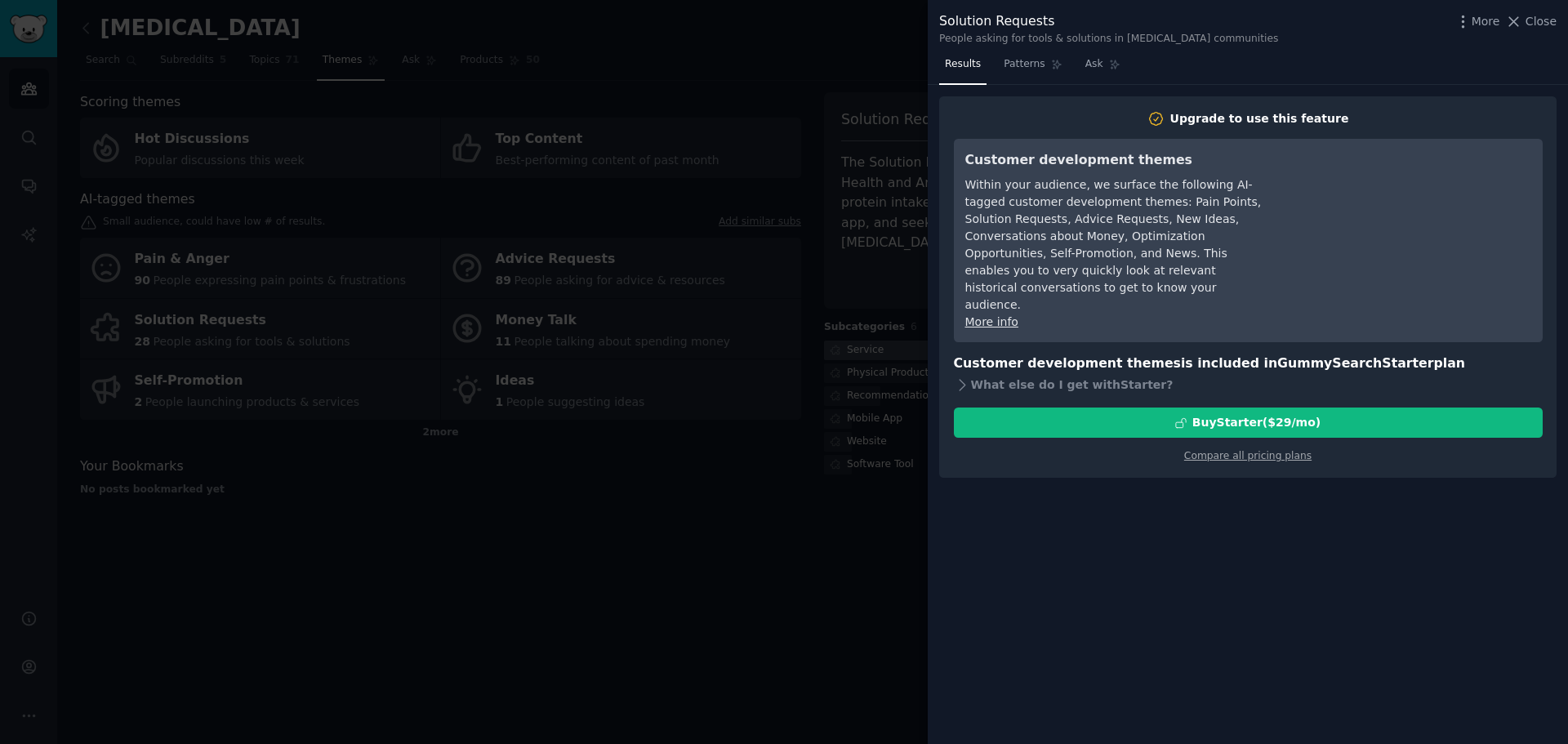
click at [782, 339] on div at bounding box center [784, 372] width 1568 height 744
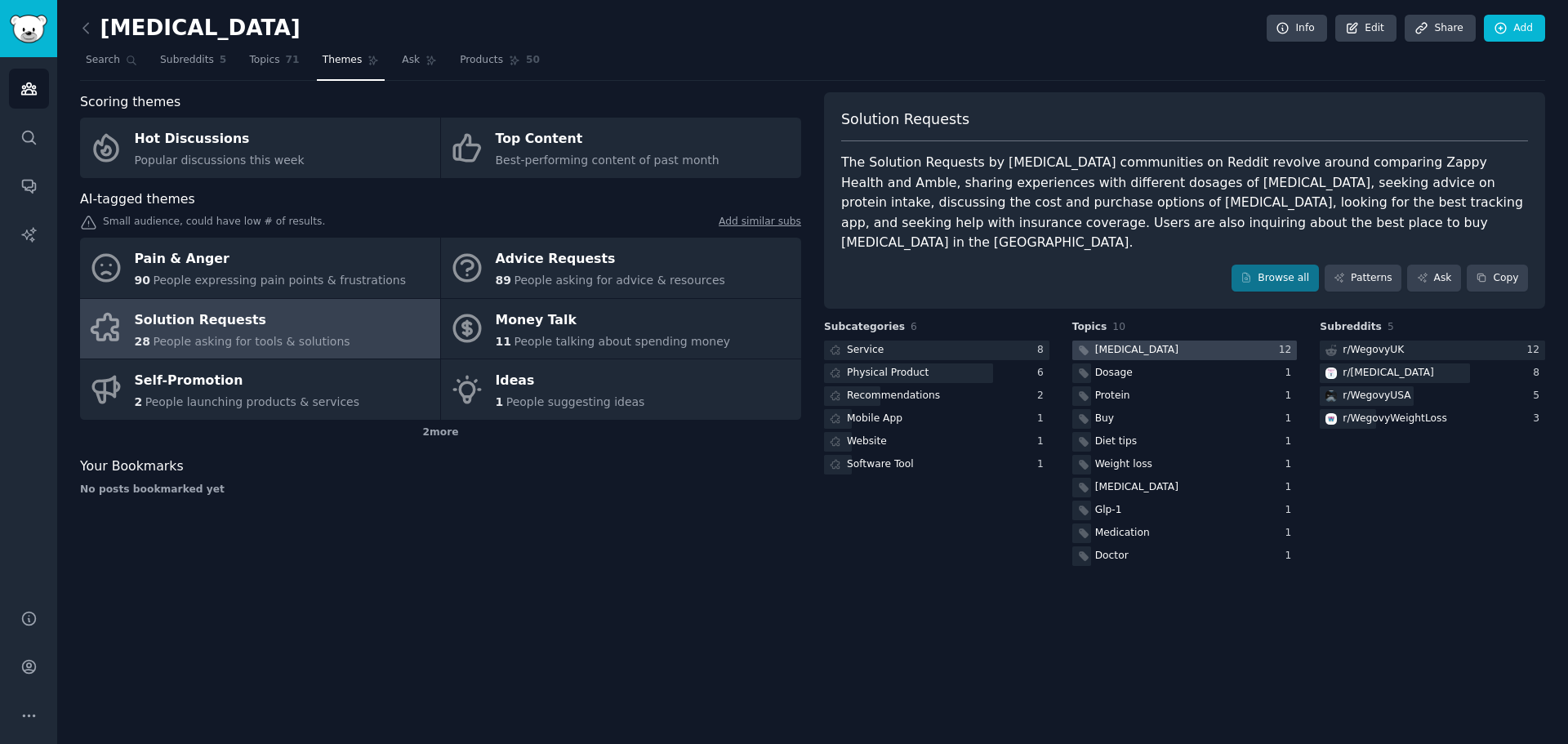
click at [782, 343] on div "Wegovy" at bounding box center [1136, 350] width 83 height 14
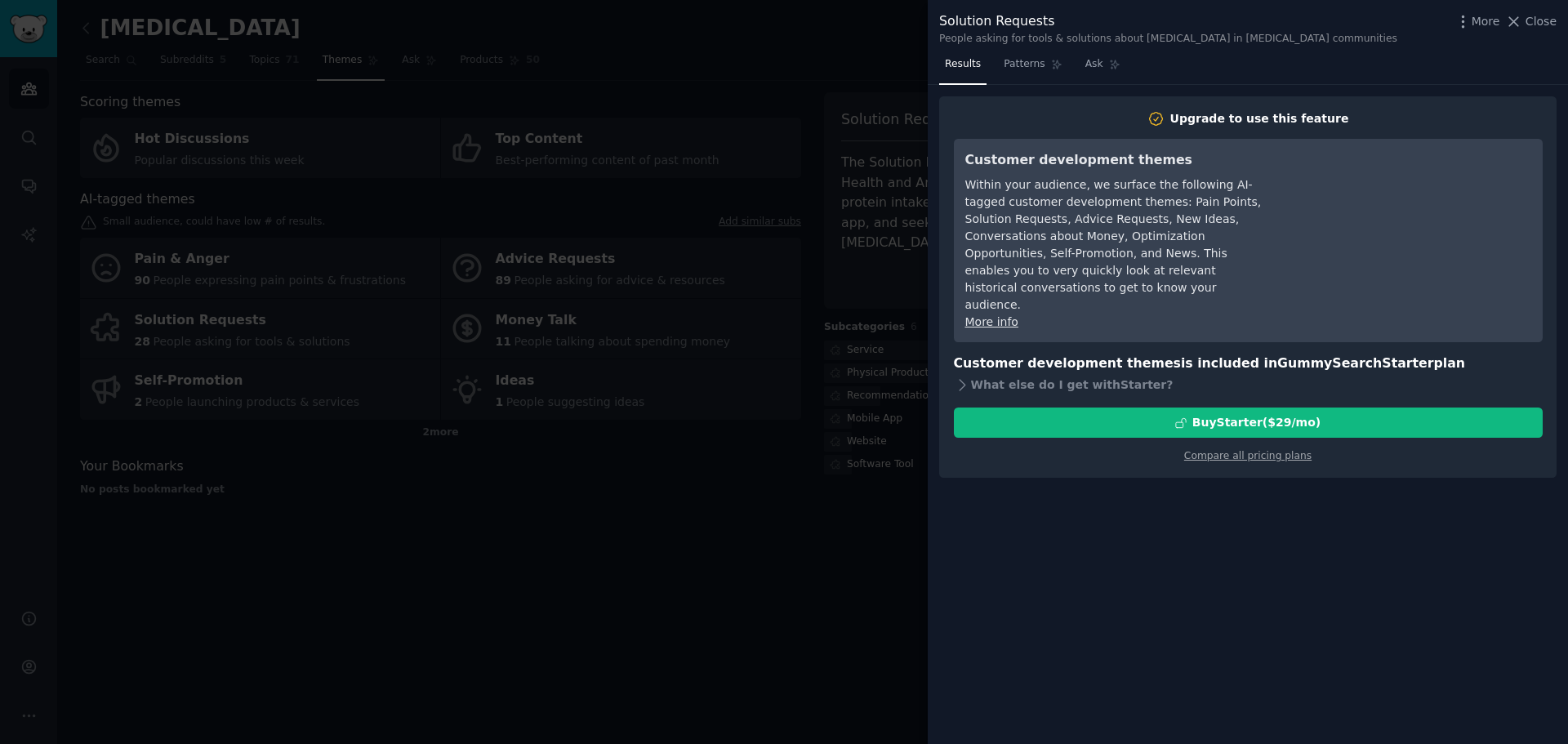
click at [782, 473] on div at bounding box center [784, 372] width 1568 height 744
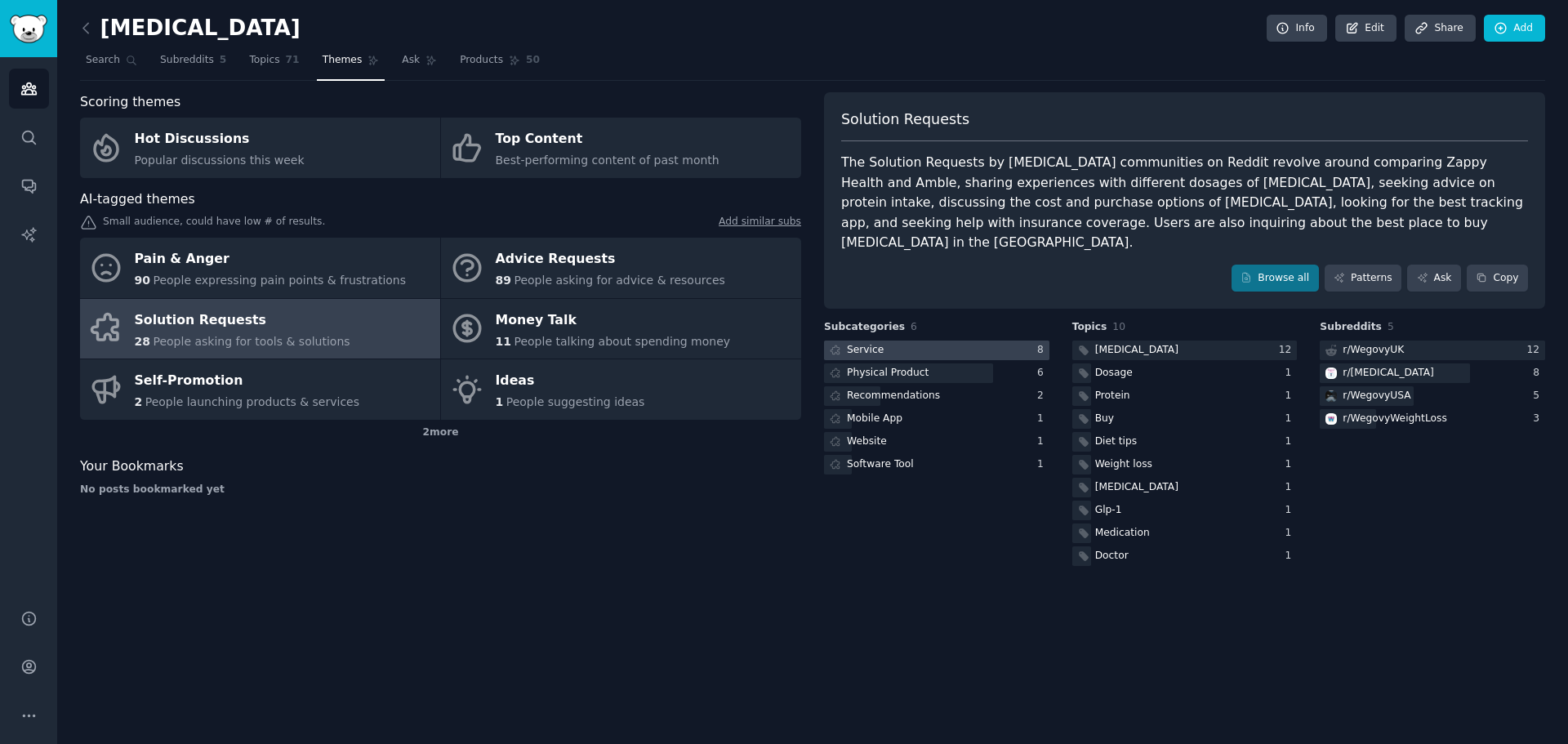
click at [782, 340] on div at bounding box center [937, 350] width 225 height 20
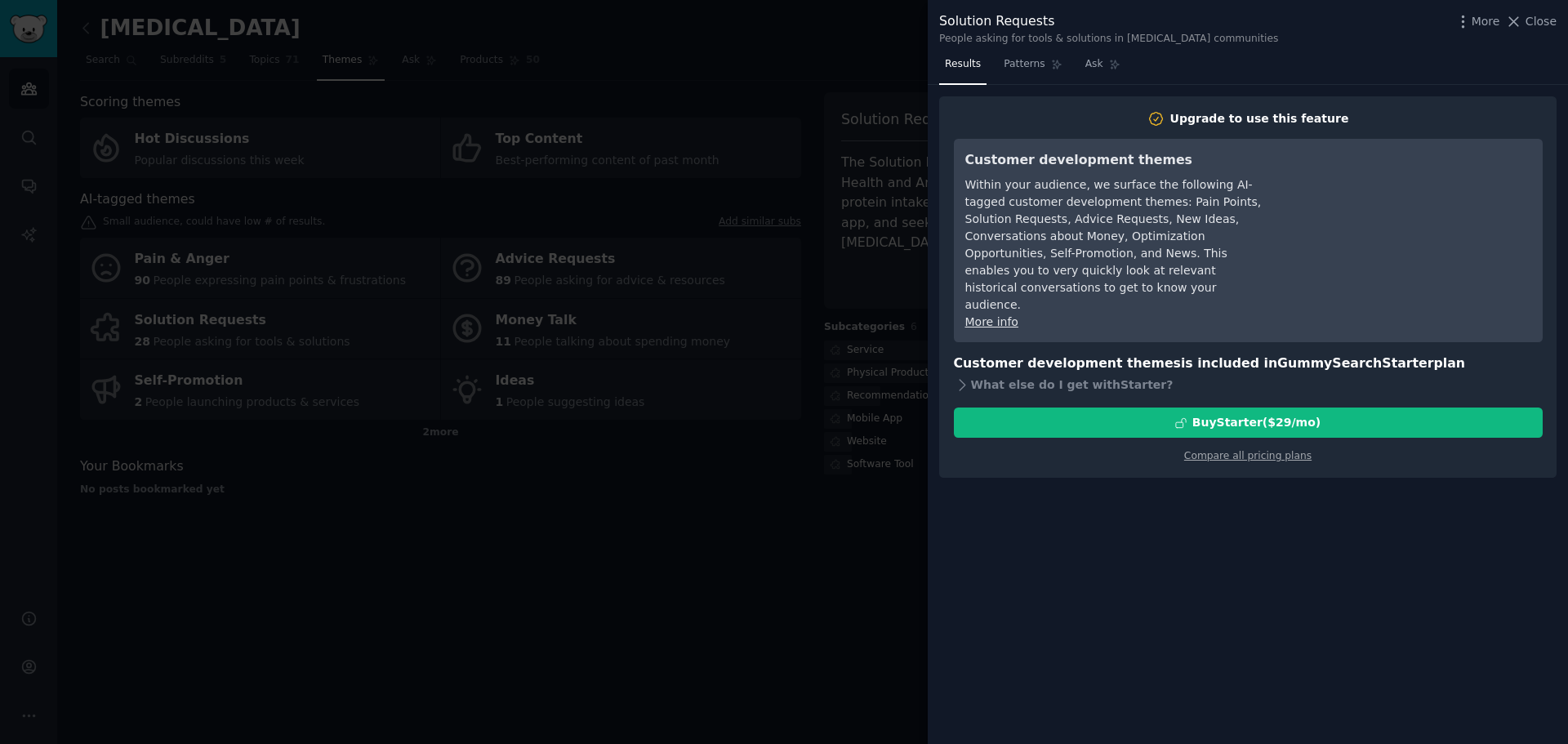
click at [782, 317] on div at bounding box center [784, 372] width 1568 height 744
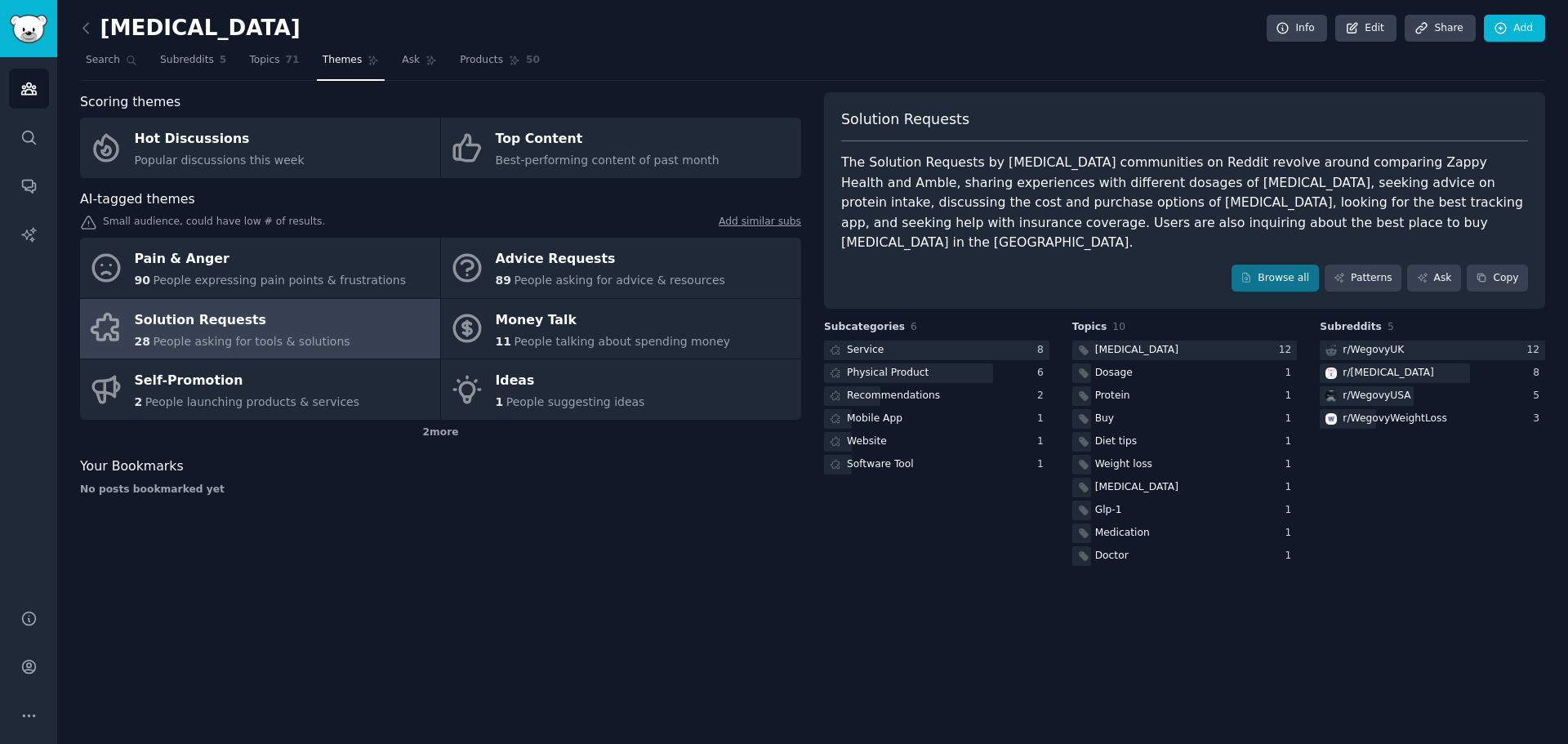
click at [782, 239] on div "Solution Requests The Solution Requests by Wegovy communities on Reddit revolve…" at bounding box center [1185, 201] width 721 height 218
click at [782, 632] on div "Wegovy Info Edit Share Add Search Subreddits 5 Topics 71 Themes Ask Products 50…" at bounding box center [812, 372] width 1510 height 744
click at [782, 214] on div "The Solution Requests by Wegovy communities on Reddit revolve around comparing …" at bounding box center [1185, 202] width 687 height 101
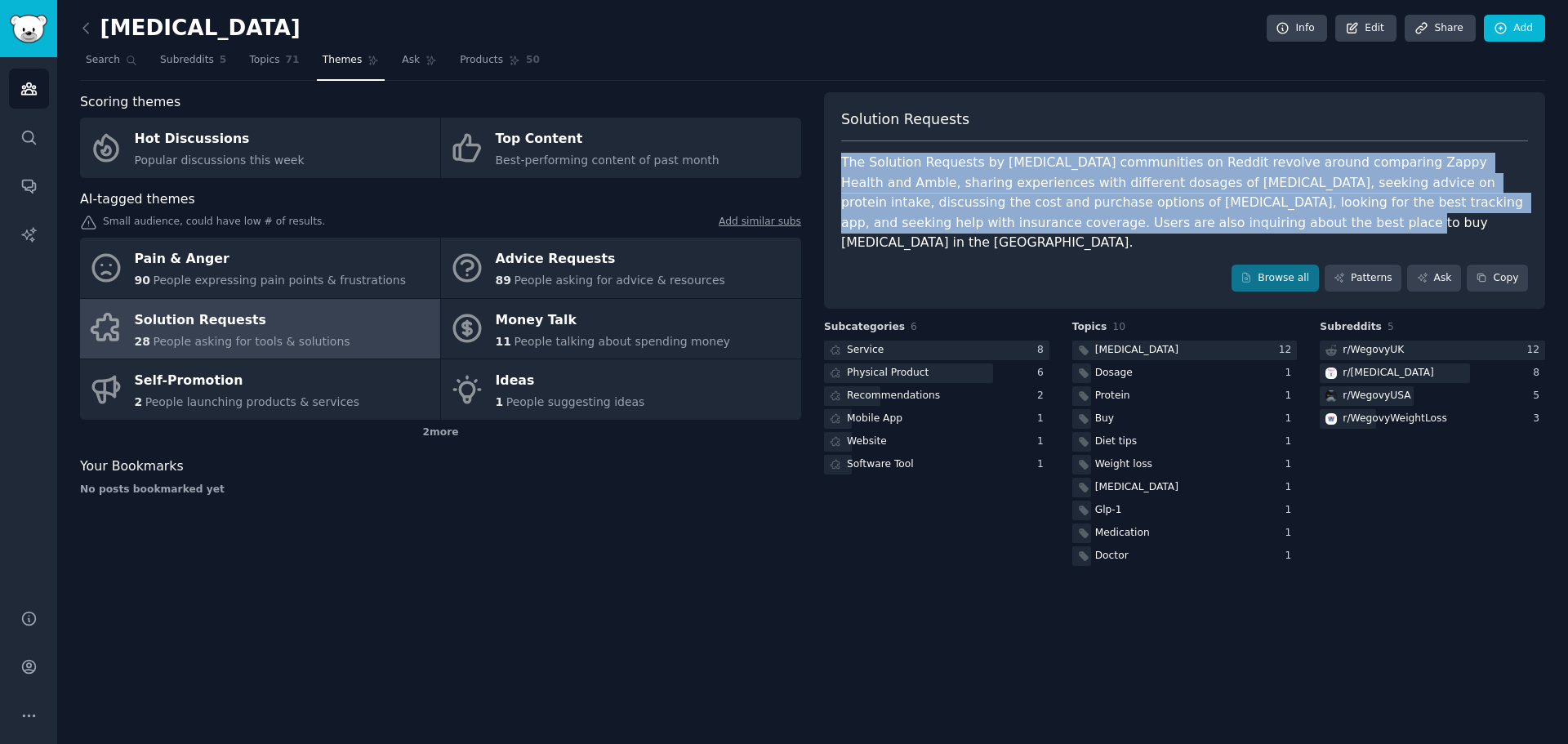
drag, startPoint x: 1139, startPoint y: 214, endPoint x: 842, endPoint y: 152, distance: 303.4
click at [782, 152] on div "Solution Requests The Solution Requests by Wegovy communities on Reddit revolve…" at bounding box center [1185, 201] width 721 height 218
copy div "The Solution Requests by Wegovy communities on Reddit revolve around comparing …"
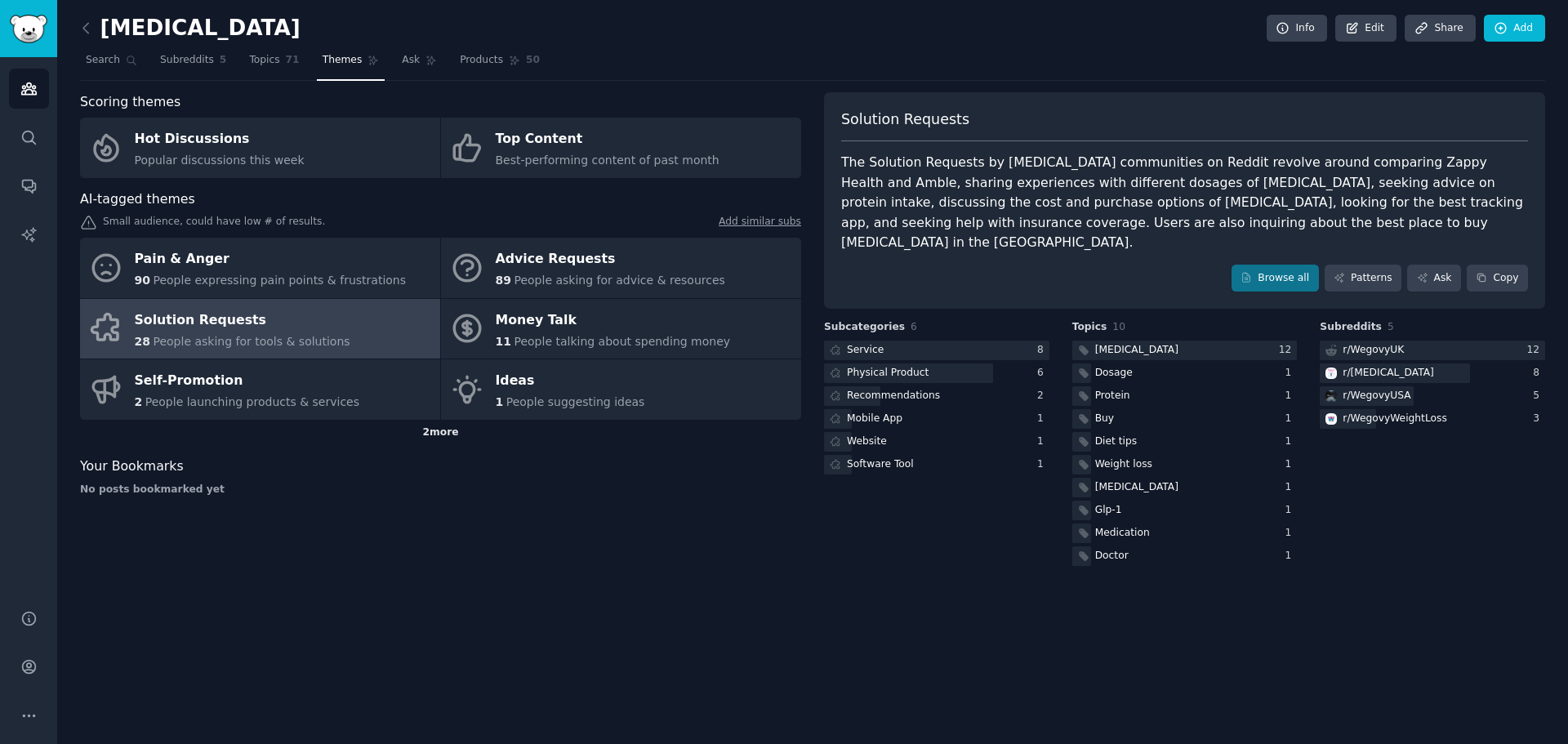
click at [782, 434] on div "2 more" at bounding box center [441, 433] width 721 height 26
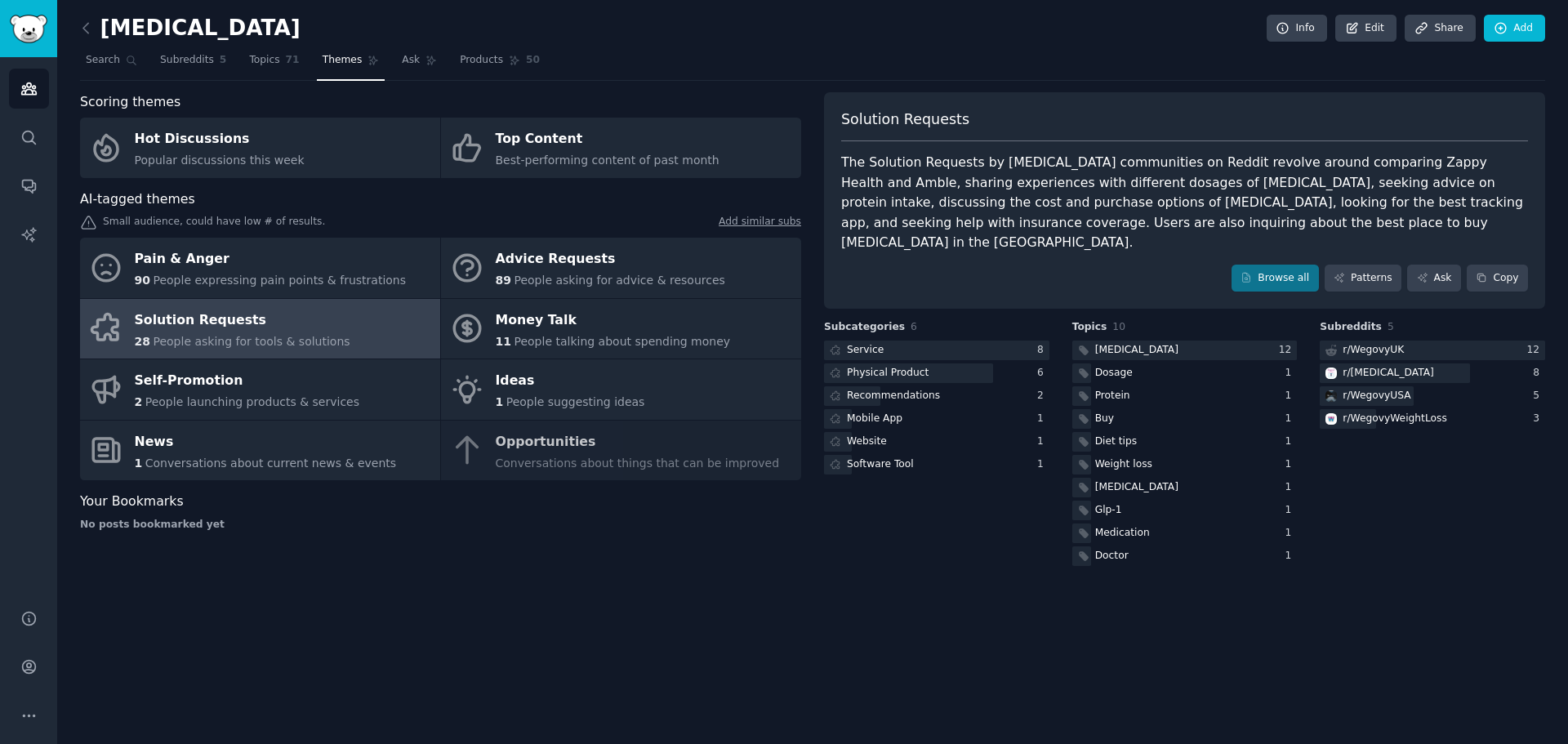
click at [596, 236] on div "AI-tagged themes Small audience, could have low # of results. Add similar subs …" at bounding box center [441, 335] width 721 height 292
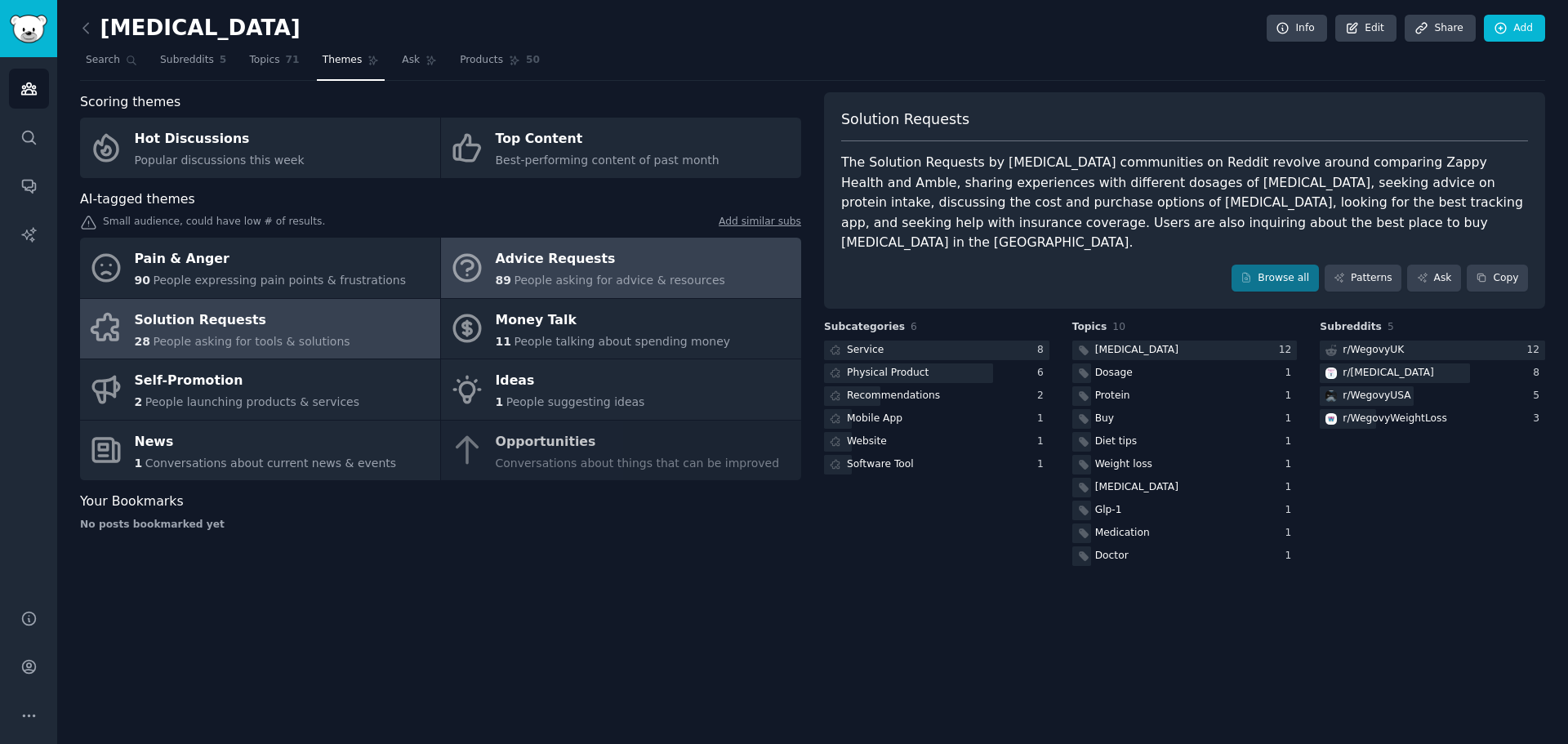
click at [569, 263] on div "Advice Requests" at bounding box center [610, 259] width 229 height 26
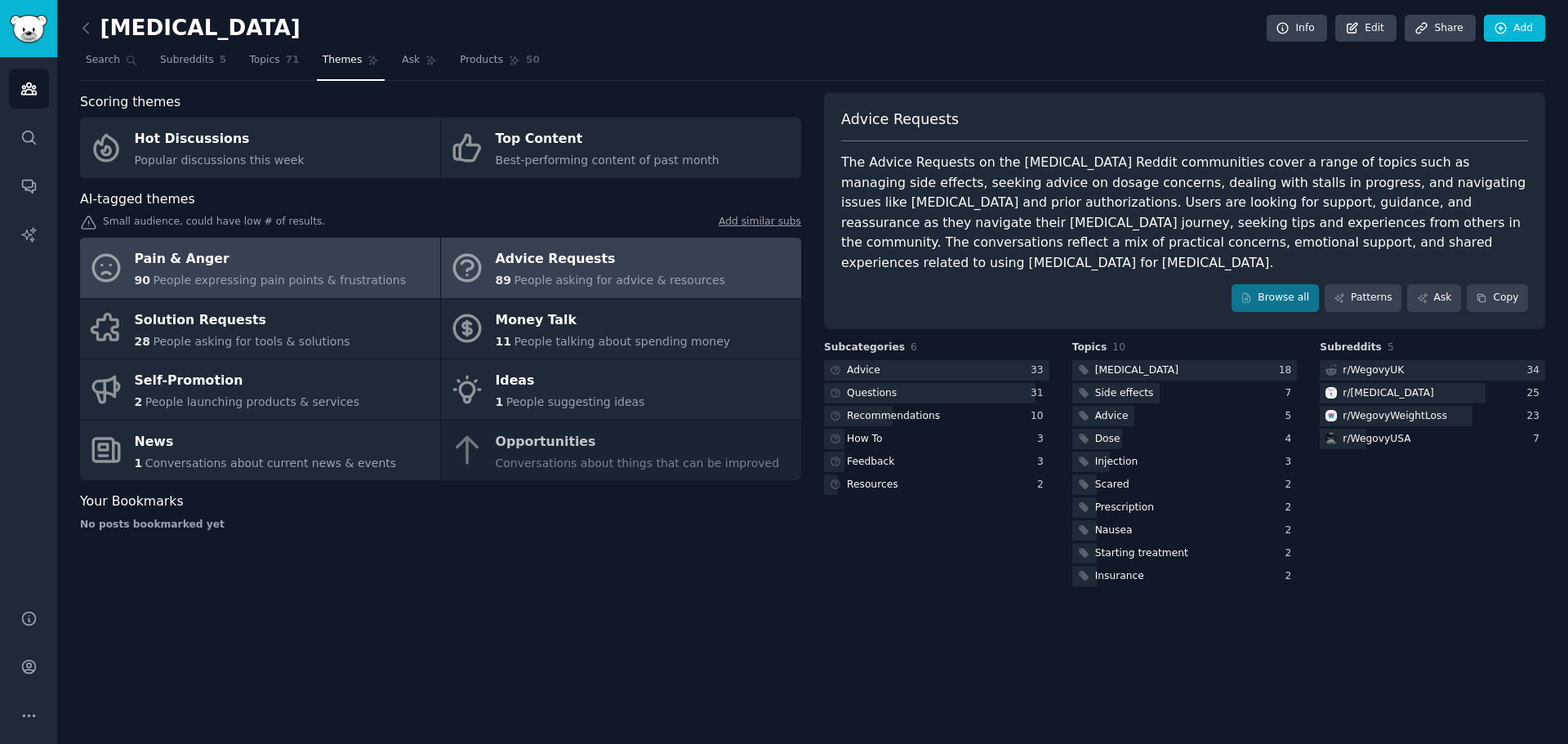
click at [242, 246] on div "Pain & Anger" at bounding box center [270, 259] width 272 height 26
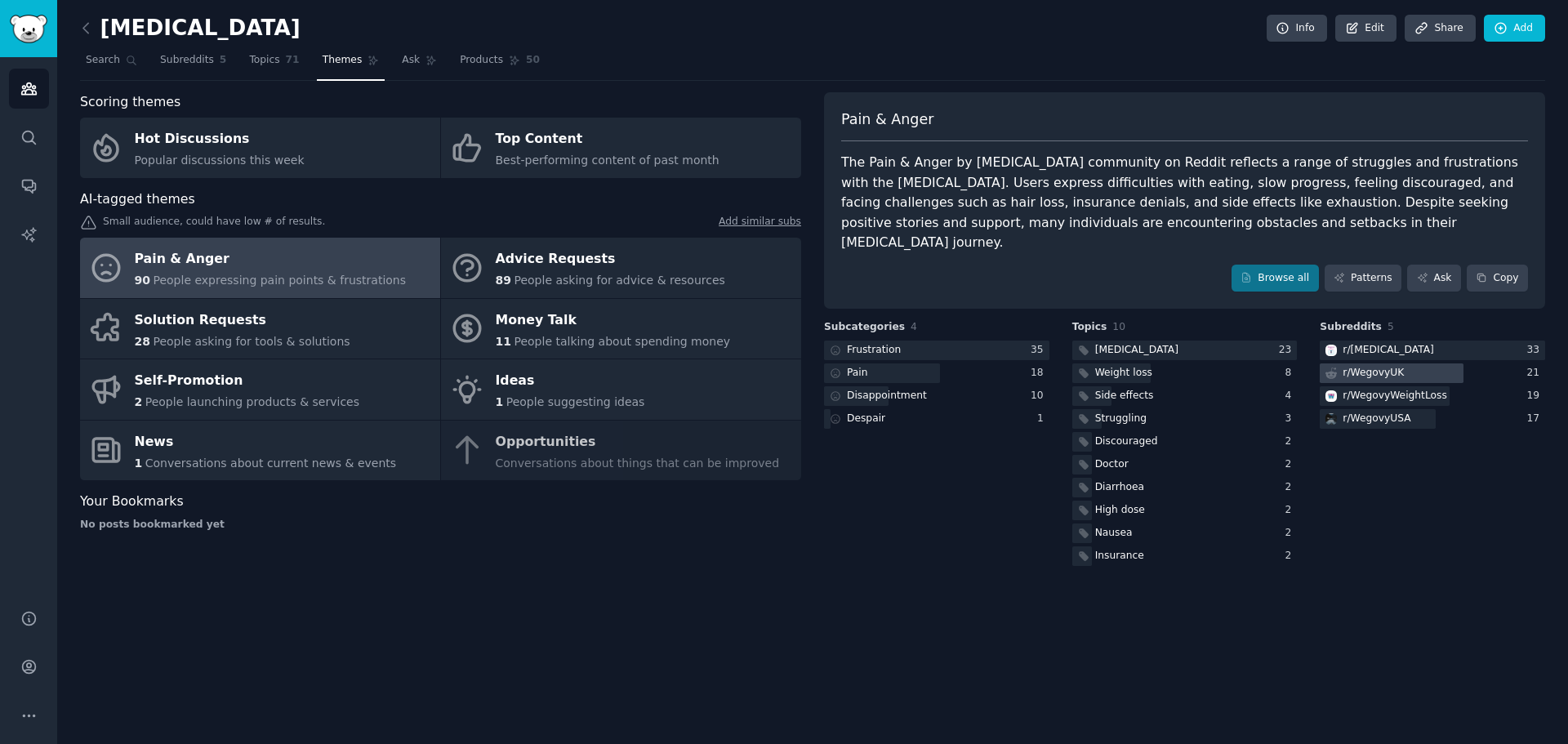
click at [782, 366] on div "r/ WegovyUK" at bounding box center [1373, 372] width 61 height 14
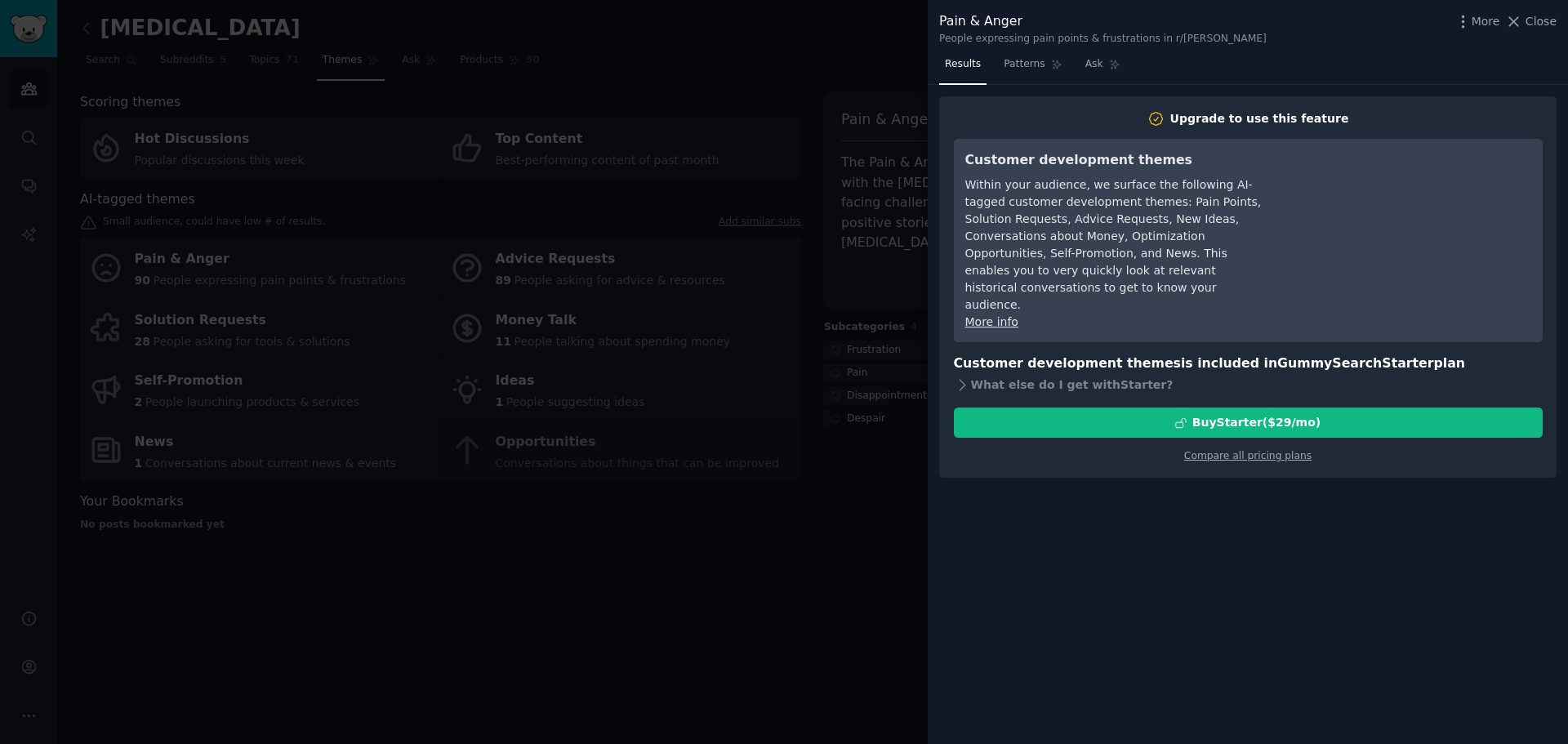
click at [782, 548] on div at bounding box center [784, 372] width 1568 height 744
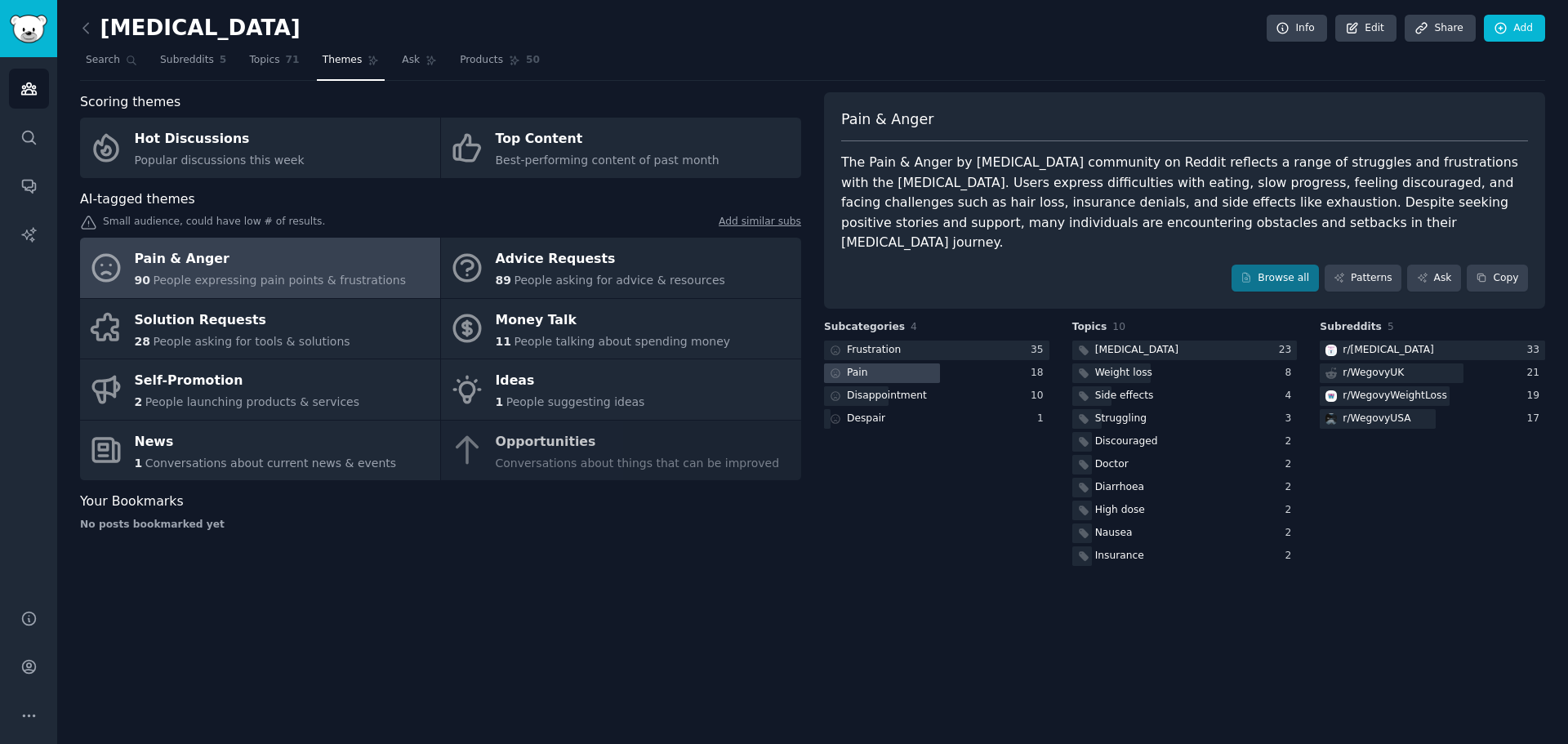
click at [782, 363] on div at bounding box center [882, 373] width 116 height 20
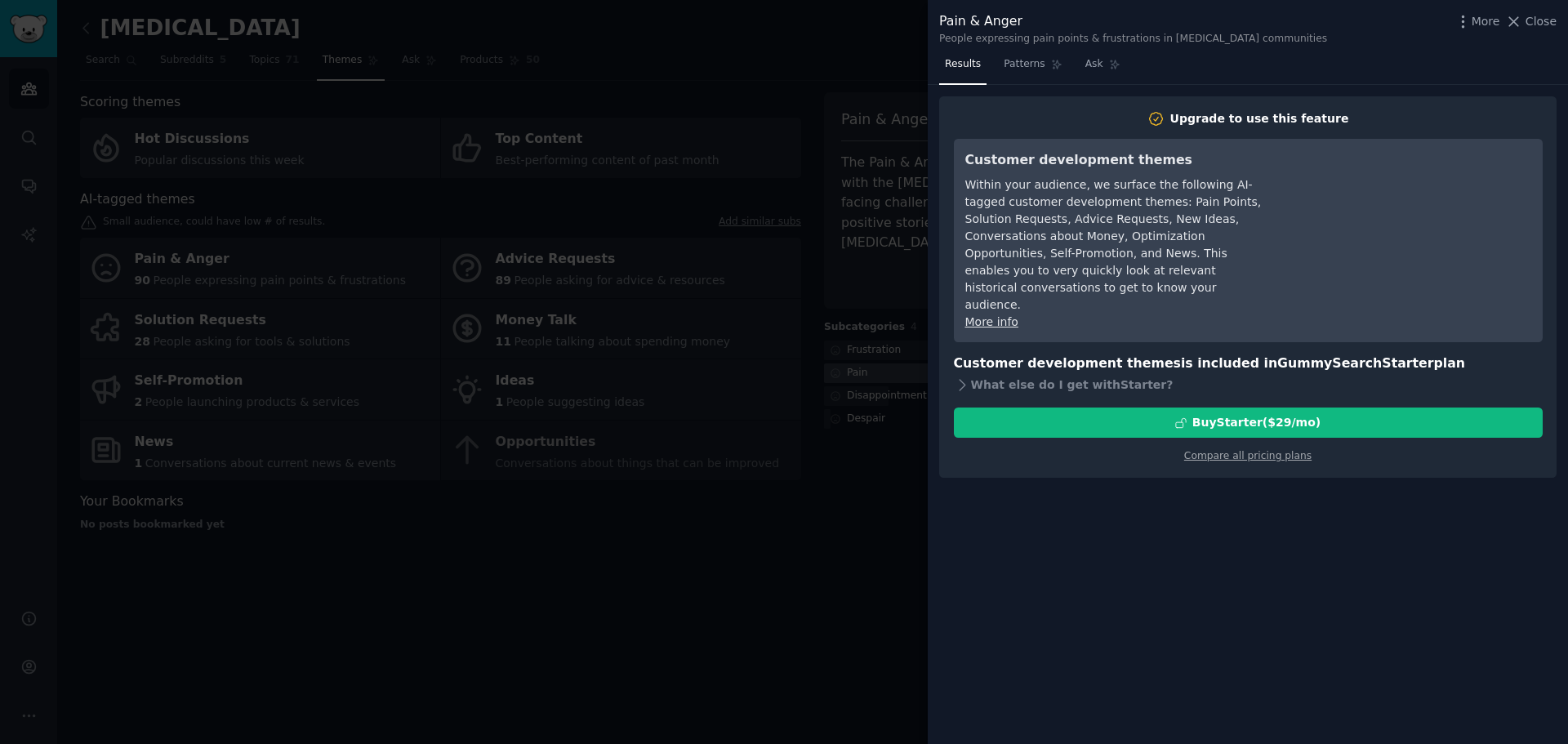
click at [782, 356] on div at bounding box center [784, 372] width 1568 height 744
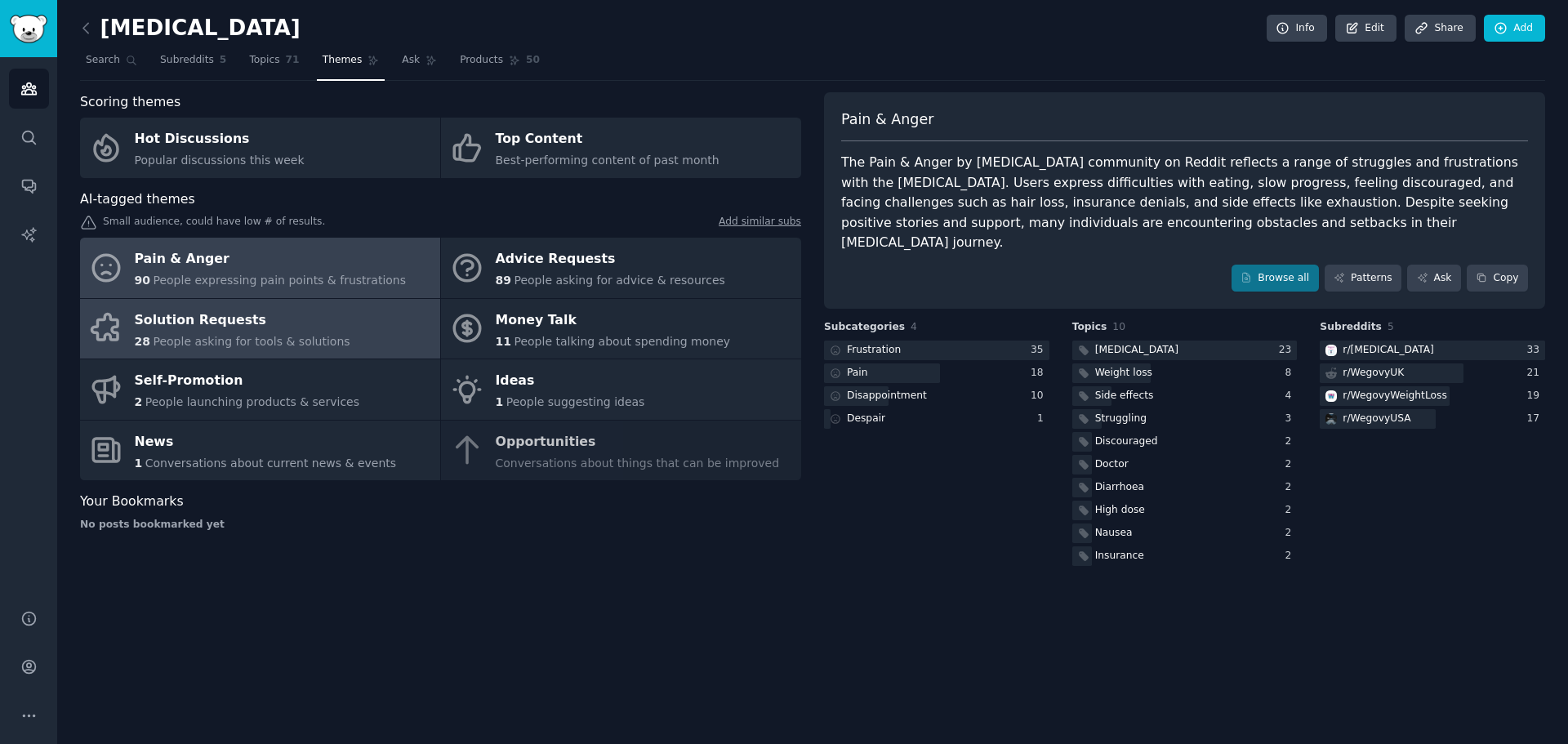
click at [301, 322] on div "Solution Requests" at bounding box center [242, 320] width 216 height 26
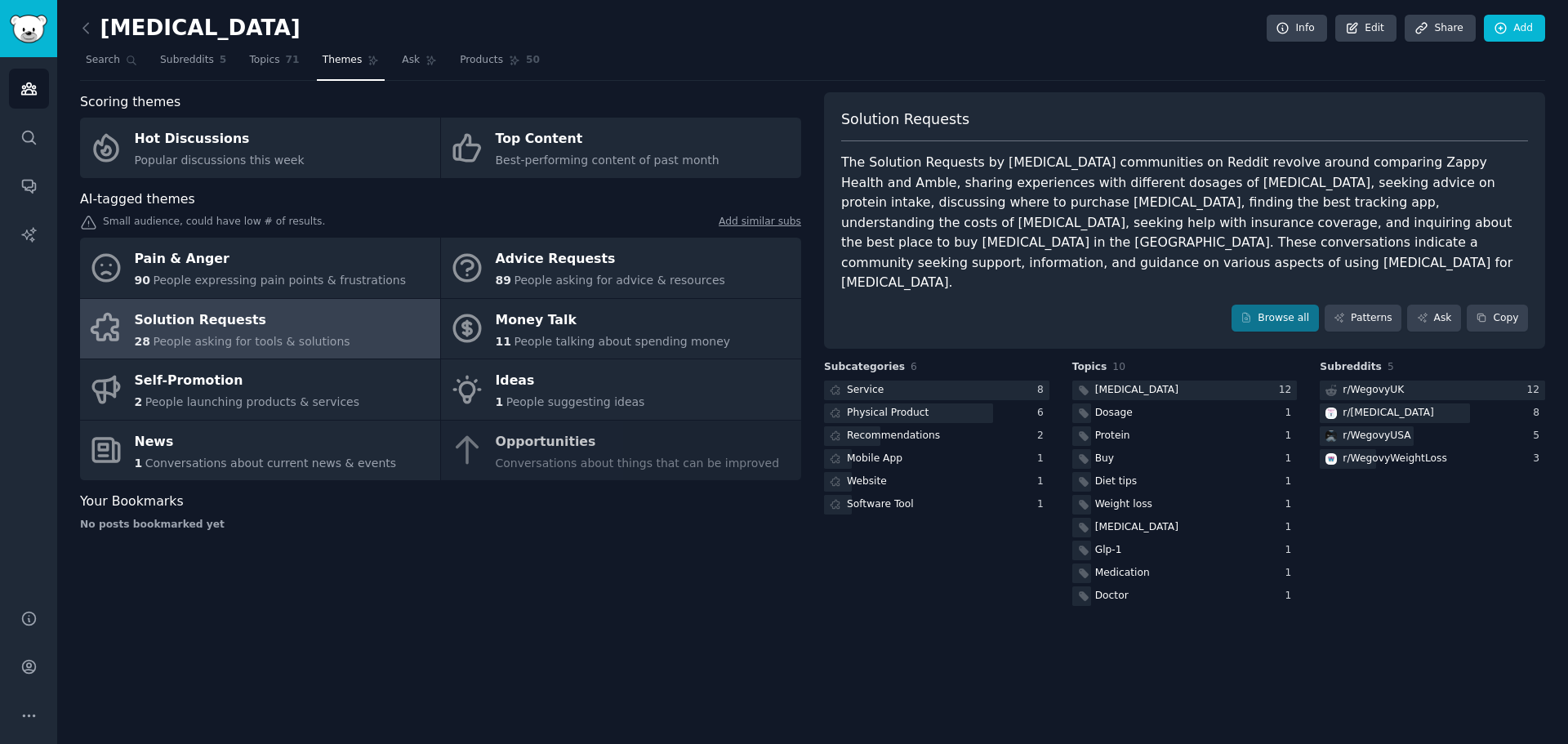
click at [782, 179] on div "The Solution Requests by Wegovy communities on Reddit revolve around comparing …" at bounding box center [1185, 223] width 687 height 141
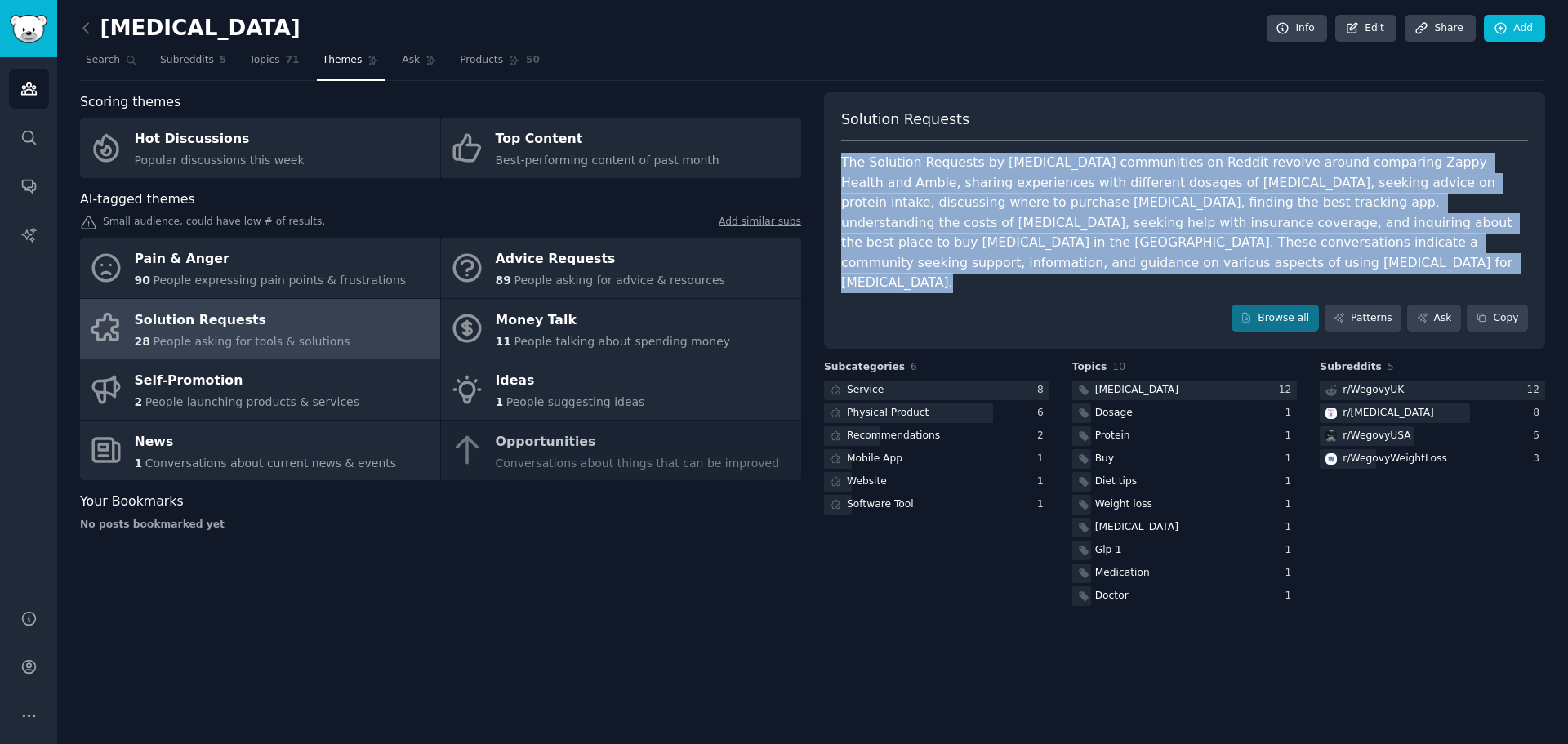
click at [782, 179] on div "The Solution Requests by Wegovy communities on Reddit revolve around comparing …" at bounding box center [1185, 223] width 687 height 141
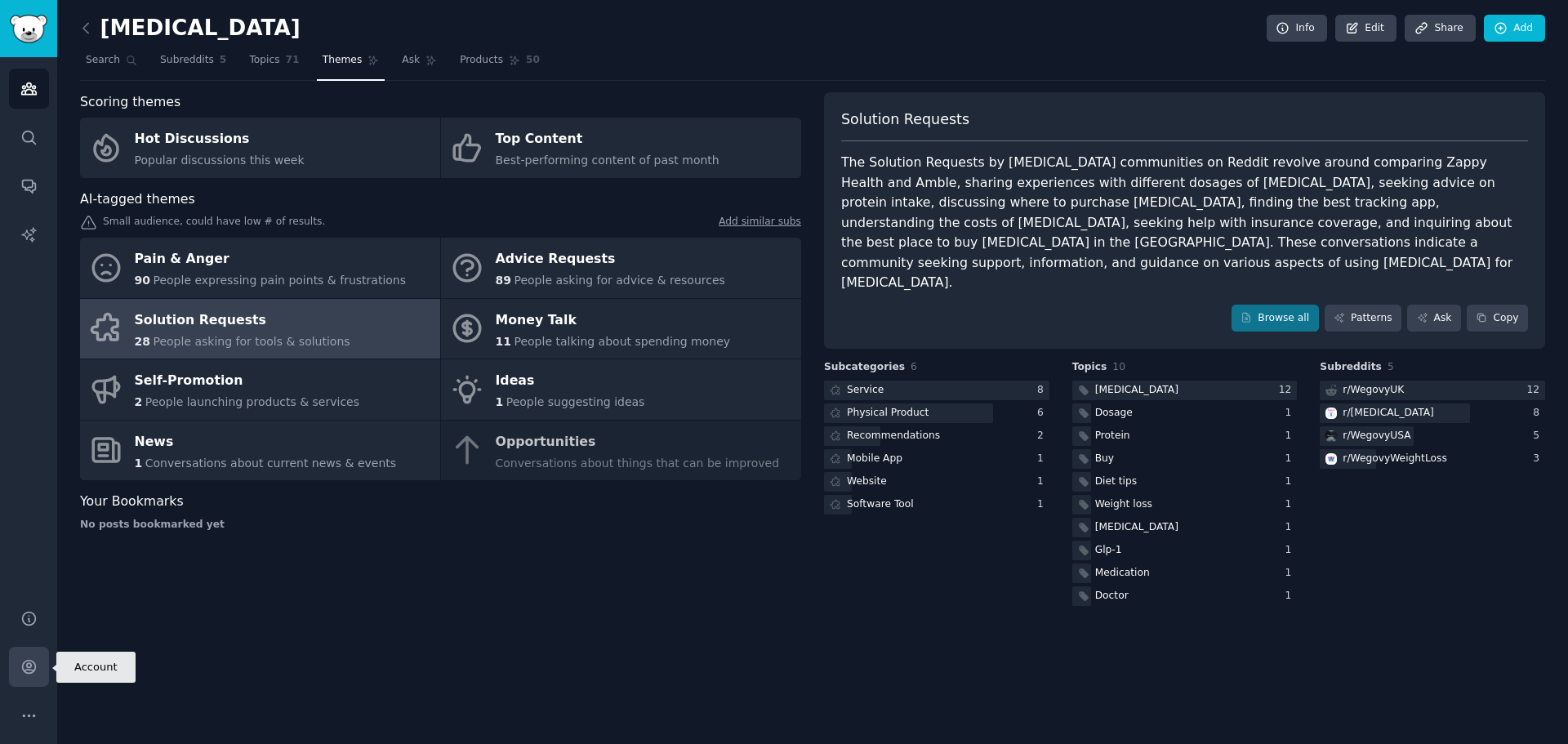
click at [30, 683] on link "Account" at bounding box center [29, 666] width 40 height 40
